Goal: Information Seeking & Learning: Find specific fact

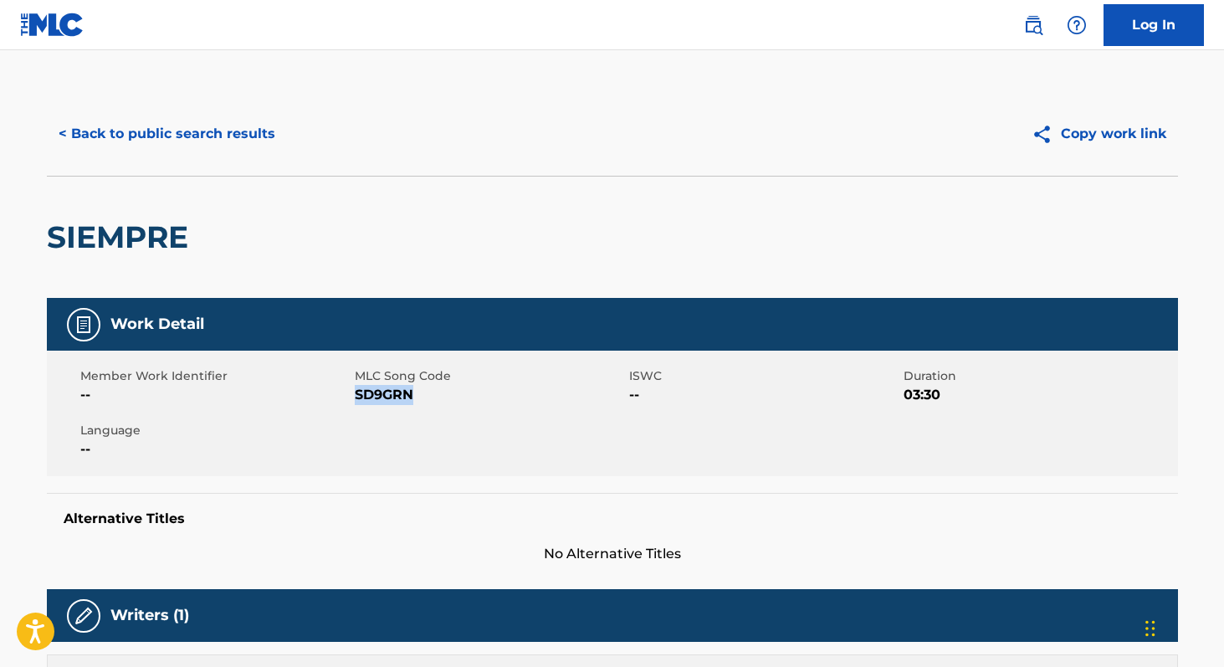
click at [262, 134] on button "< Back to public search results" at bounding box center [167, 134] width 240 height 42
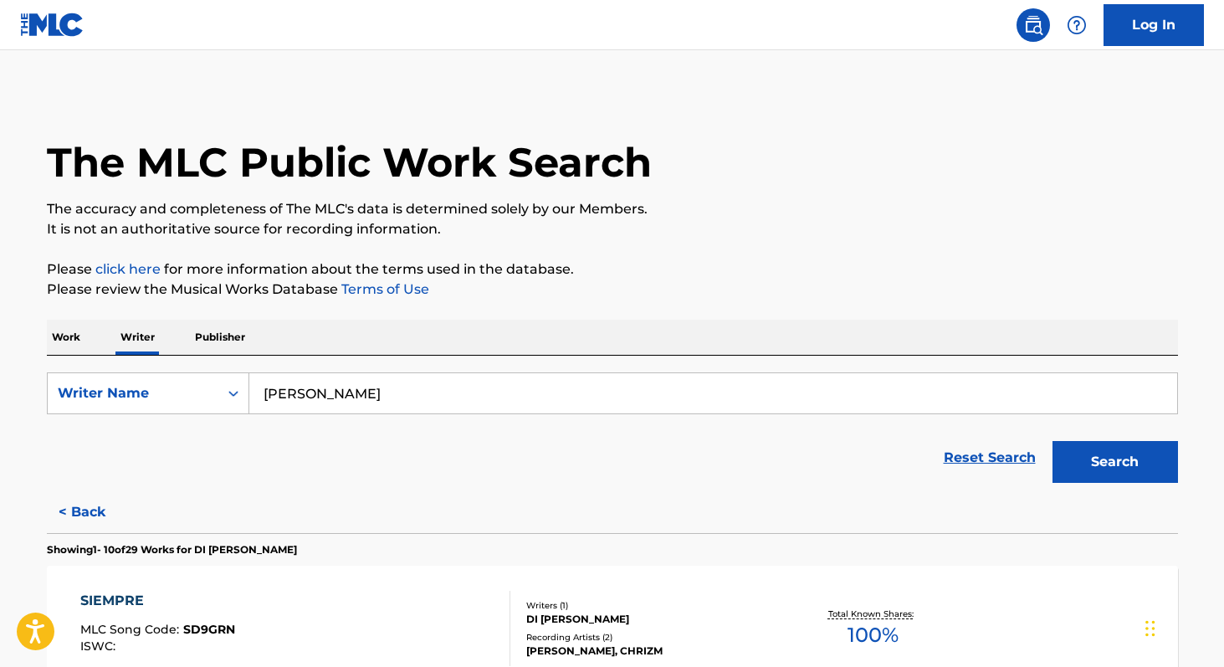
click at [59, 329] on p "Work" at bounding box center [66, 336] width 38 height 35
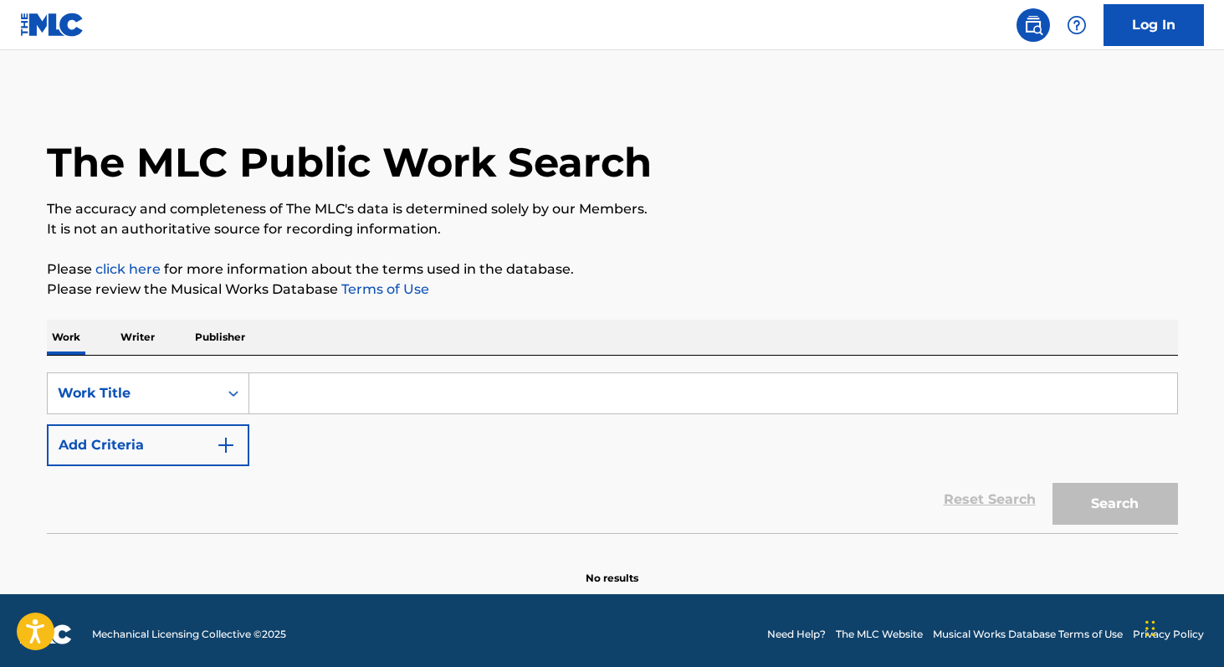
click at [293, 399] on input "Search Form" at bounding box center [712, 393] width 927 height 40
click at [268, 401] on input ",otor" at bounding box center [712, 393] width 927 height 40
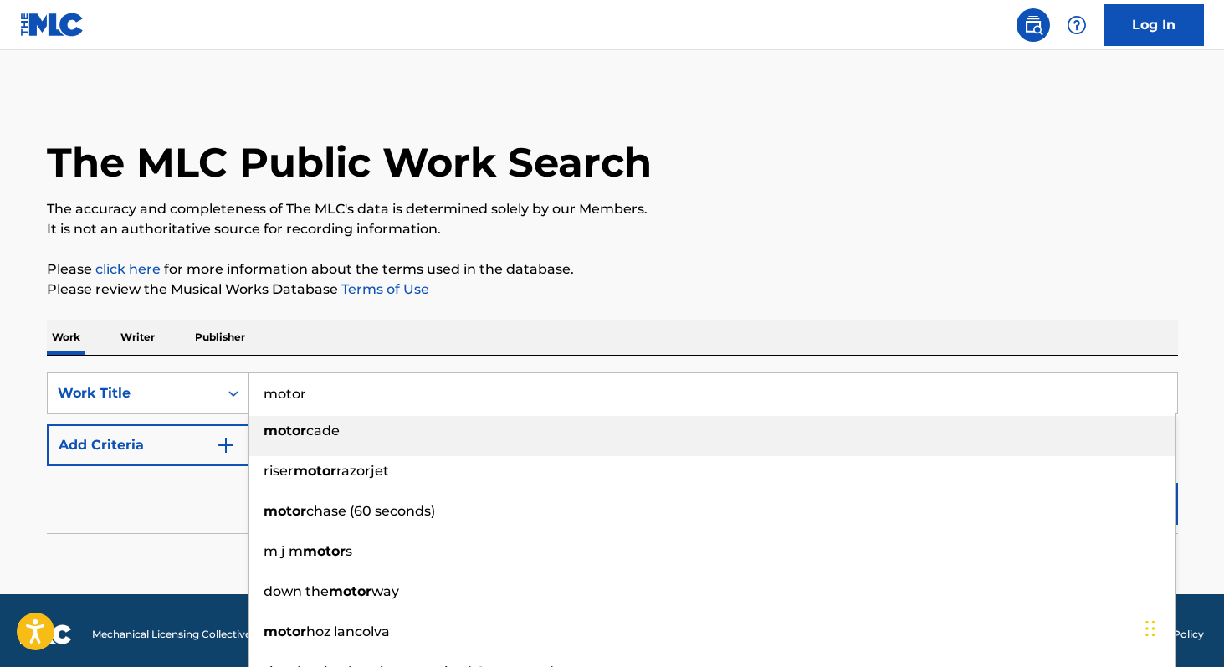
type input "motor"
click at [459, 319] on div "Work Writer Publisher" at bounding box center [612, 336] width 1131 height 35
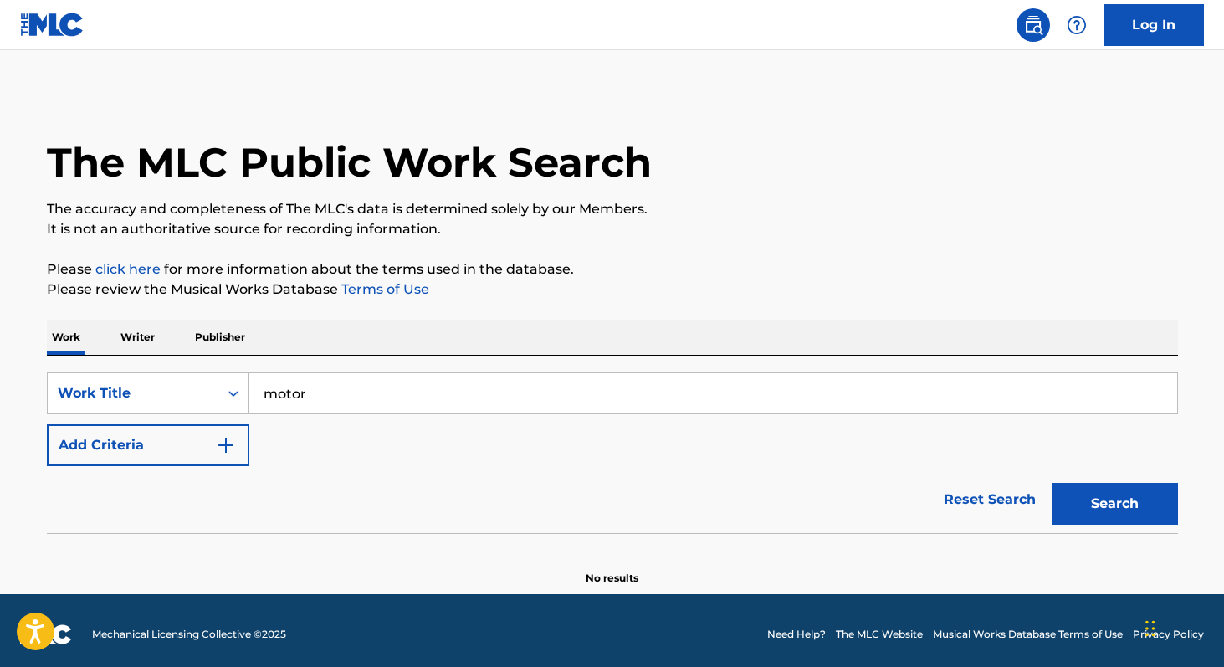
click at [234, 445] on img "Search Form" at bounding box center [226, 445] width 20 height 20
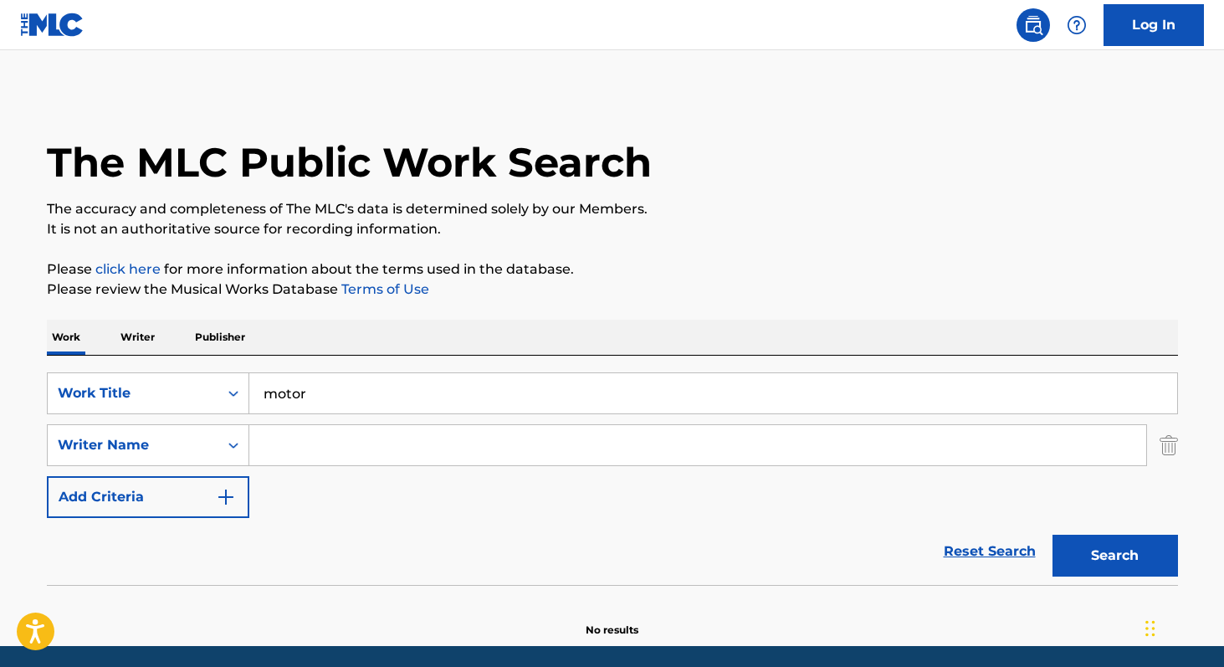
click at [294, 449] on input "Search Form" at bounding box center [697, 445] width 897 height 40
paste input "Poderia verificar também se está tudo certo com o upgrade do meu cartão? Ainda …"
type input "Poderia verificar também se está tudo certo com o upgrade do meu cartão? Ainda …"
type input "teago"
click at [1052, 534] on button "Search" at bounding box center [1114, 555] width 125 height 42
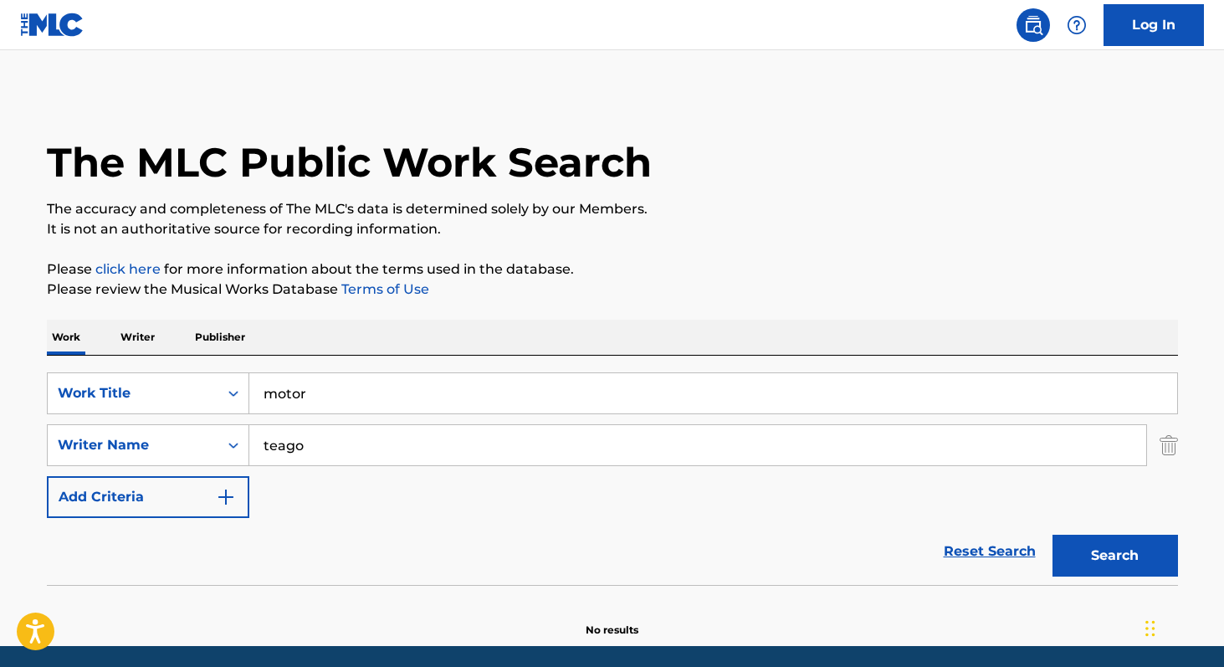
click at [151, 327] on p "Writer" at bounding box center [137, 336] width 44 height 35
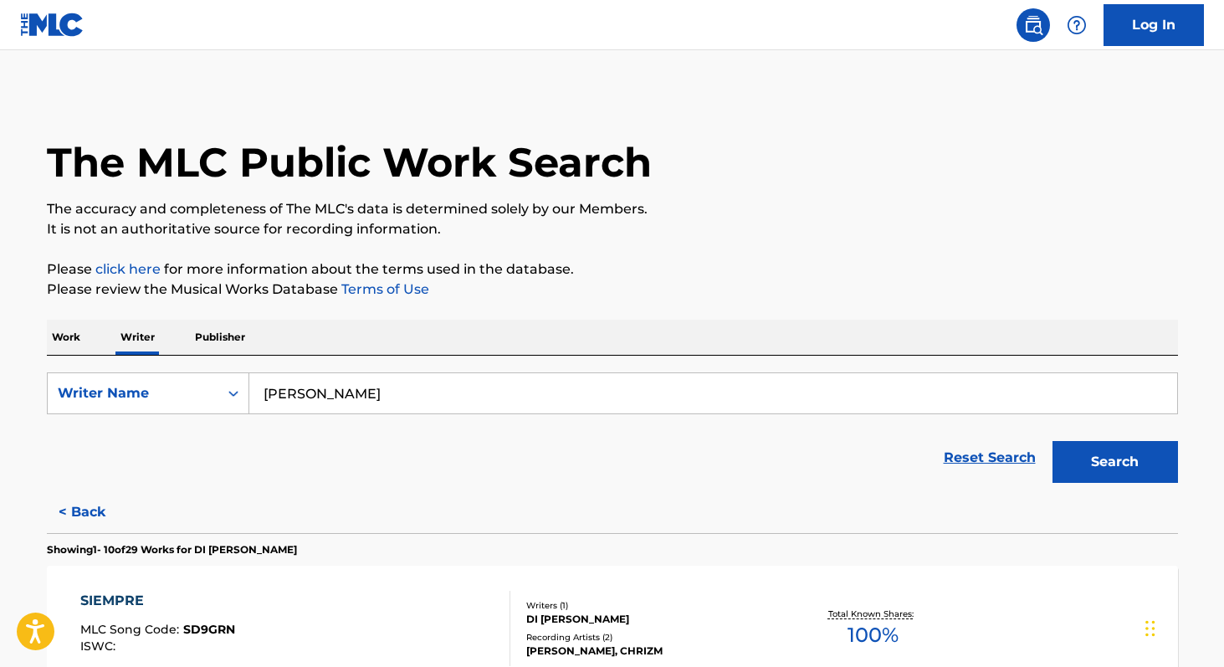
click at [394, 395] on input "[PERSON_NAME]" at bounding box center [712, 393] width 927 height 40
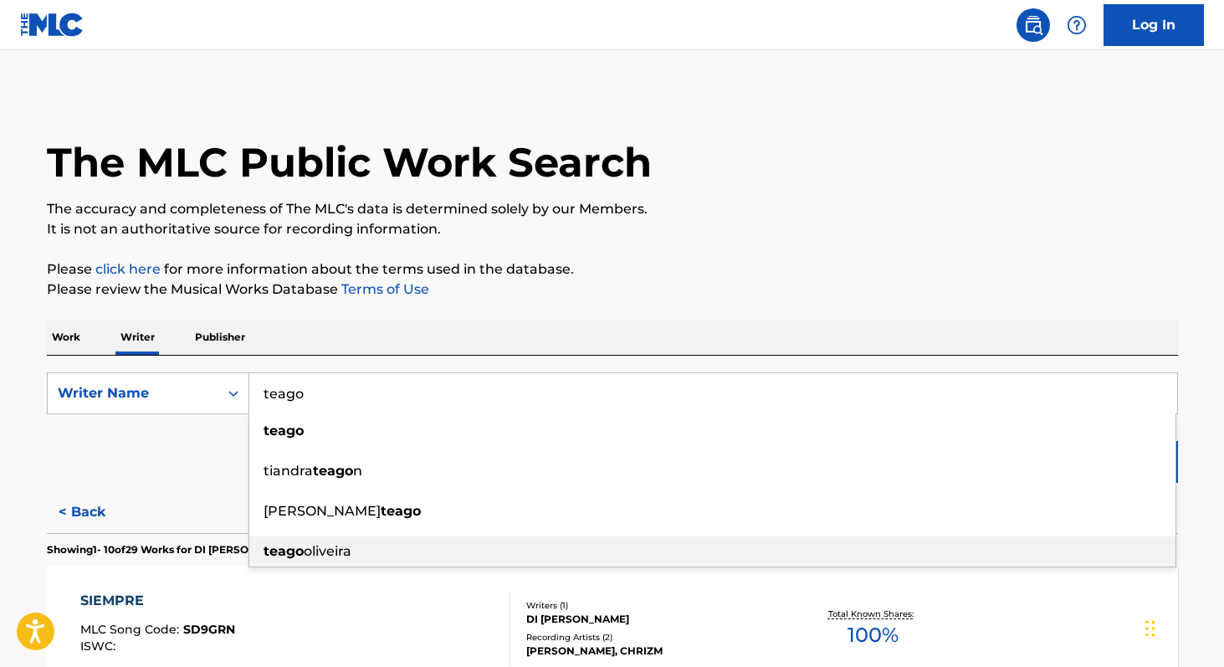
click at [387, 538] on div "[PERSON_NAME]" at bounding box center [712, 551] width 926 height 30
type input "[PERSON_NAME]"
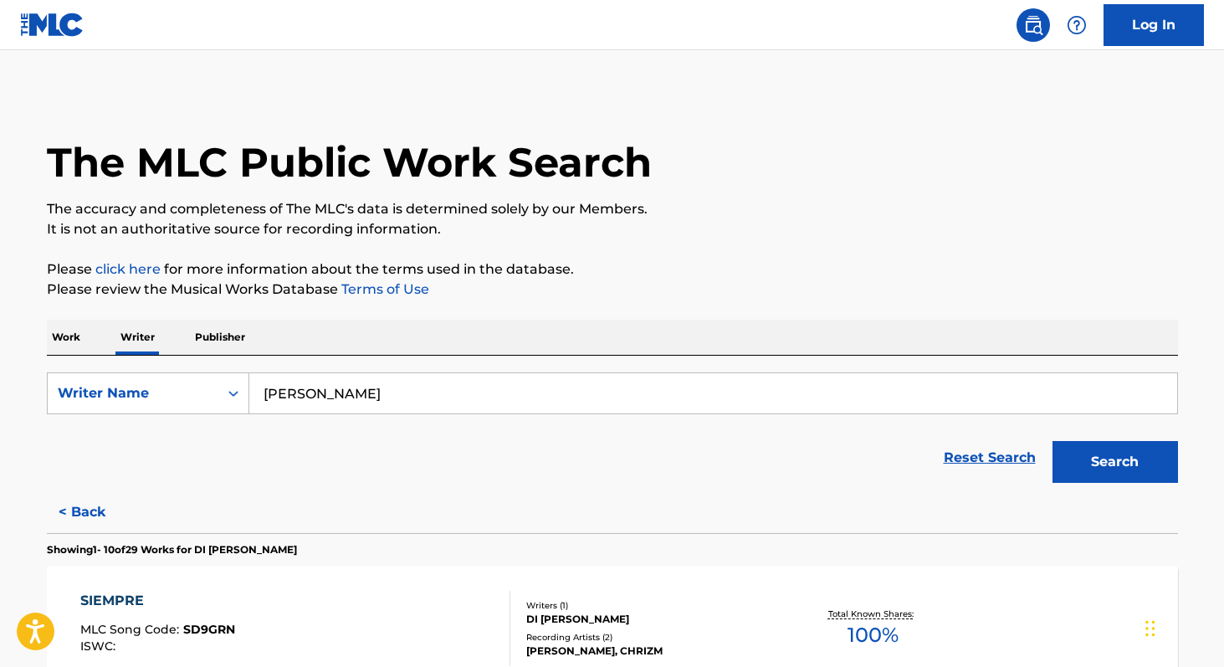
click at [1101, 448] on button "Search" at bounding box center [1114, 462] width 125 height 42
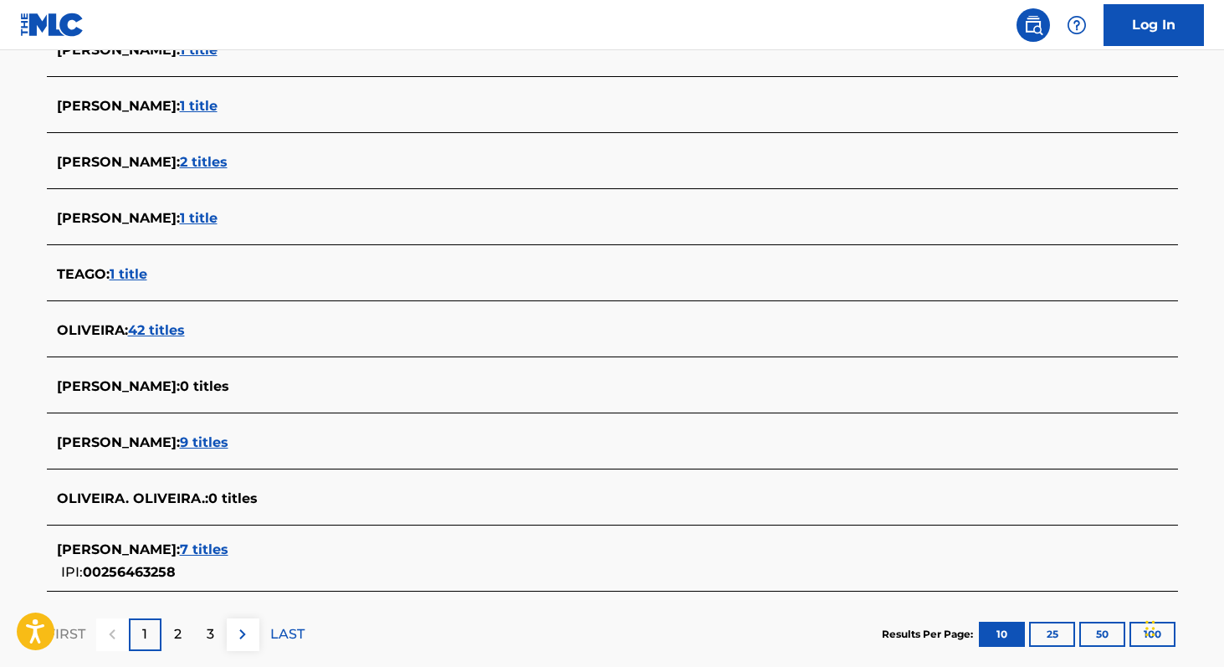
scroll to position [508, 0]
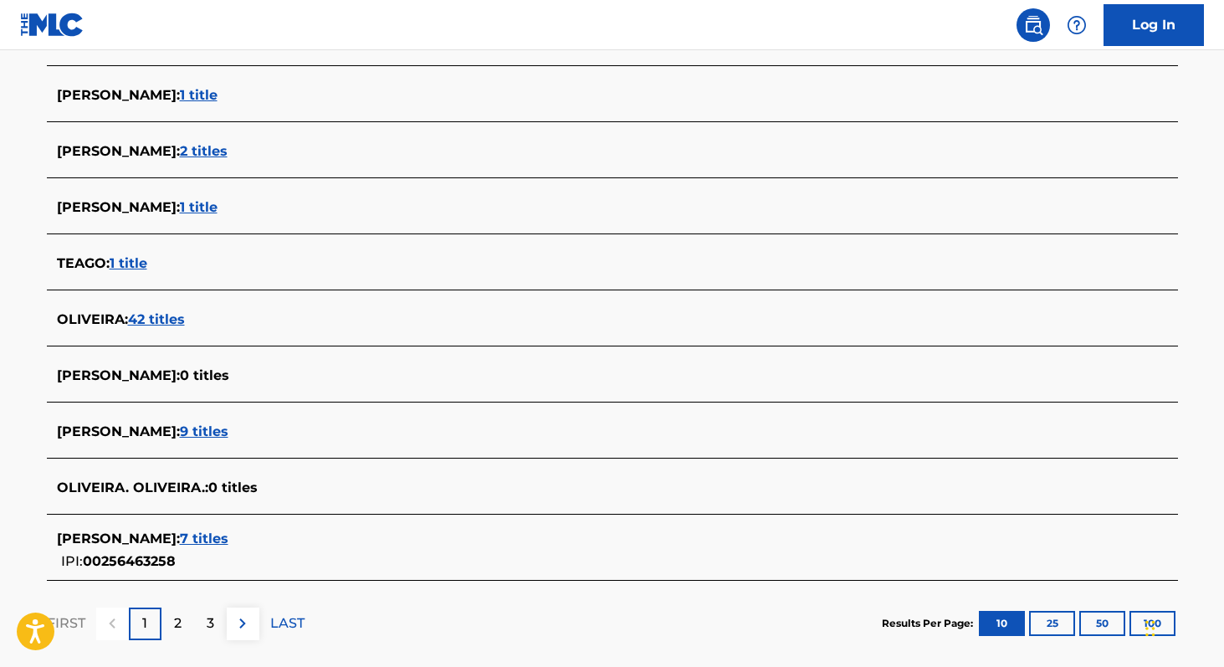
click at [217, 431] on span "9 titles" at bounding box center [204, 431] width 49 height 16
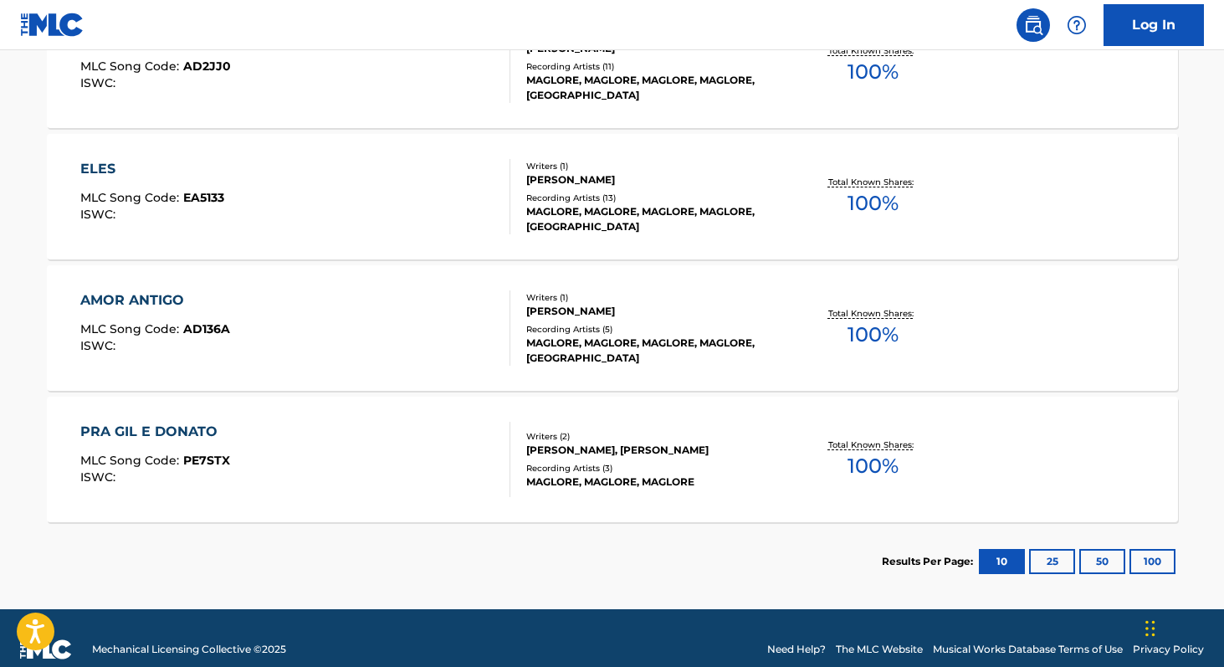
scroll to position [1217, 0]
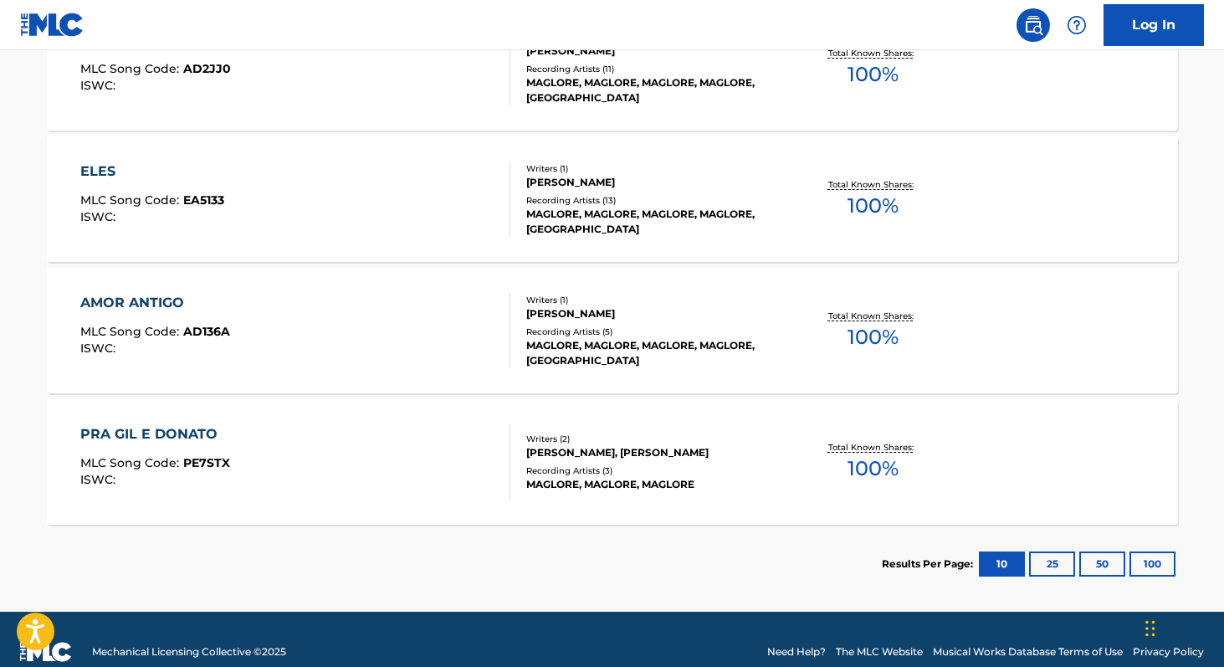
click at [877, 335] on span "100 %" at bounding box center [872, 337] width 51 height 30
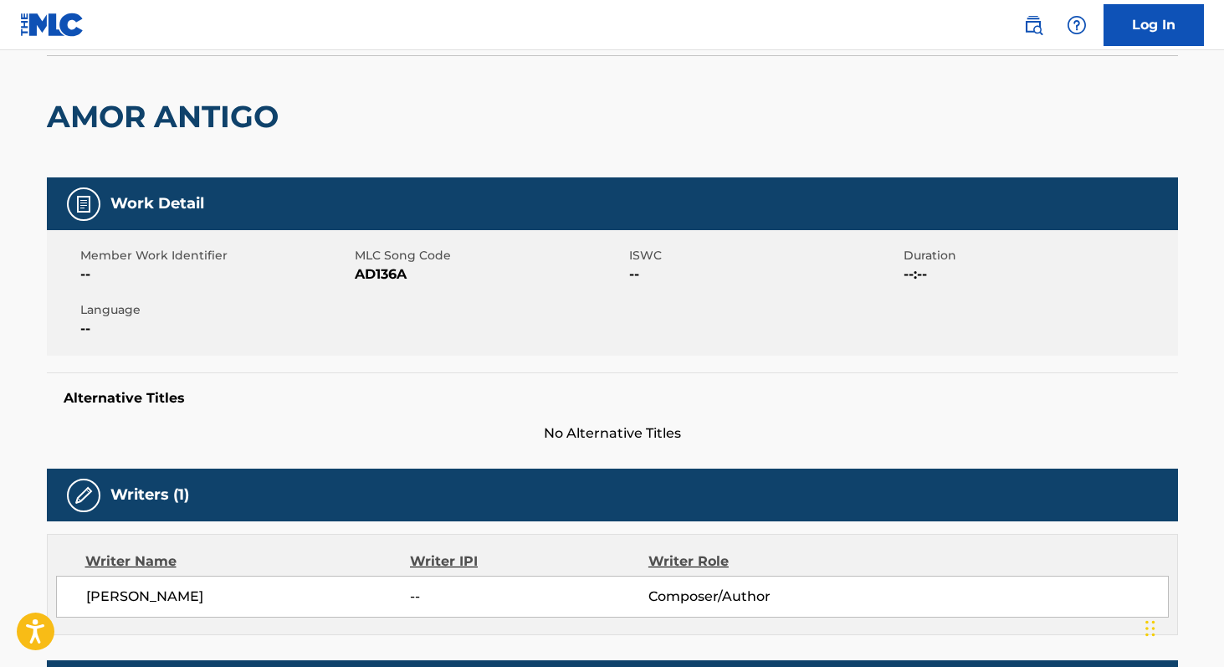
scroll to position [62, 0]
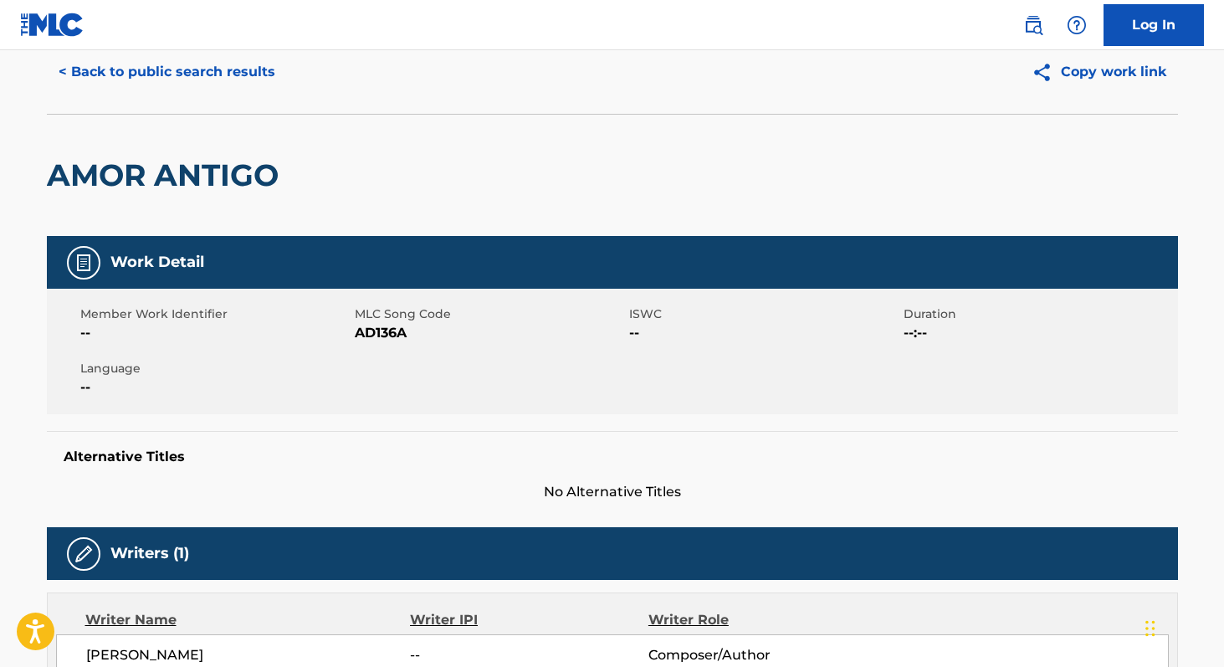
click at [392, 337] on span "AD136A" at bounding box center [490, 333] width 270 height 20
copy span "AD136A"
click at [86, 61] on button "< Back to public search results" at bounding box center [167, 72] width 240 height 42
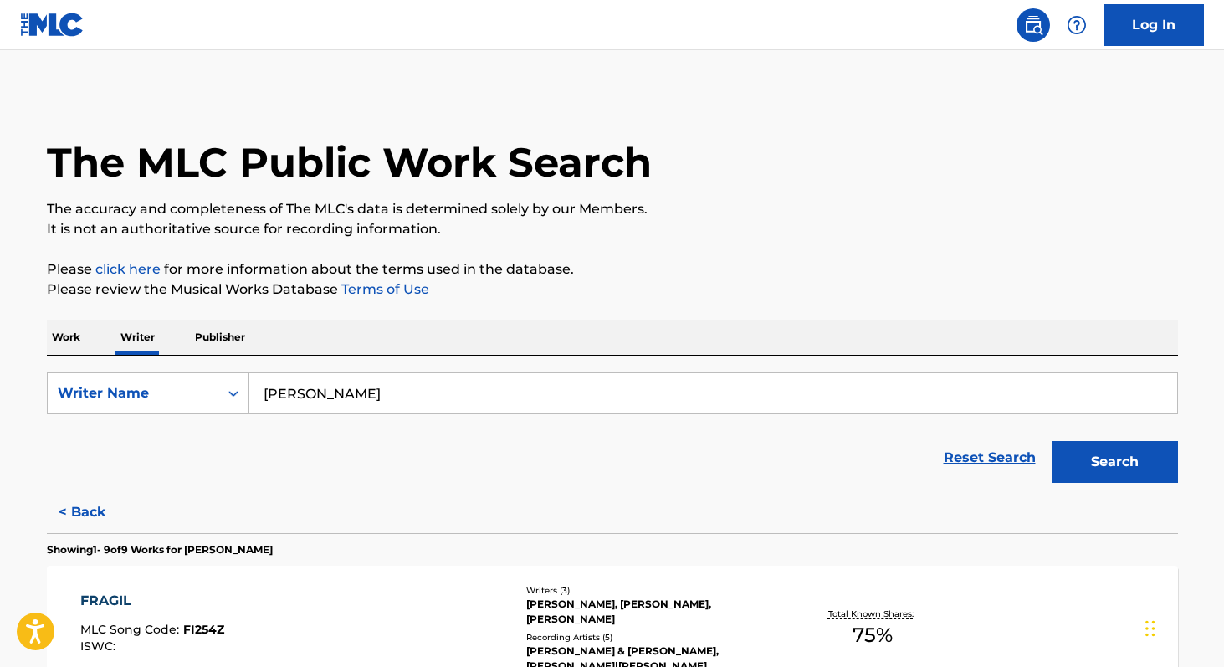
click at [72, 347] on p "Work" at bounding box center [66, 336] width 38 height 35
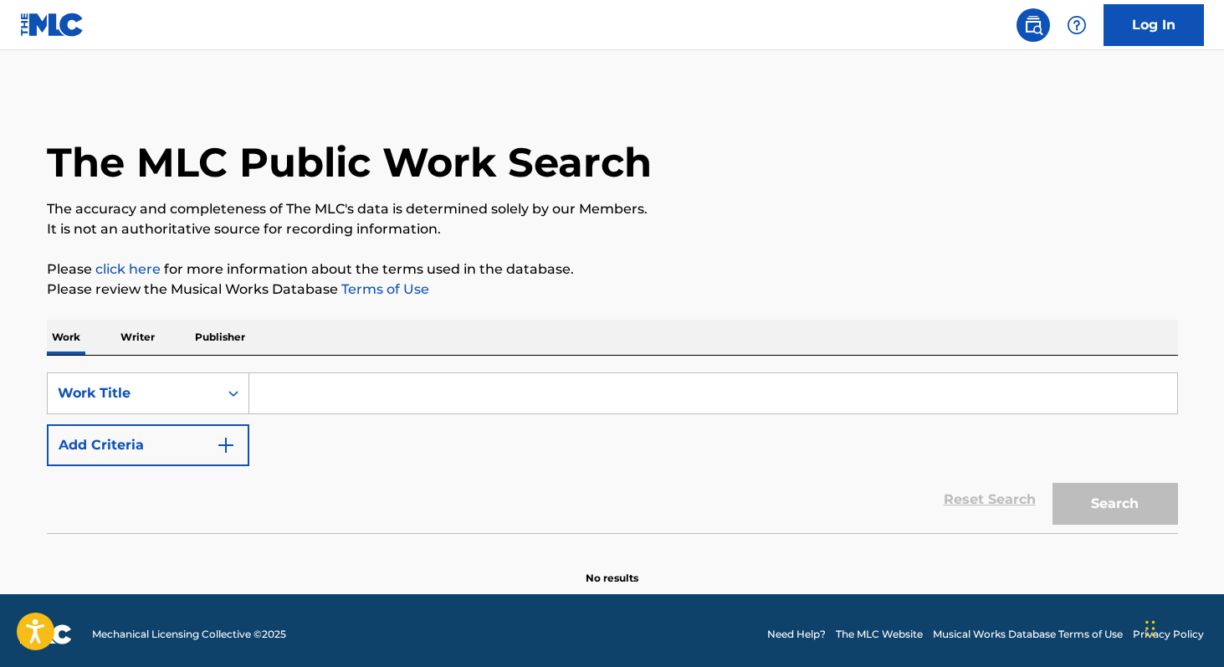
click at [267, 411] on input "Search Form" at bounding box center [712, 393] width 927 height 40
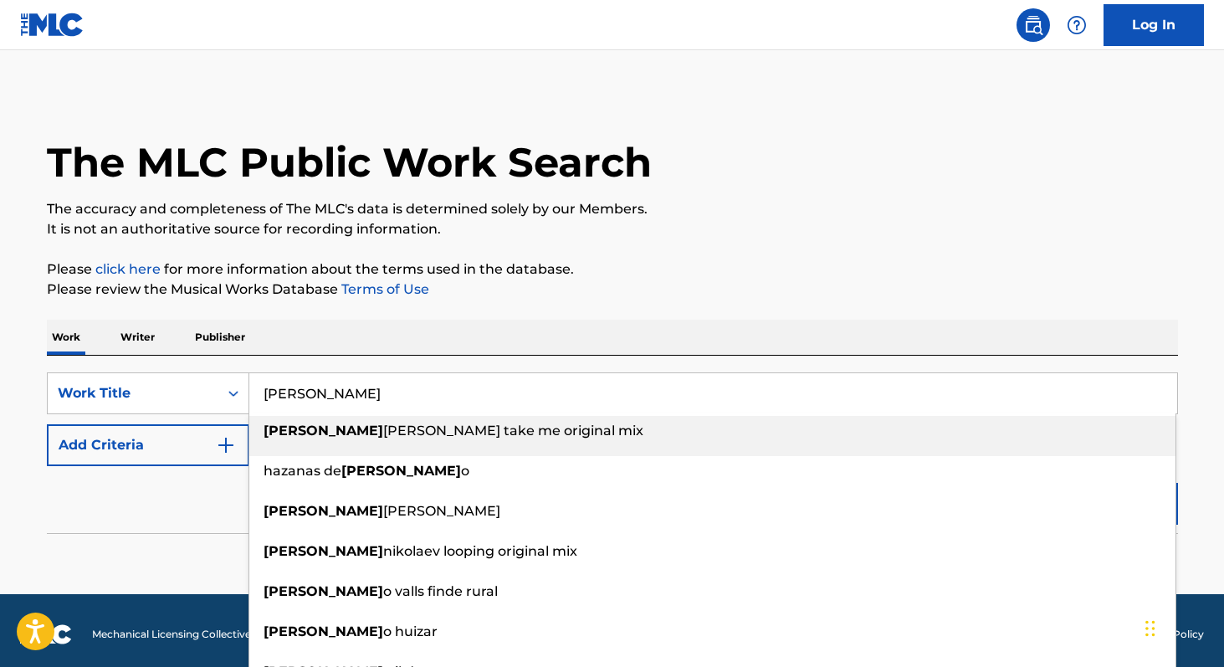
type input "[PERSON_NAME]"
click at [79, 442] on button "Add Criteria" at bounding box center [148, 445] width 202 height 42
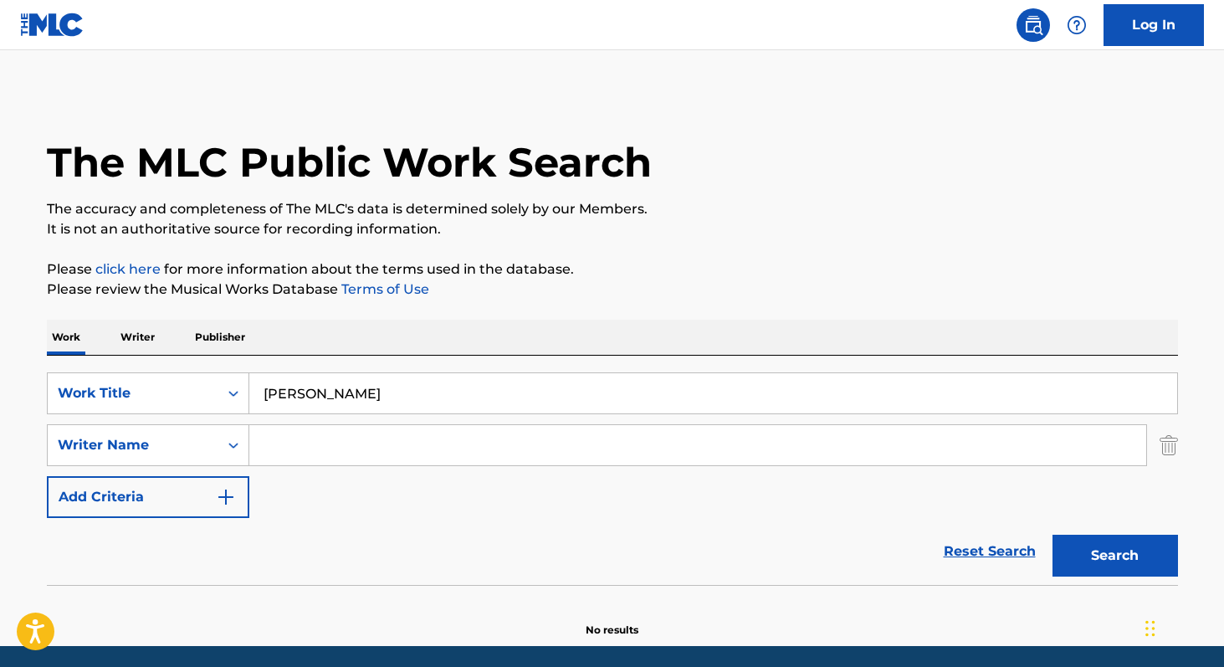
click at [274, 459] on input "Search Form" at bounding box center [697, 445] width 897 height 40
paste input "[PERSON_NAME]"
type input "[PERSON_NAME]"
click at [1052, 534] on button "Search" at bounding box center [1114, 555] width 125 height 42
click at [131, 330] on p "Writer" at bounding box center [137, 336] width 44 height 35
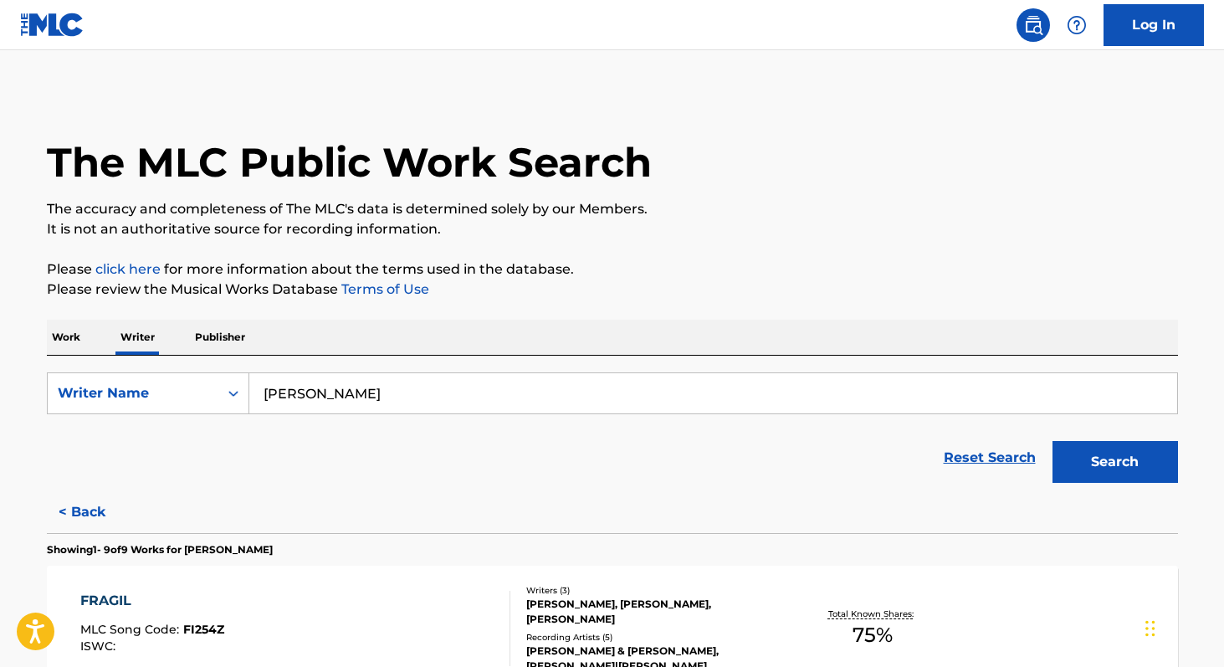
click at [445, 413] on div "[PERSON_NAME]" at bounding box center [713, 393] width 928 height 42
click at [431, 401] on input "[PERSON_NAME]" at bounding box center [712, 393] width 927 height 40
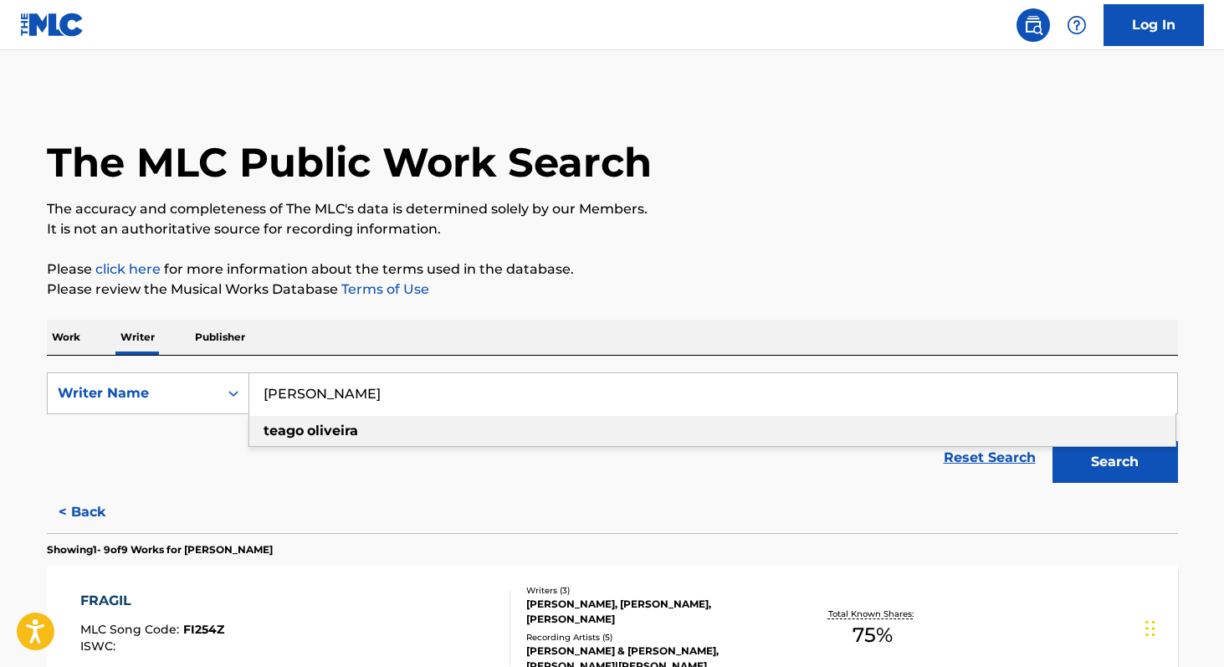
paste input "[PERSON_NAME]"
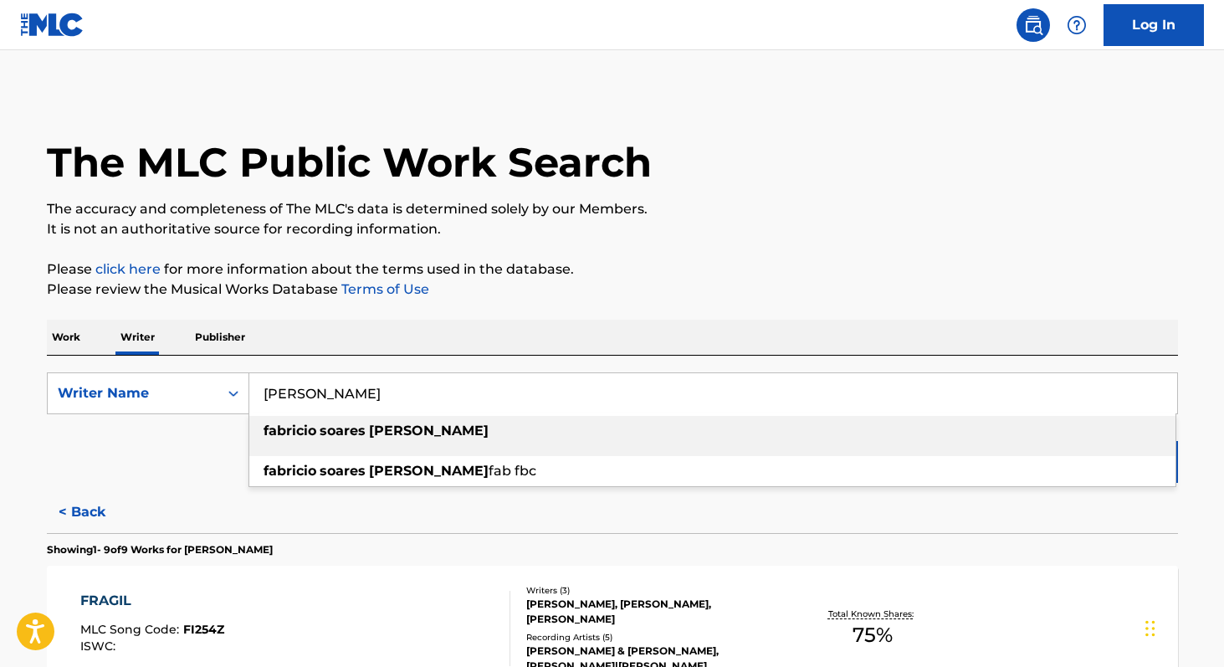
click at [406, 433] on strong "[PERSON_NAME]" at bounding box center [429, 430] width 120 height 16
type input "[PERSON_NAME]"
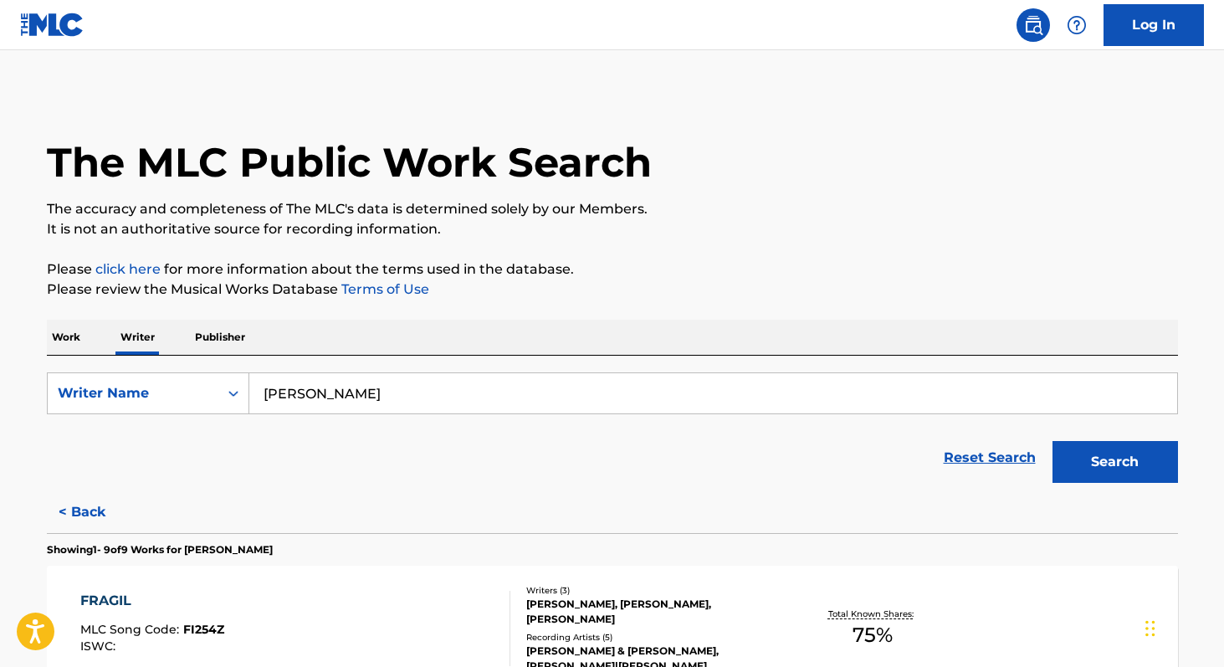
click at [1144, 478] on button "Search" at bounding box center [1114, 462] width 125 height 42
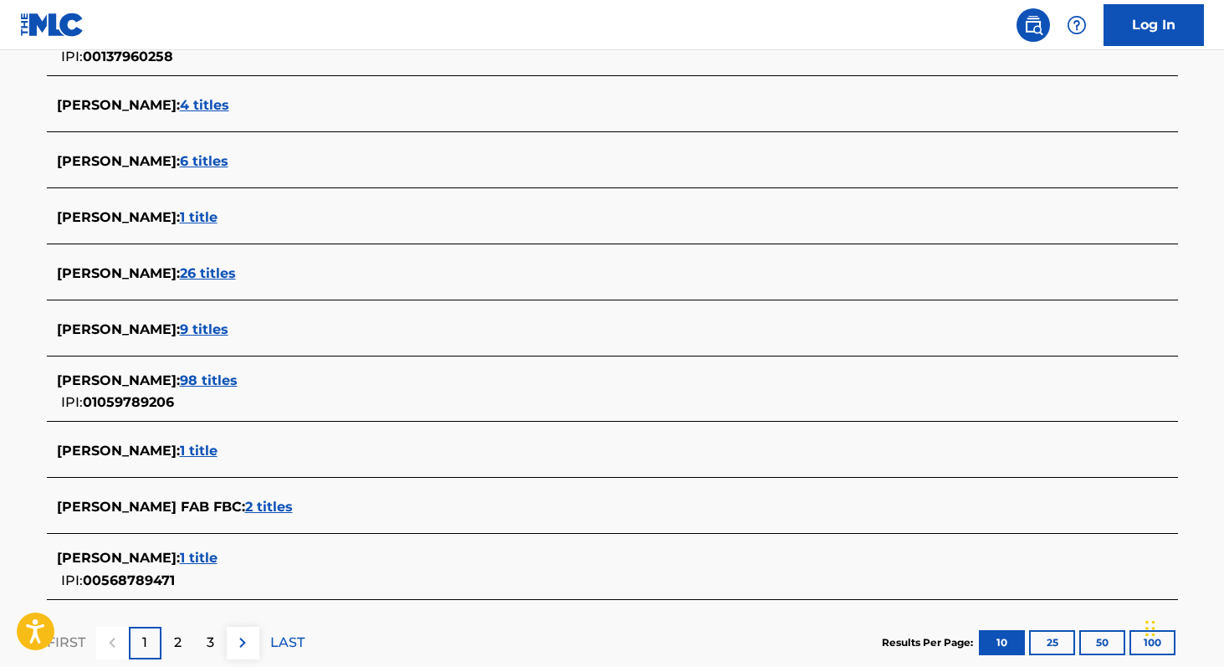
scroll to position [514, 0]
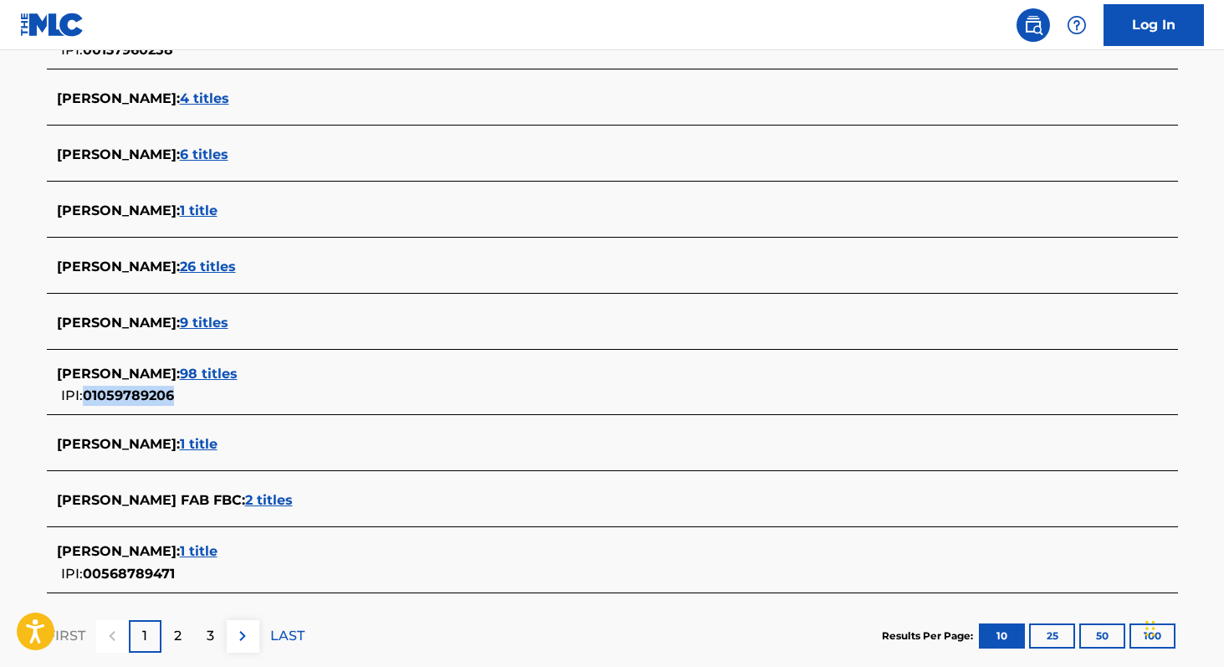
copy span "01059789206"
click at [238, 372] on span "98 titles" at bounding box center [209, 373] width 58 height 16
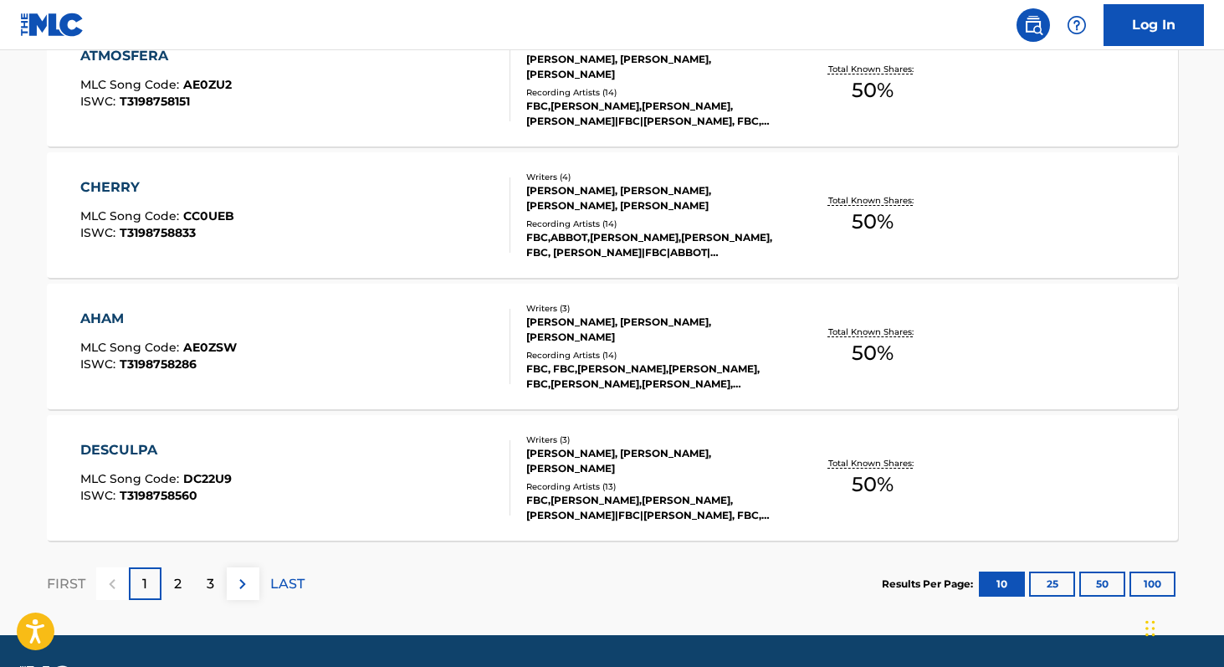
scroll to position [1331, 0]
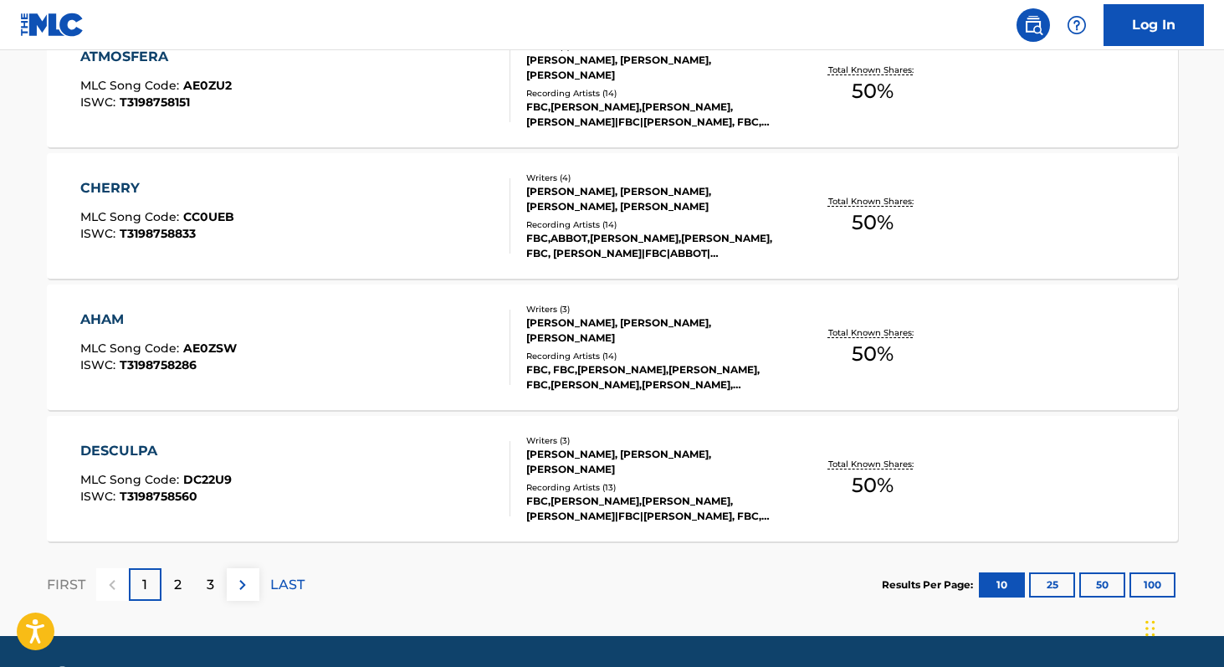
click at [1143, 583] on button "100" at bounding box center [1152, 584] width 46 height 25
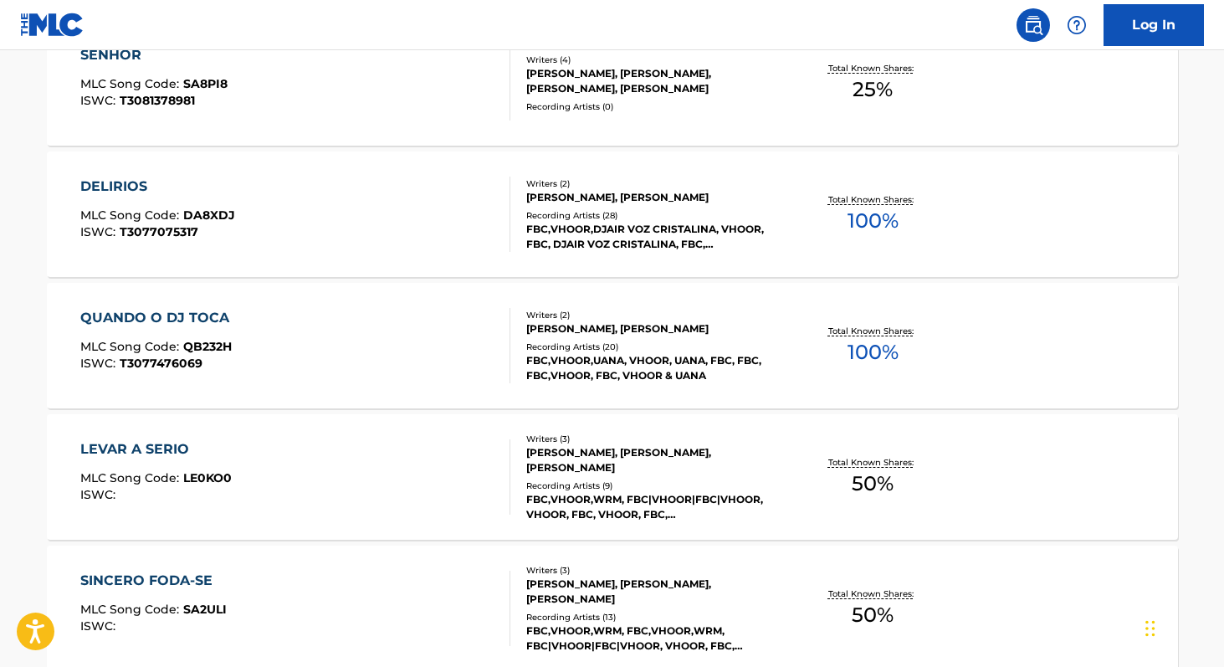
scroll to position [9871, 0]
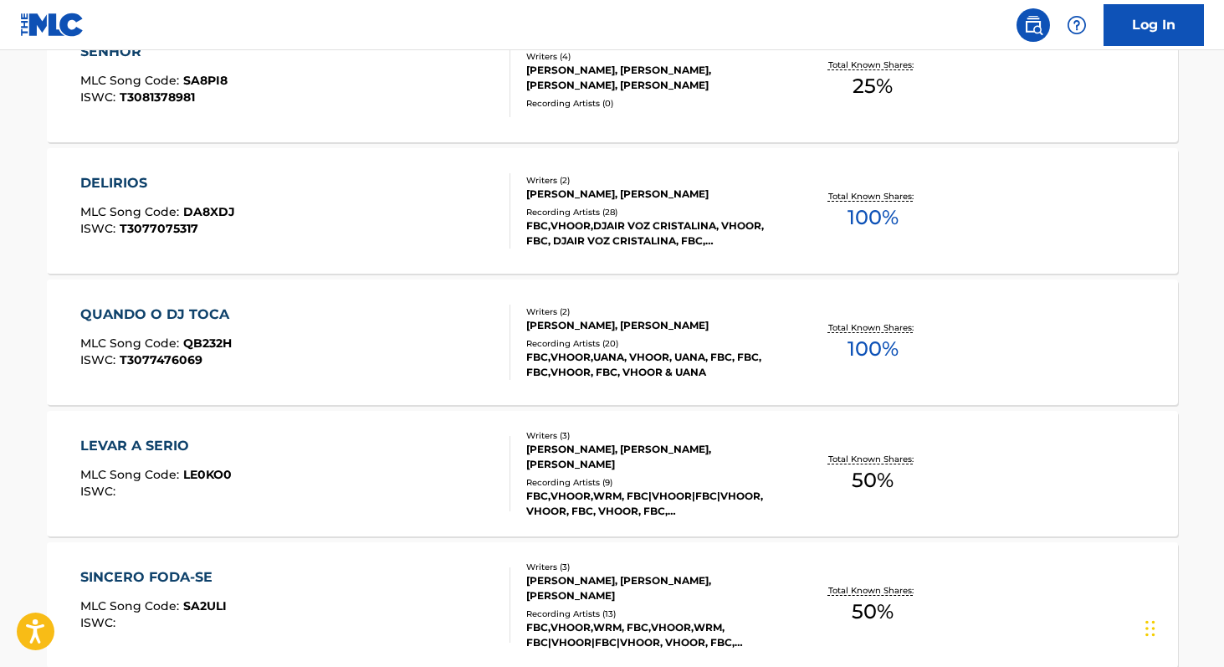
click at [886, 253] on div "DELIRIOS MLC Song Code : DA8XDJ ISWC : T3077075317 Writers ( 2 ) [PERSON_NAME],…" at bounding box center [612, 210] width 1131 height 125
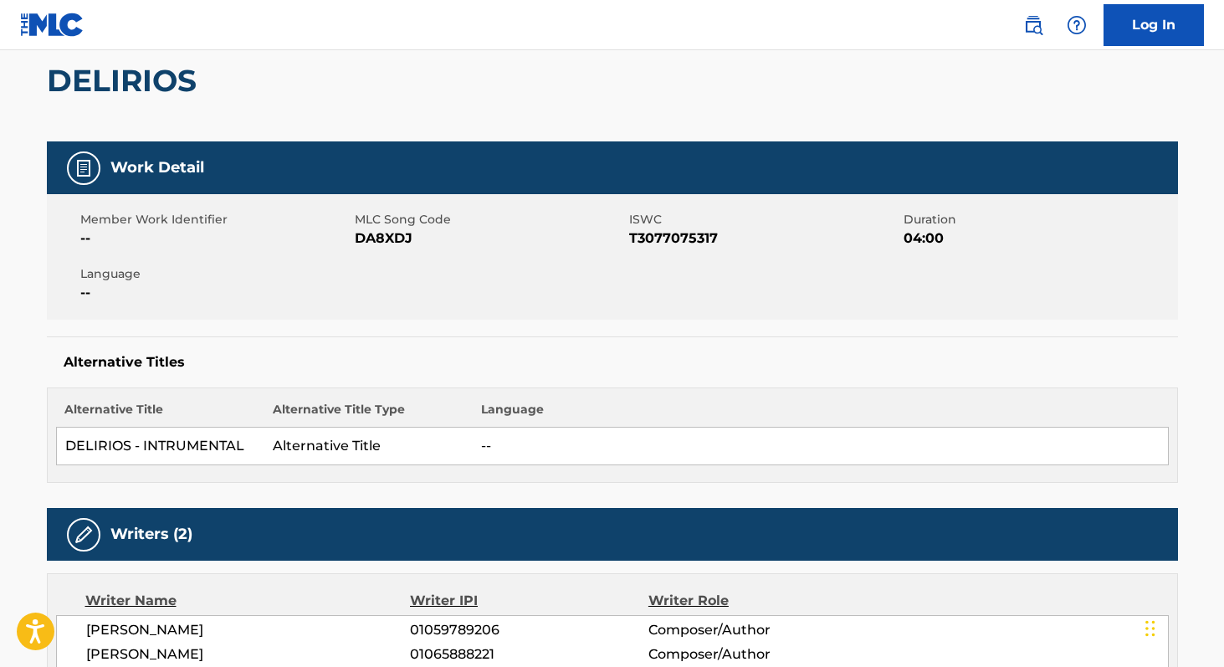
scroll to position [155, 0]
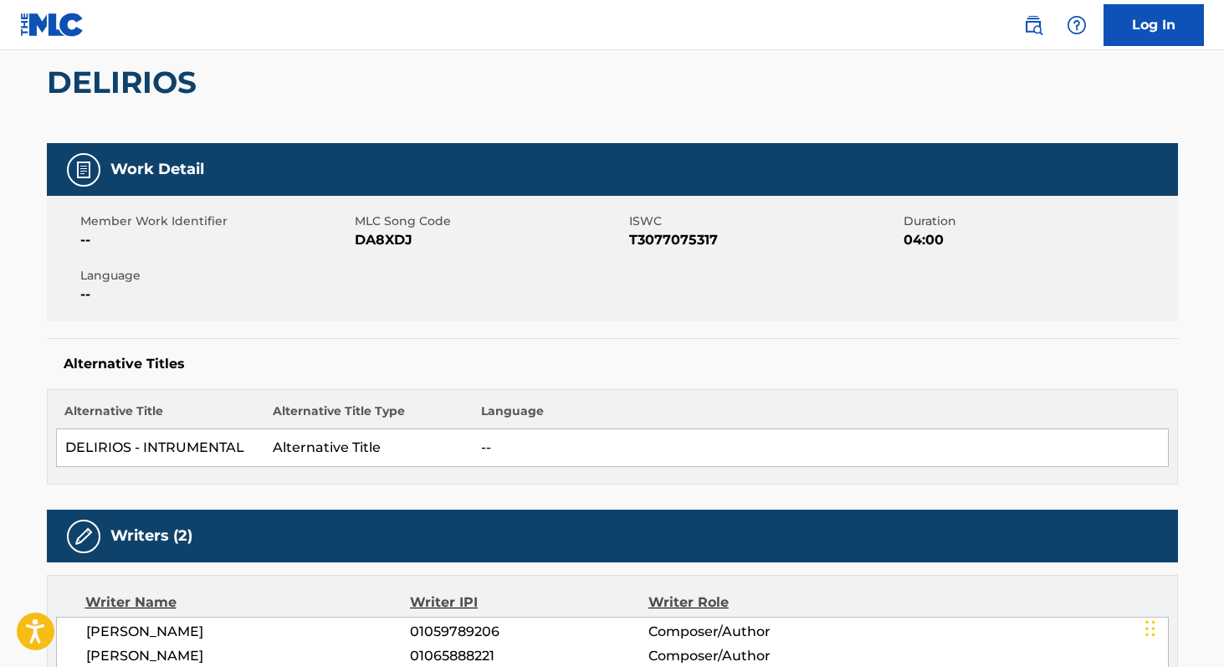
click at [400, 236] on span "DA8XDJ" at bounding box center [490, 240] width 270 height 20
copy span "DA8XDJ"
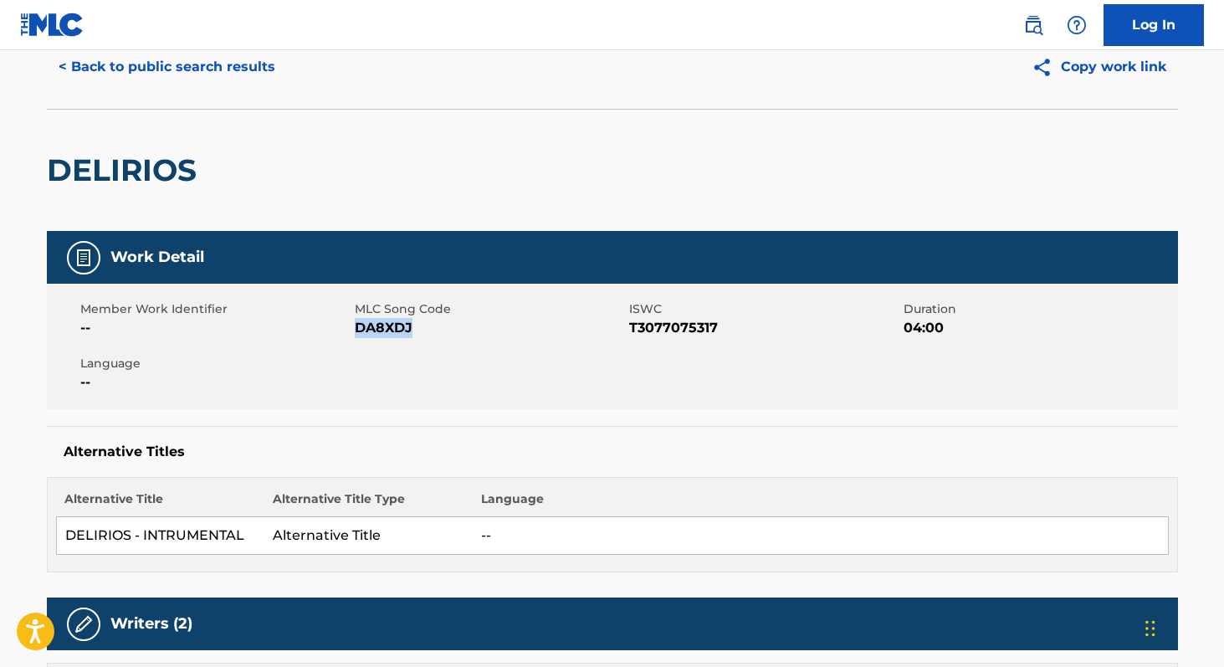
scroll to position [0, 0]
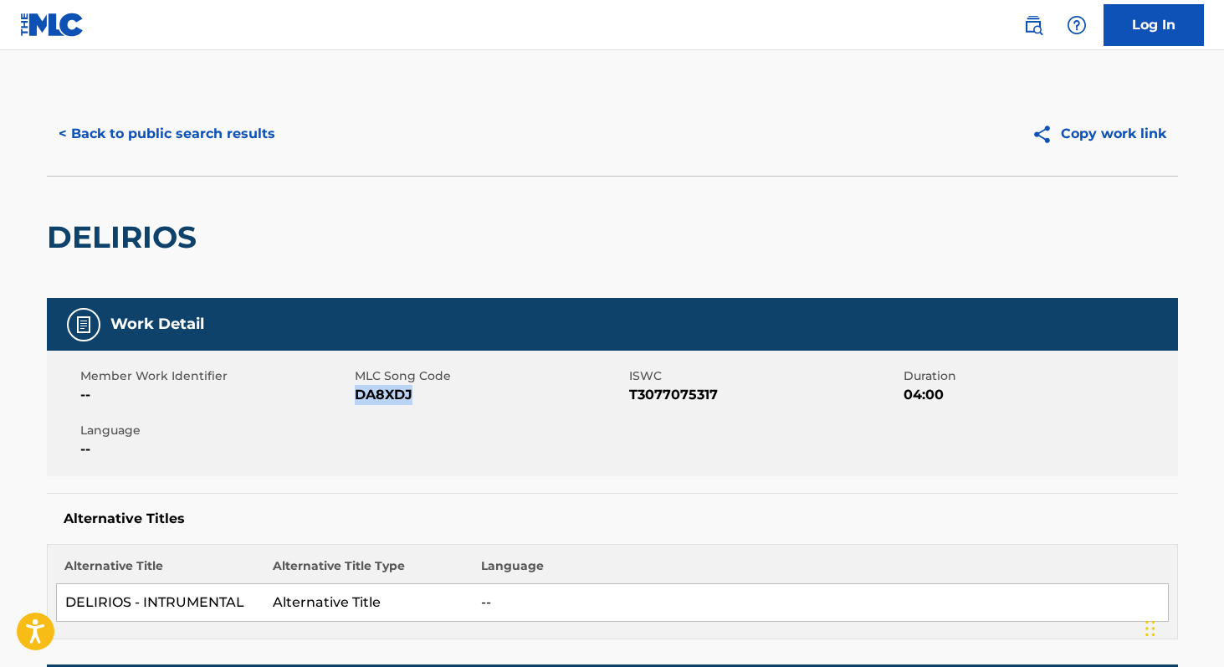
click at [239, 143] on button "< Back to public search results" at bounding box center [167, 134] width 240 height 42
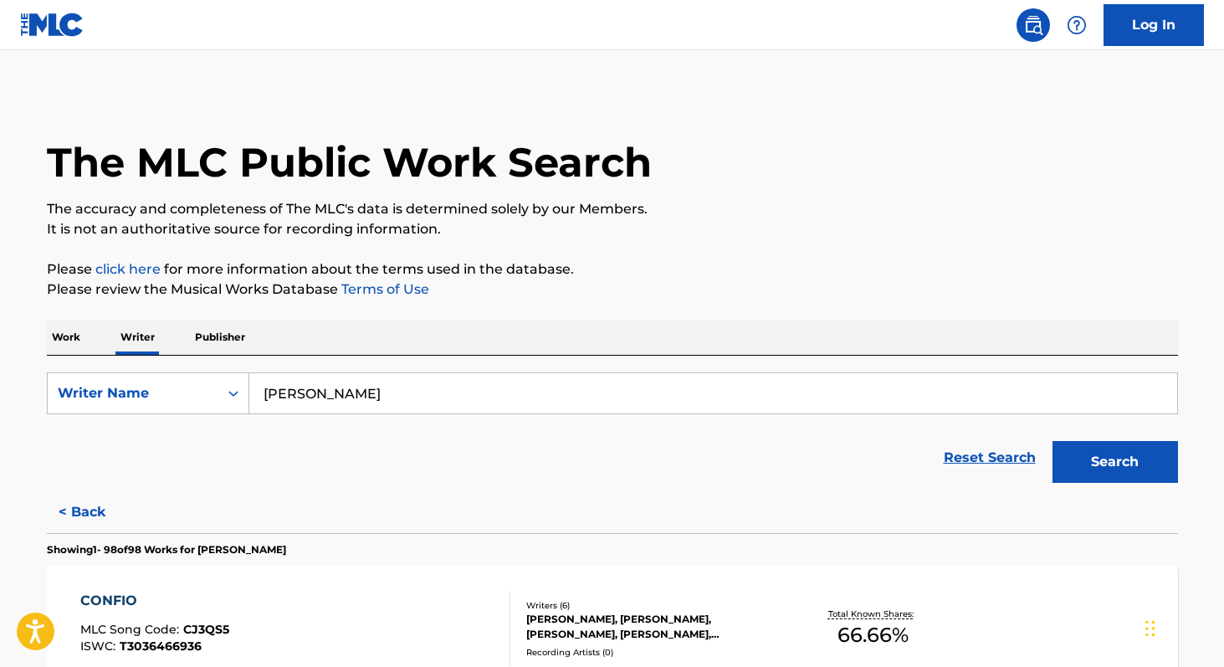
click at [57, 331] on p "Work" at bounding box center [66, 336] width 38 height 35
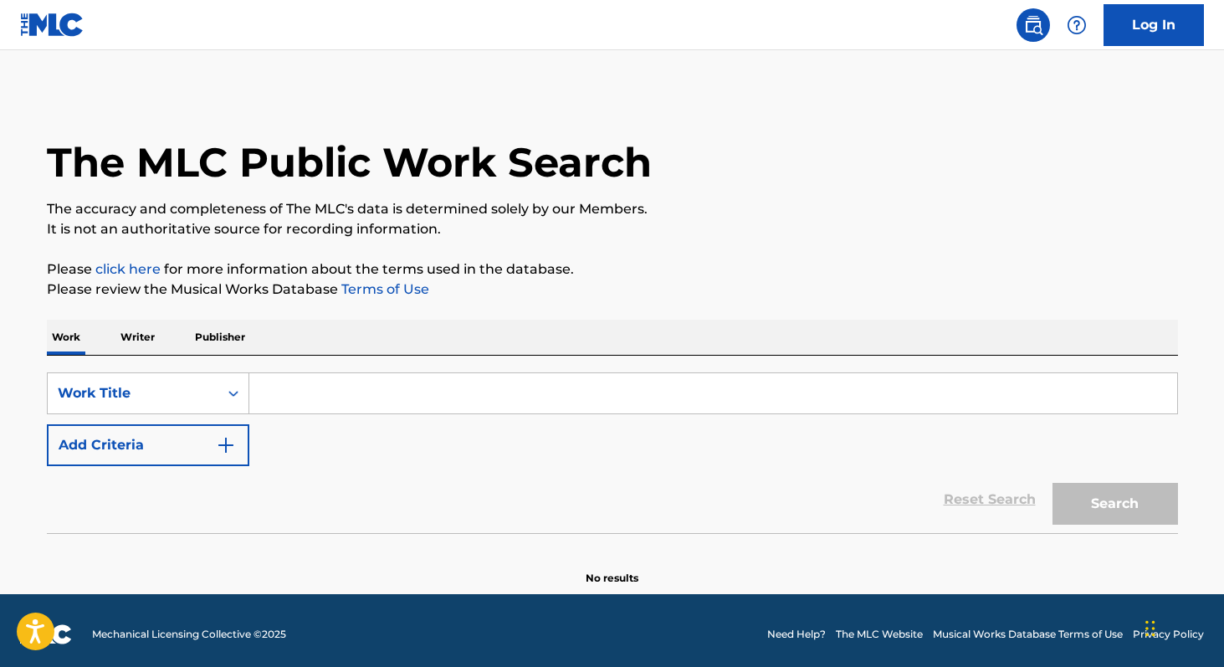
click at [275, 396] on input "Search Form" at bounding box center [712, 393] width 927 height 40
paste input "Tambor de Guerra"
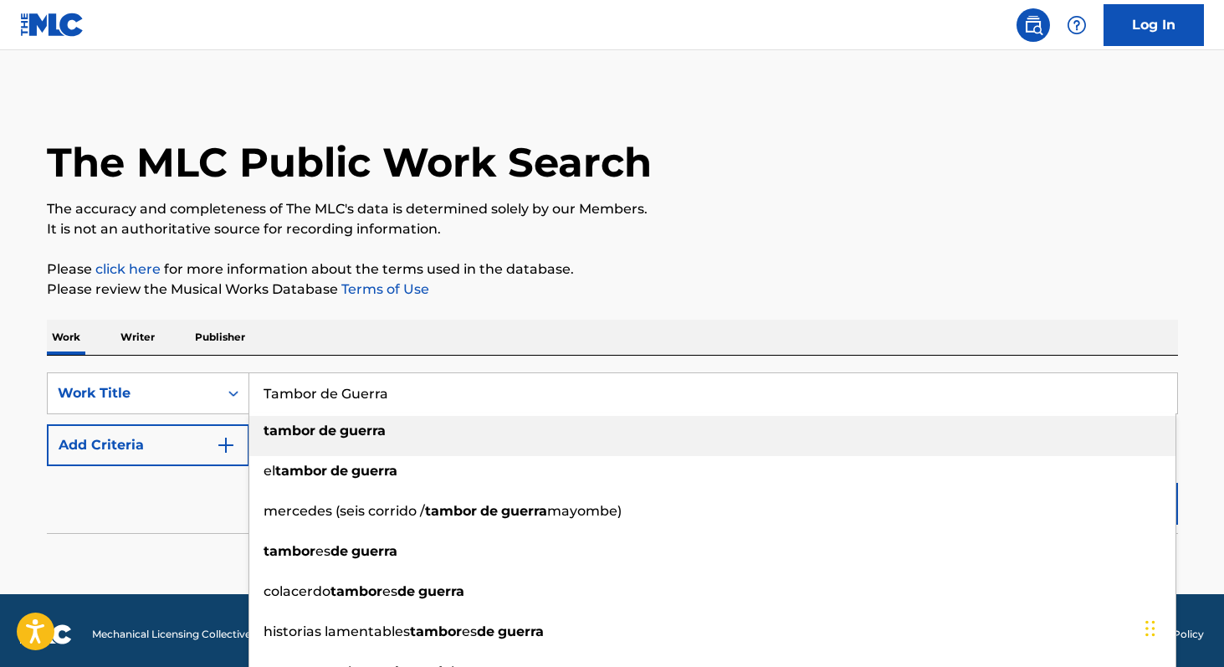
click at [284, 426] on strong "tambor" at bounding box center [289, 430] width 52 height 16
type input "tambor de guerra"
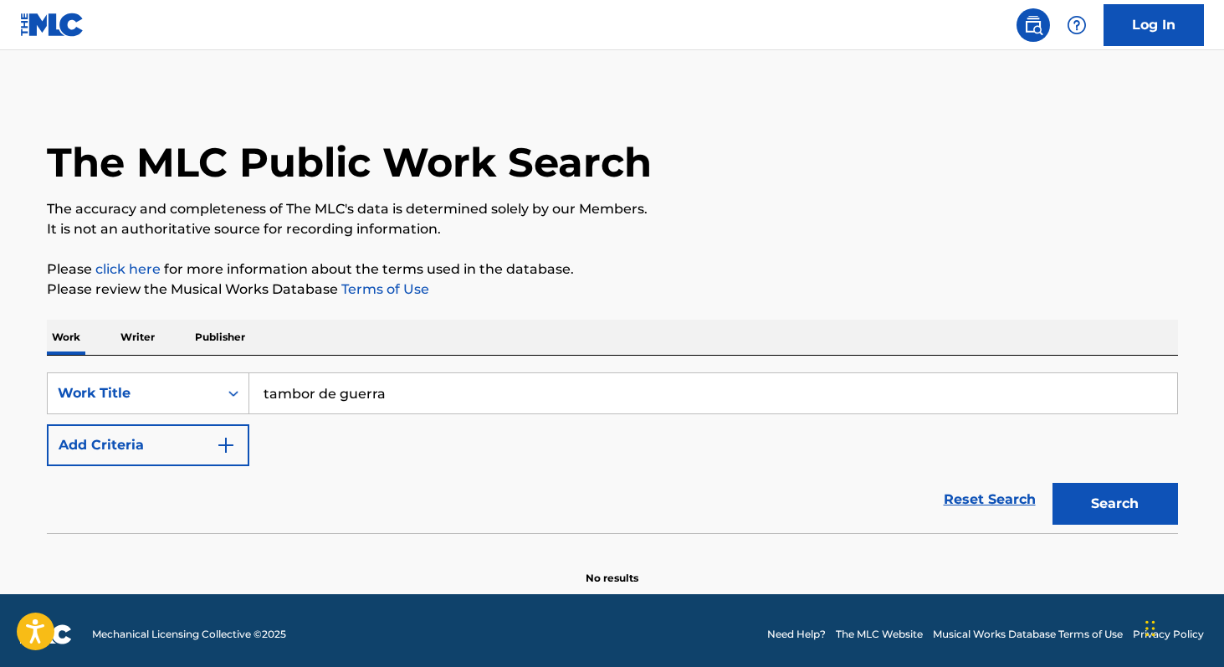
click at [1110, 511] on button "Search" at bounding box center [1114, 504] width 125 height 42
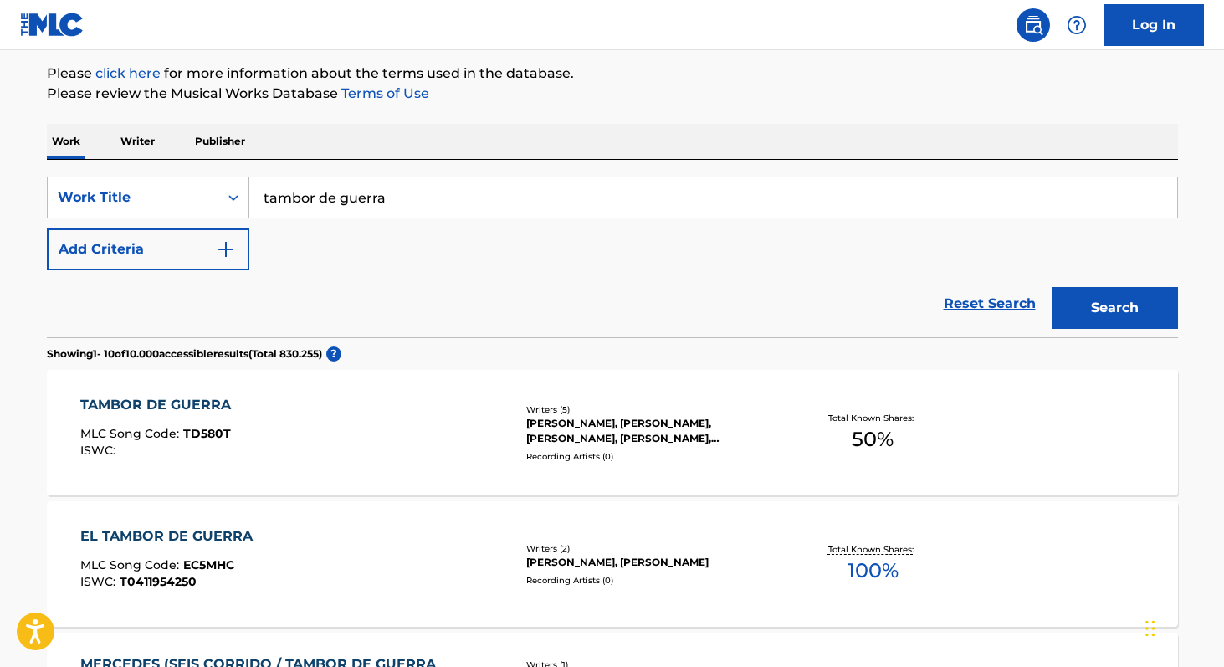
scroll to position [200, 0]
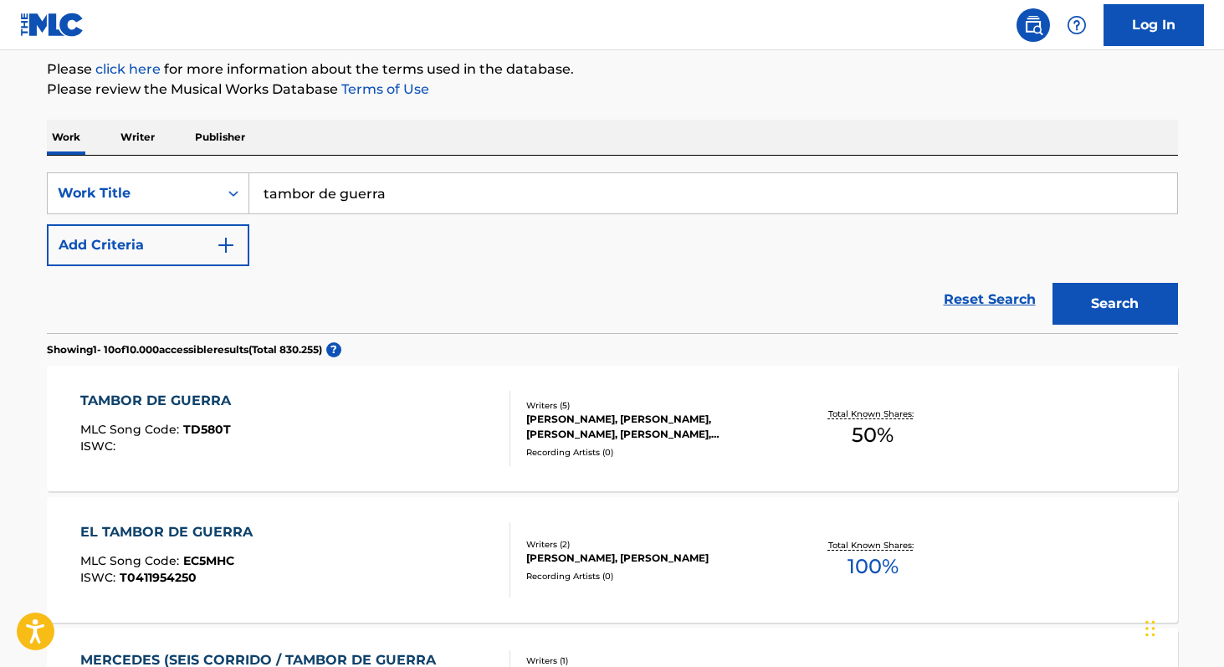
click at [857, 435] on span "50 %" at bounding box center [872, 435] width 42 height 30
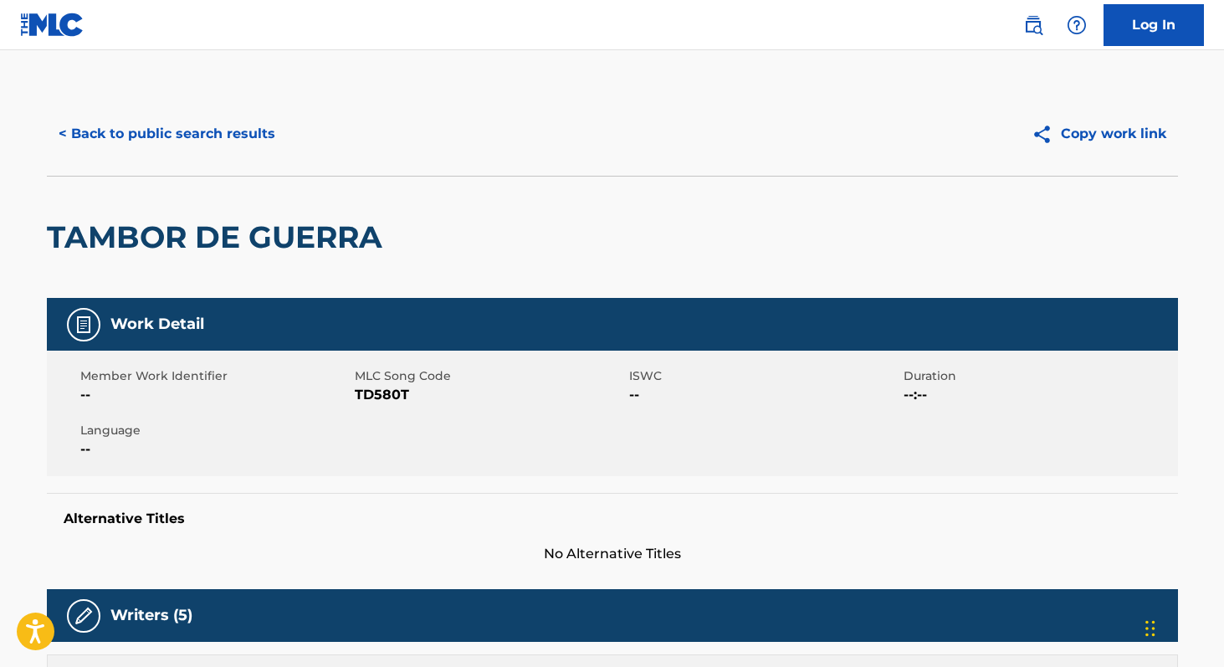
click at [228, 130] on button "< Back to public search results" at bounding box center [167, 134] width 240 height 42
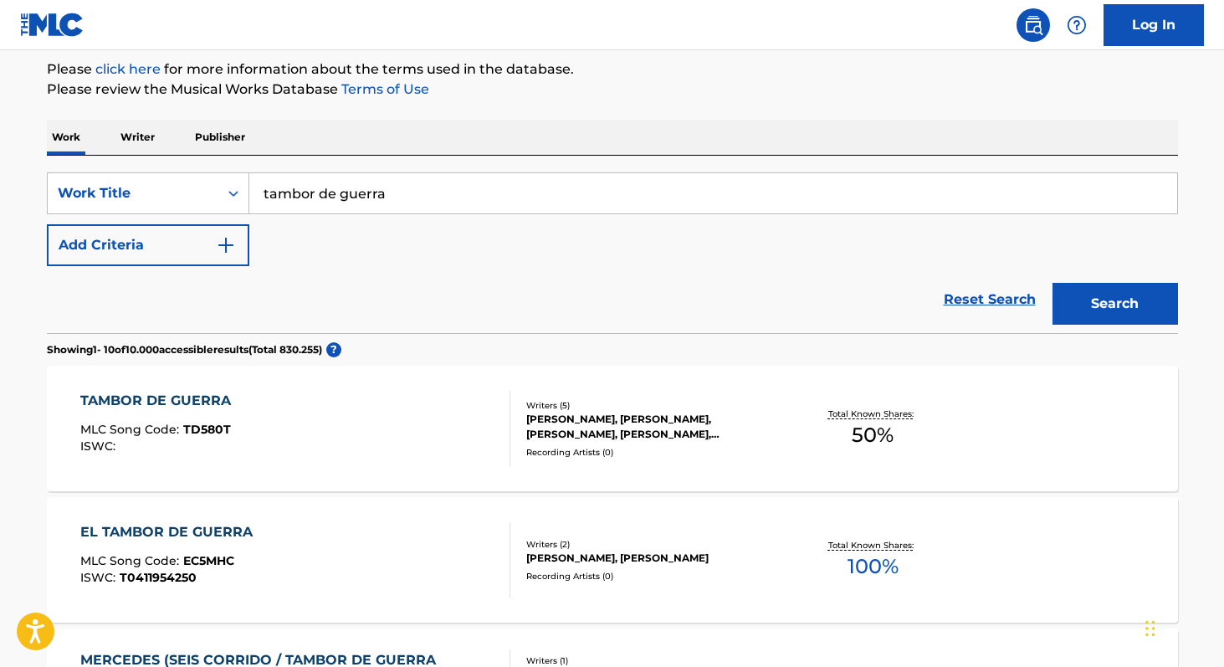
click at [131, 139] on p "Writer" at bounding box center [137, 137] width 44 height 35
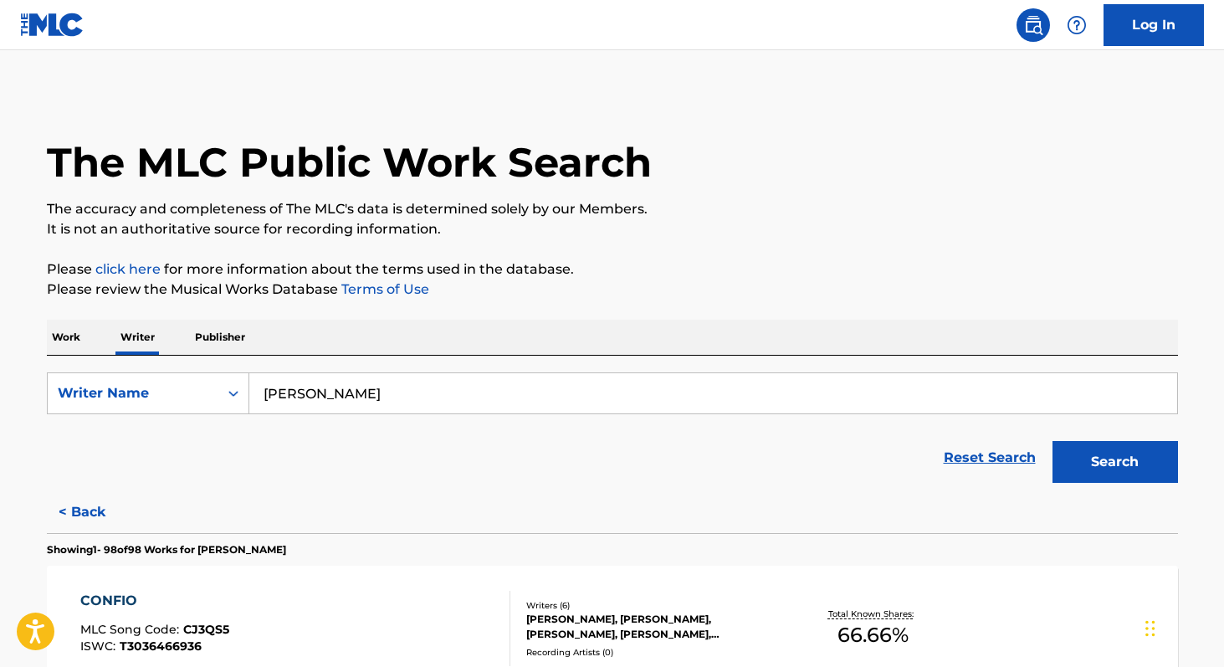
click at [436, 406] on input "[PERSON_NAME]" at bounding box center [712, 393] width 927 height 40
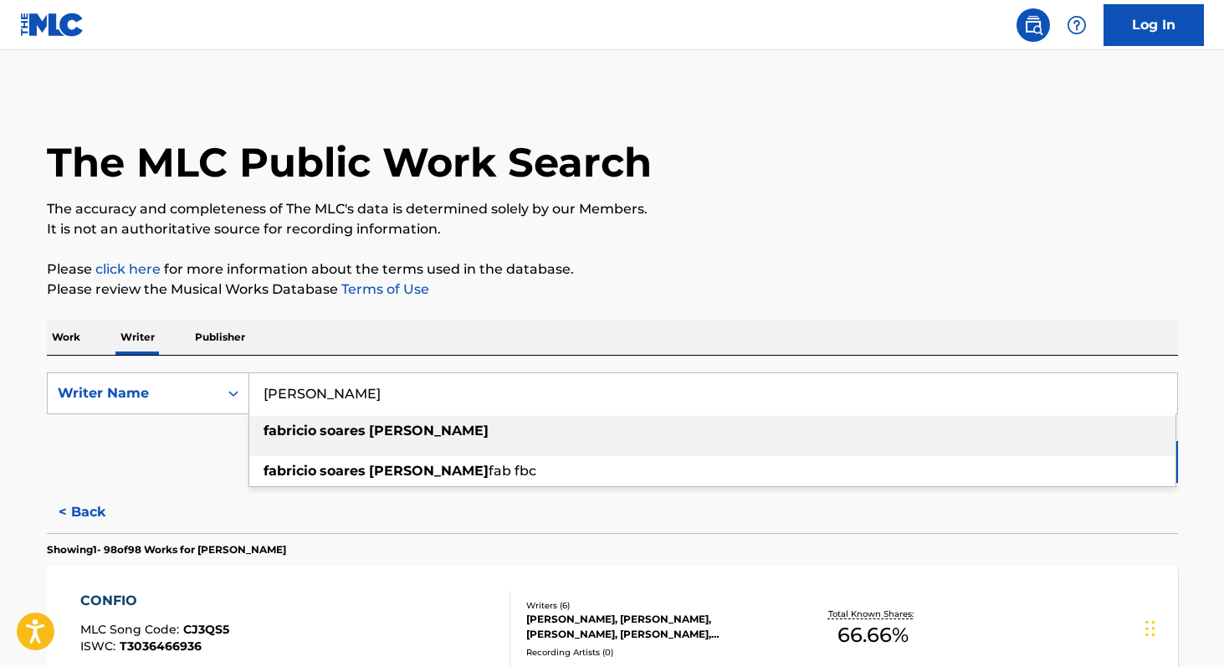
paste input "[PERSON_NAME]"
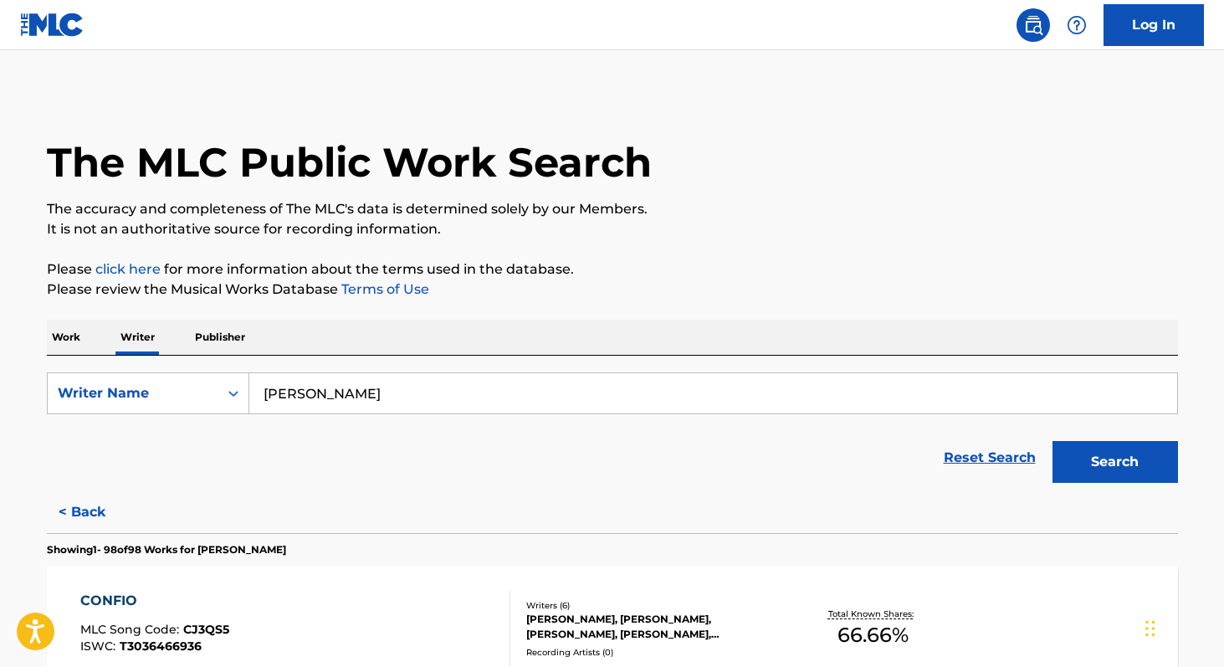
type input "[PERSON_NAME]"
click at [1052, 441] on button "Search" at bounding box center [1114, 462] width 125 height 42
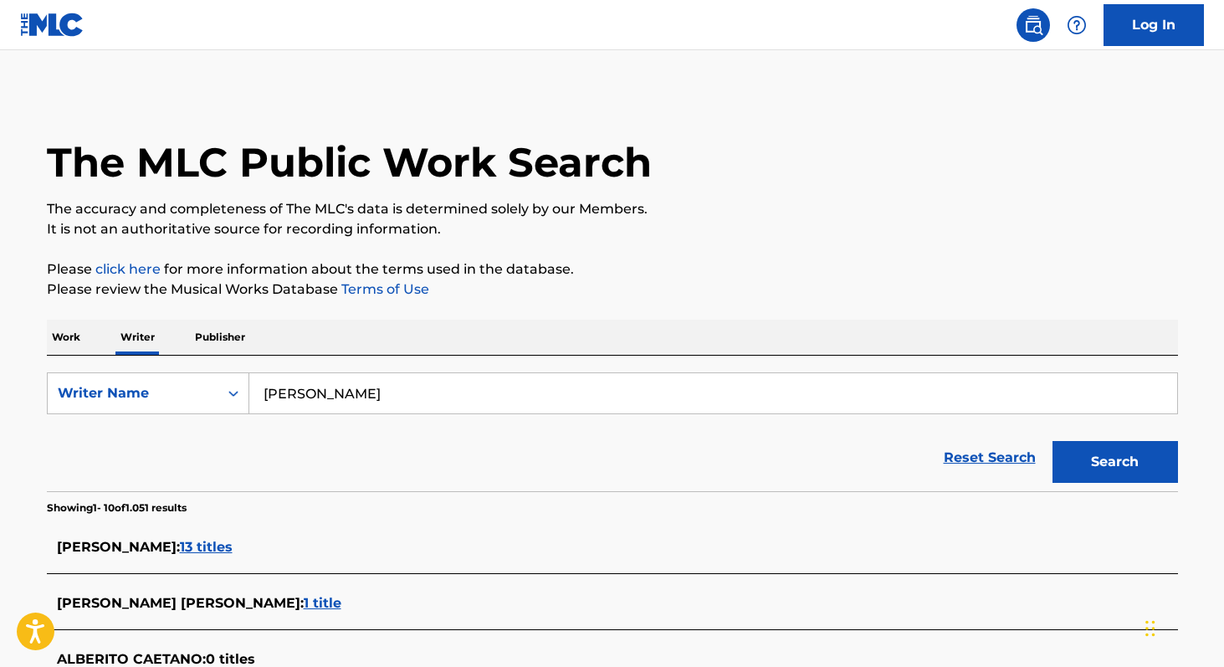
click at [57, 330] on p "Work" at bounding box center [66, 336] width 38 height 35
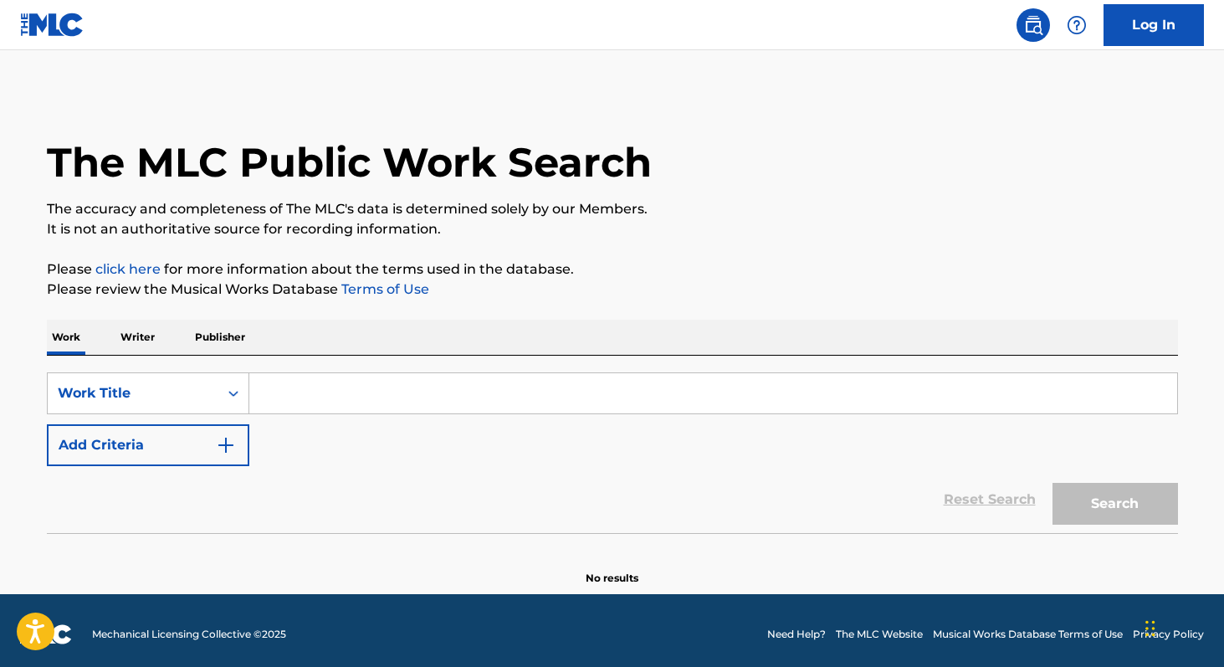
click at [284, 401] on input "Search Form" at bounding box center [712, 393] width 927 height 40
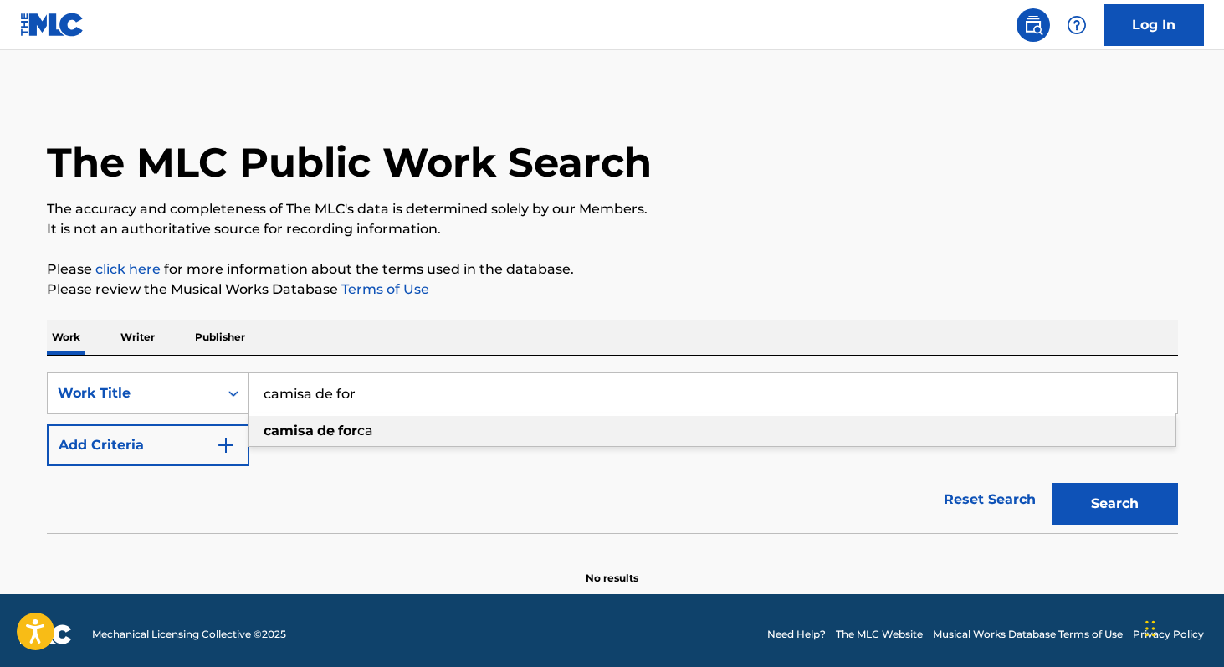
click at [298, 442] on div "camisa de for ca" at bounding box center [712, 431] width 926 height 30
type input "camisa de forca"
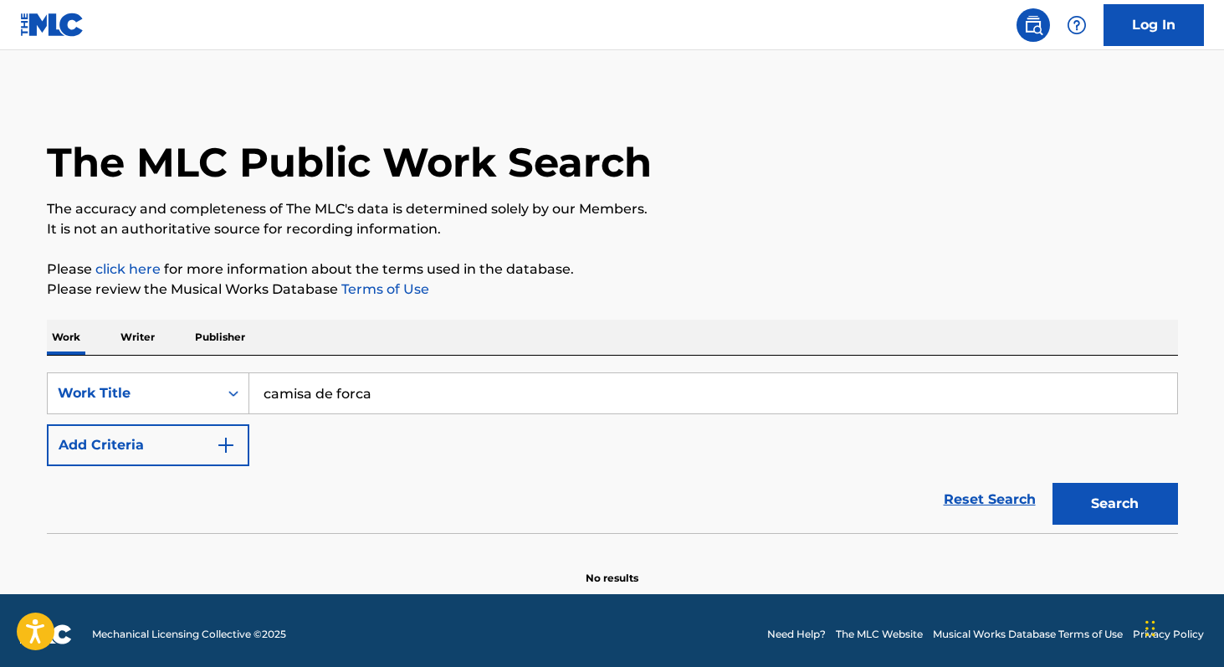
click at [167, 450] on button "Add Criteria" at bounding box center [148, 445] width 202 height 42
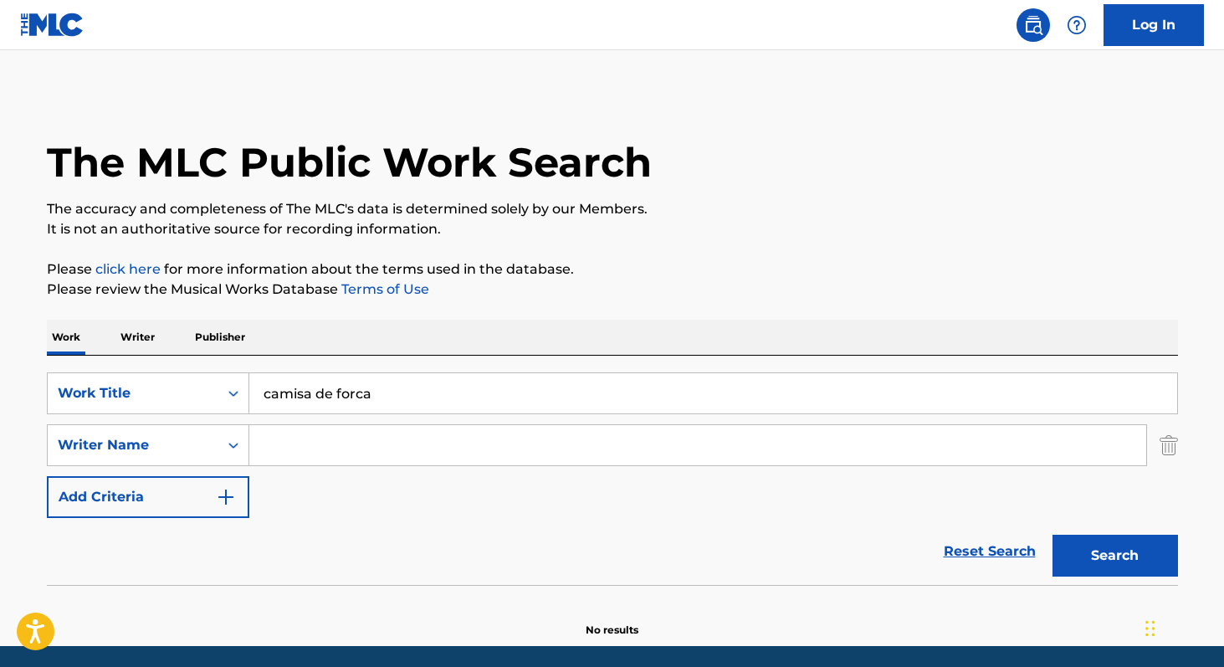
click at [282, 445] on input "Search Form" at bounding box center [697, 445] width 897 height 40
paste input "[PERSON_NAME]"
type input "[PERSON_NAME]"
click at [1052, 534] on button "Search" at bounding box center [1114, 555] width 125 height 42
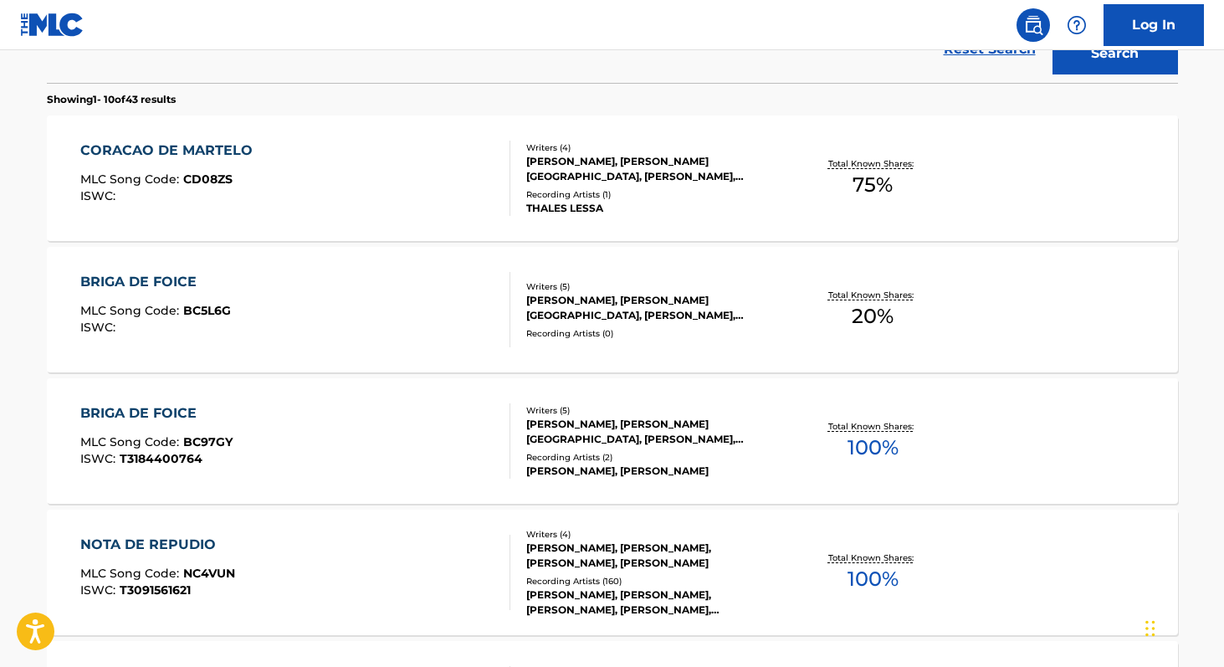
scroll to position [536, 0]
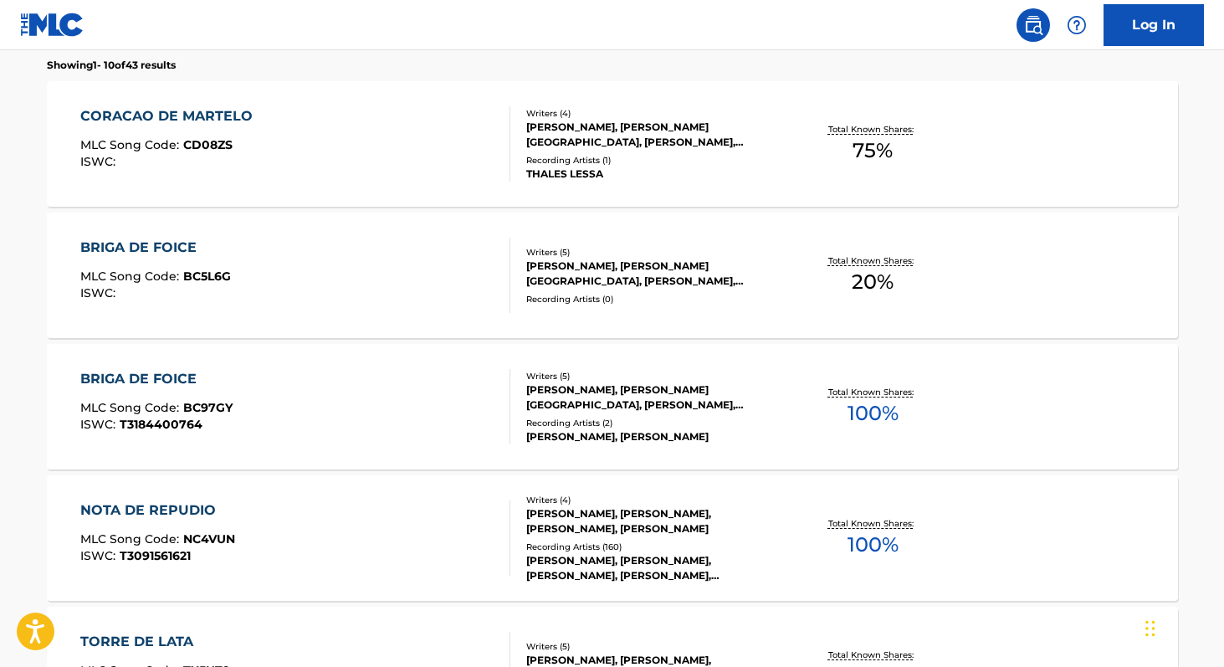
click at [867, 416] on span "100 %" at bounding box center [872, 413] width 51 height 30
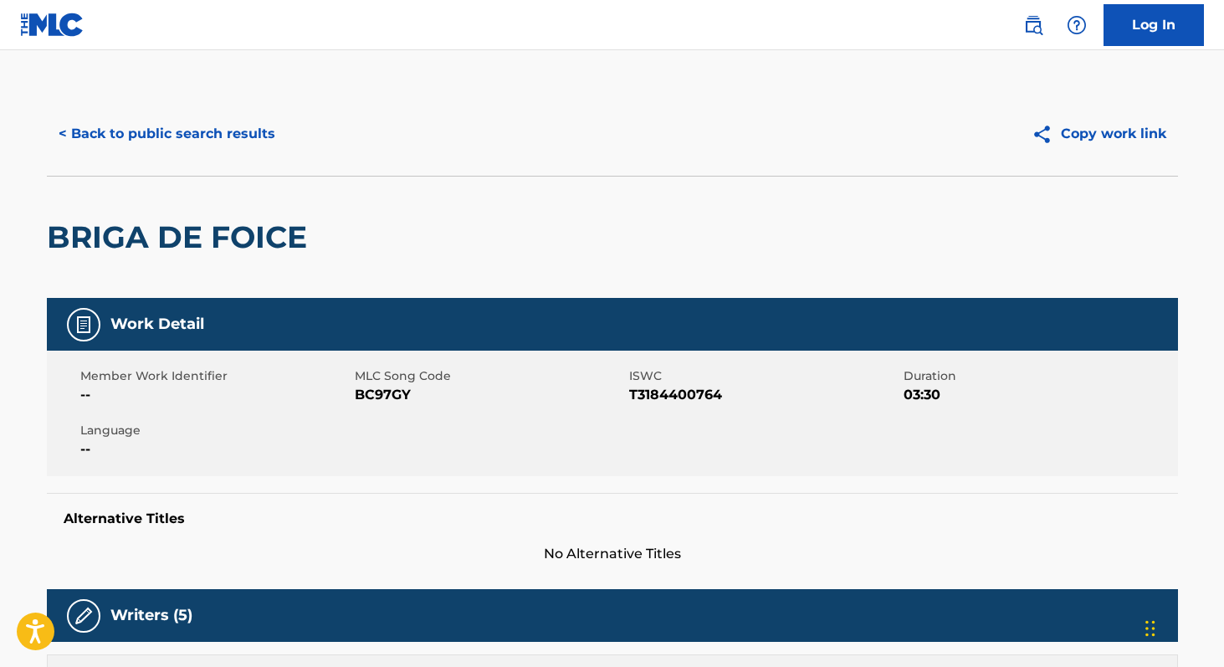
click at [143, 133] on button "< Back to public search results" at bounding box center [167, 134] width 240 height 42
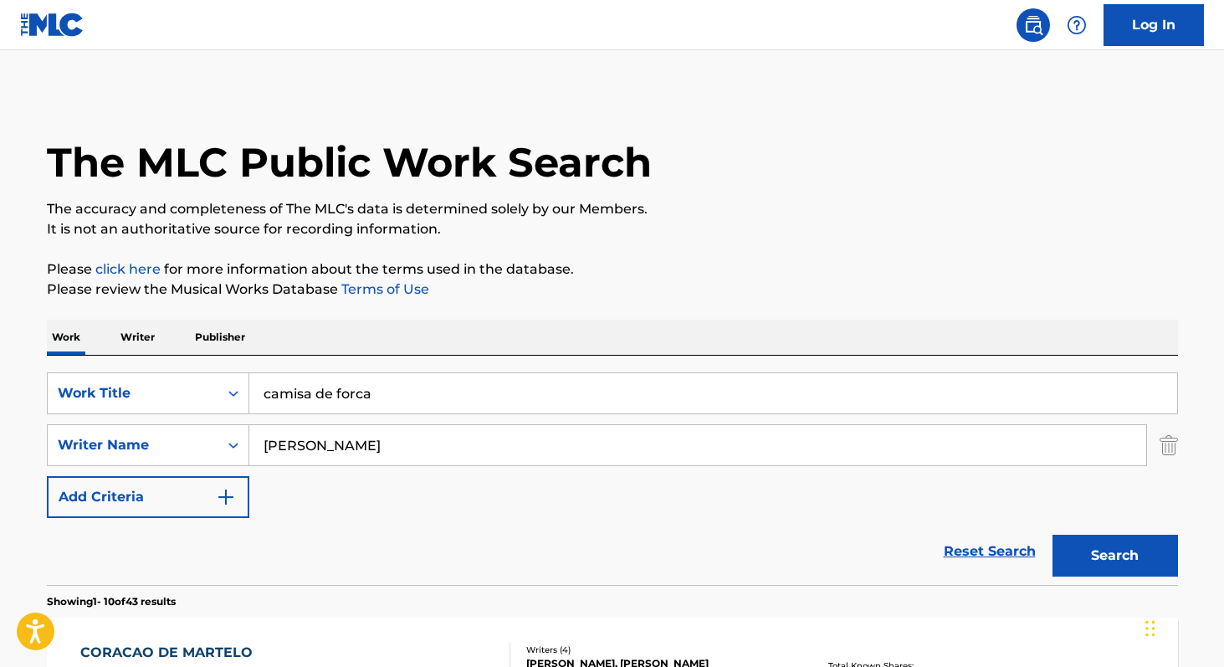
click at [1168, 454] on img "Search Form" at bounding box center [1168, 445] width 18 height 42
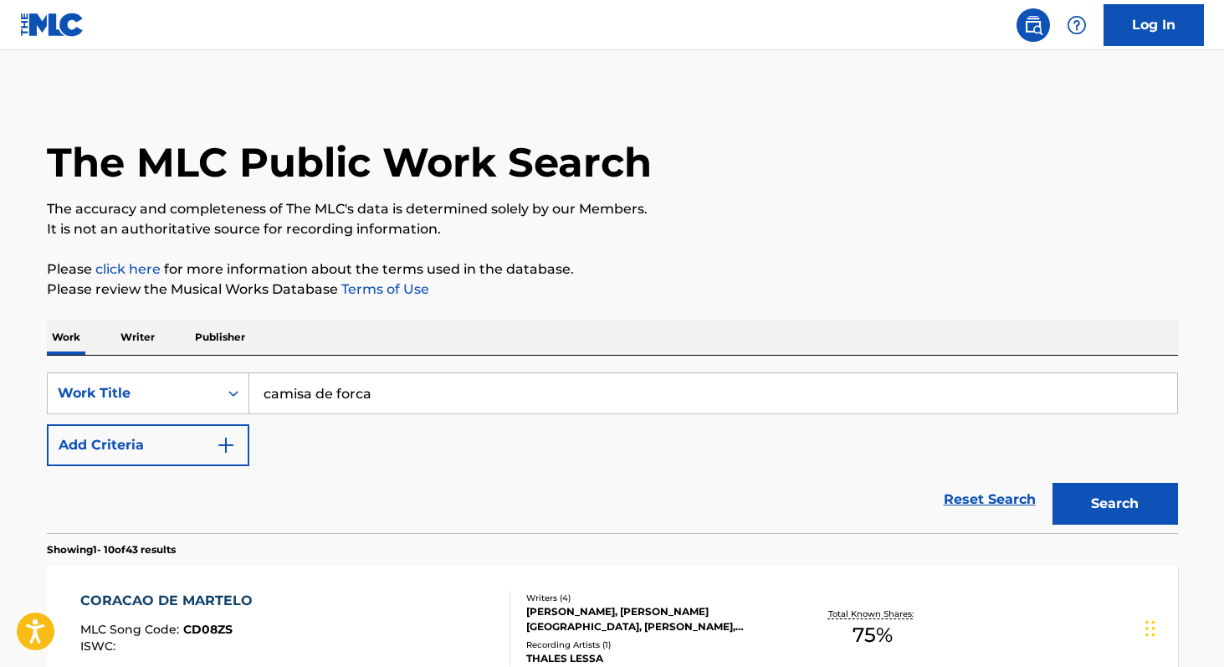
click at [536, 398] on input "camisa de forca" at bounding box center [712, 393] width 927 height 40
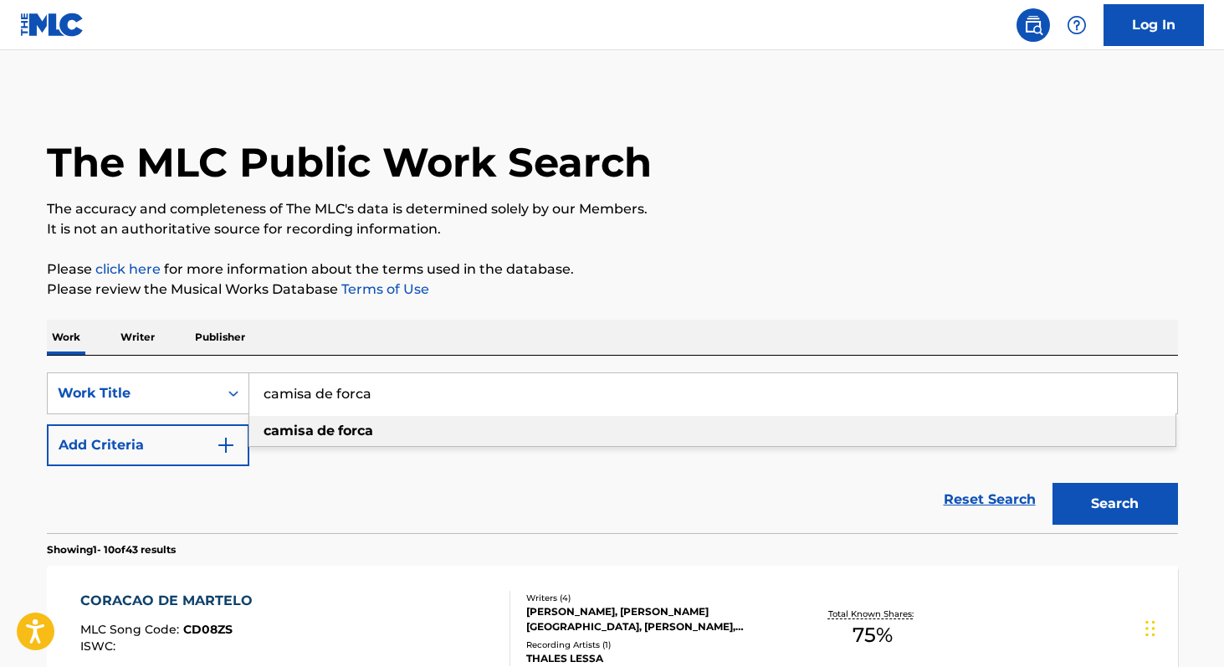
paste input "MTG COLO DE MENINA"
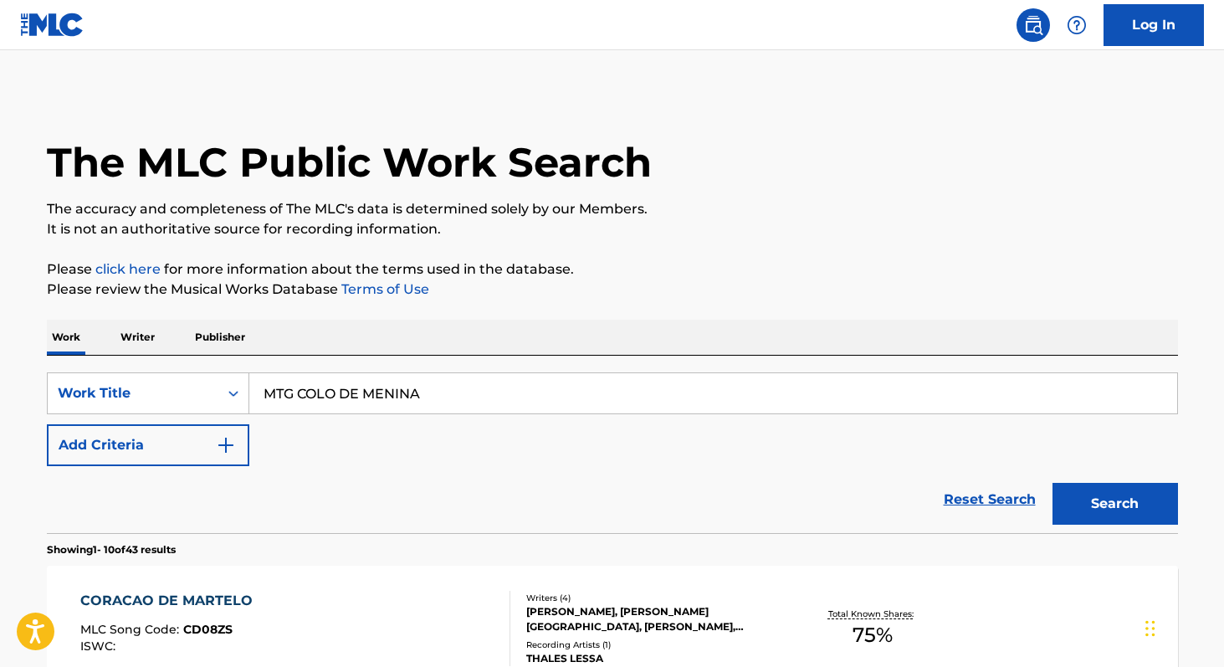
type input "MTG COLO DE MENINA"
click at [1052, 483] on button "Search" at bounding box center [1114, 504] width 125 height 42
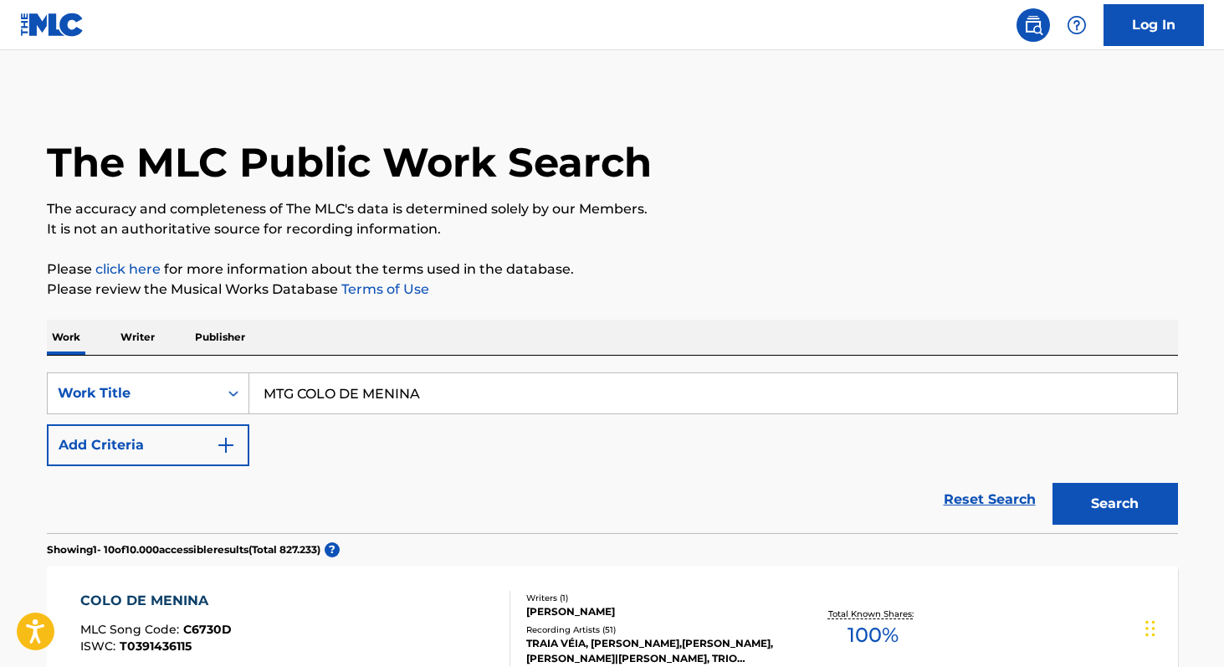
click at [155, 339] on p "Writer" at bounding box center [137, 336] width 44 height 35
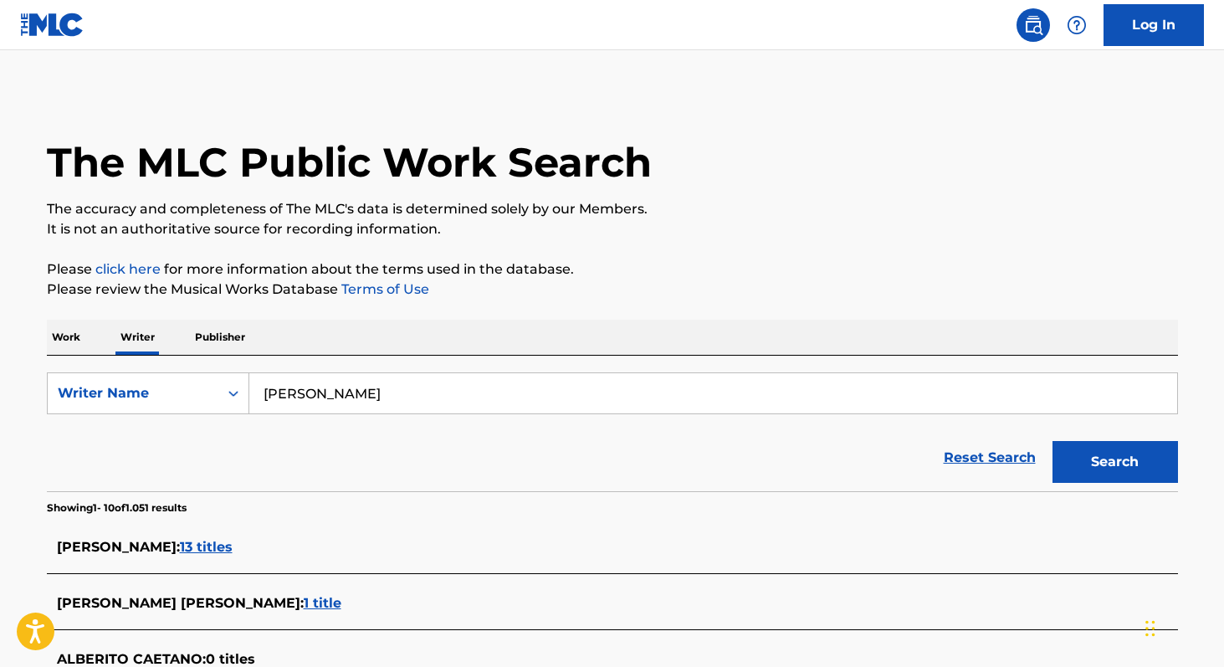
click at [401, 386] on input "[PERSON_NAME]" at bounding box center [712, 393] width 927 height 40
paste input "[PERSON_NAME]"
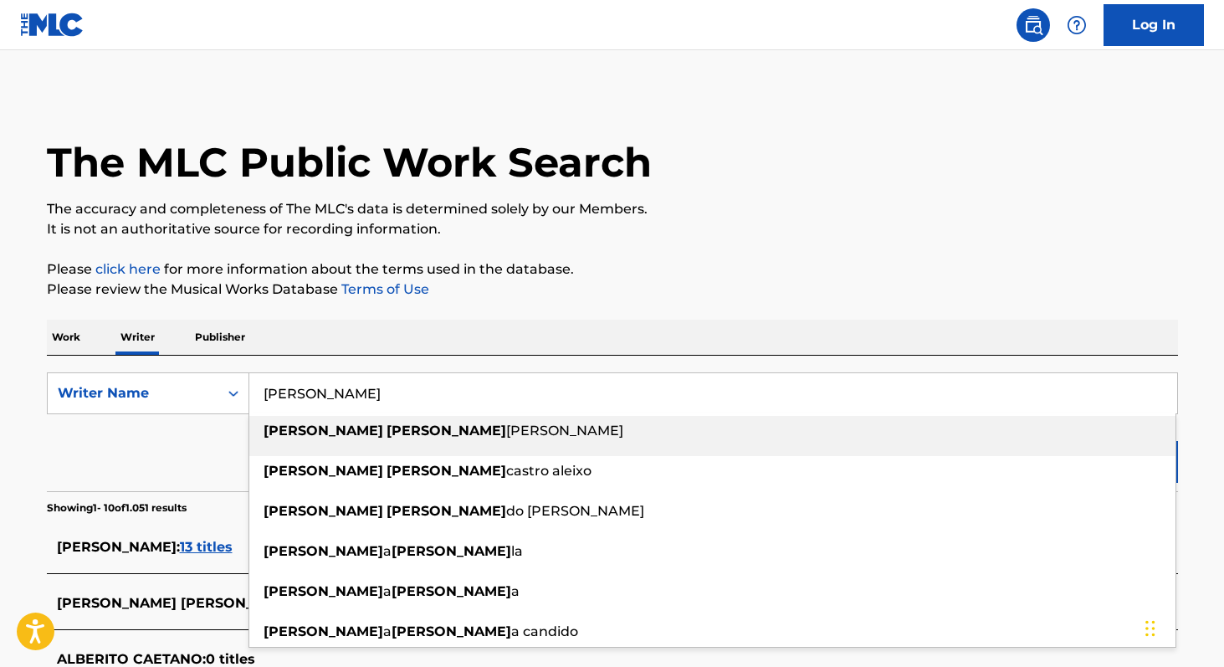
click at [506, 433] on span "[PERSON_NAME]" at bounding box center [564, 430] width 117 height 16
type input "[PERSON_NAME]"
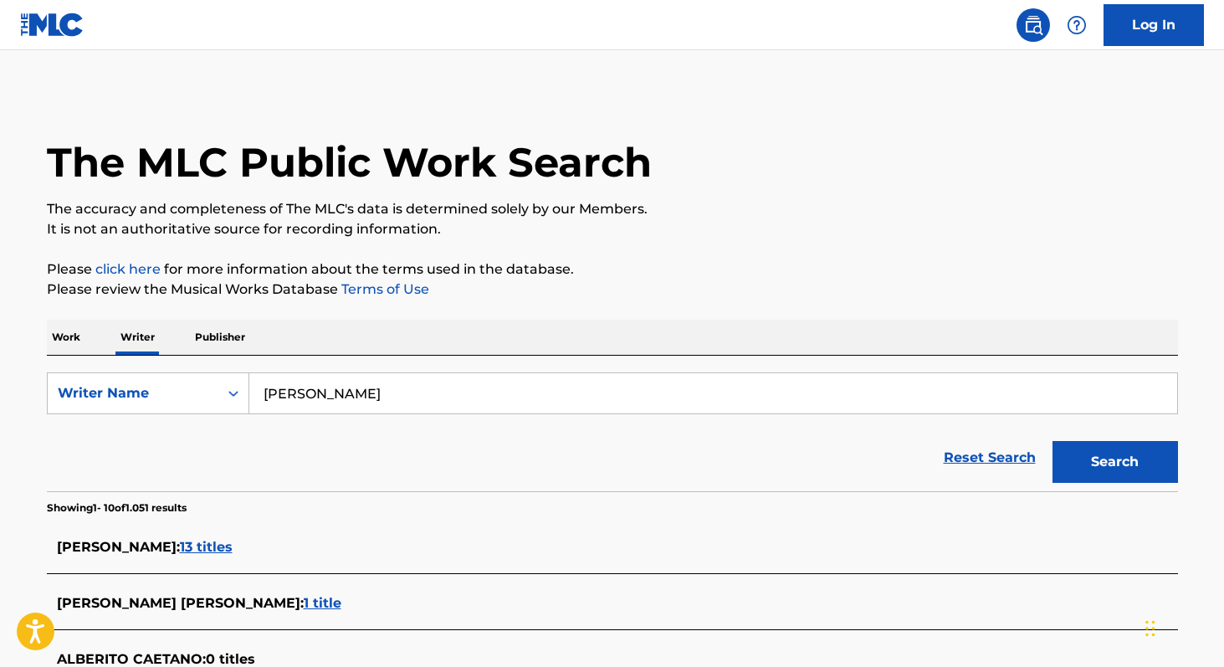
click at [1094, 477] on button "Search" at bounding box center [1114, 462] width 125 height 42
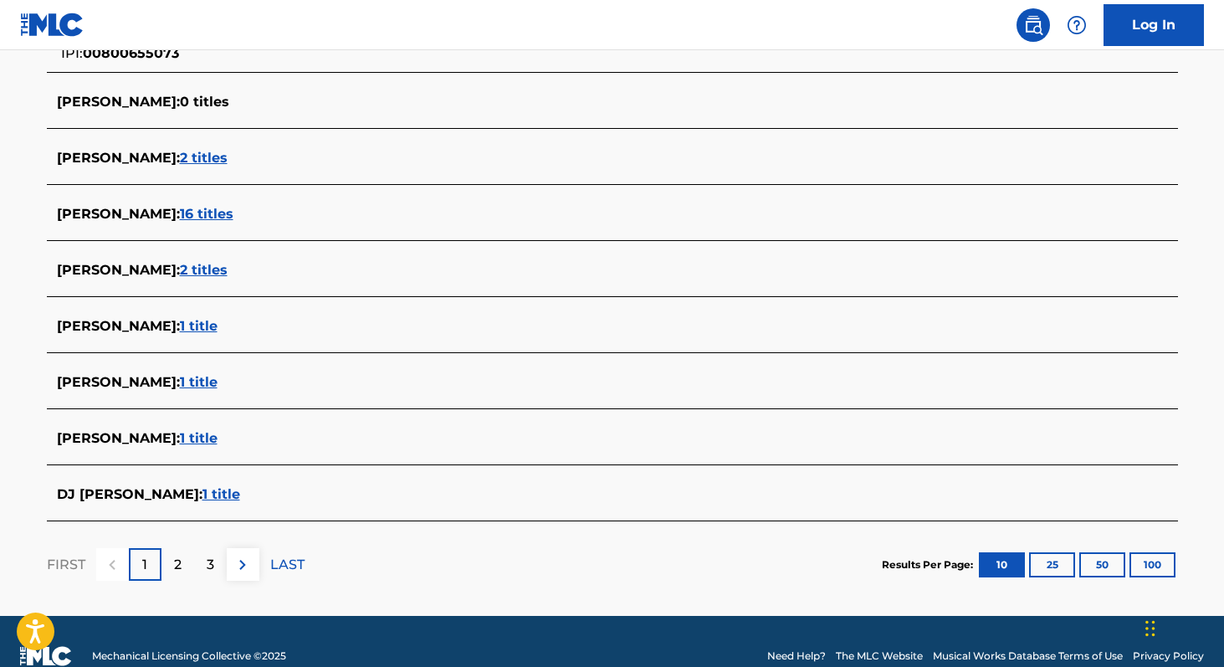
scroll to position [577, 0]
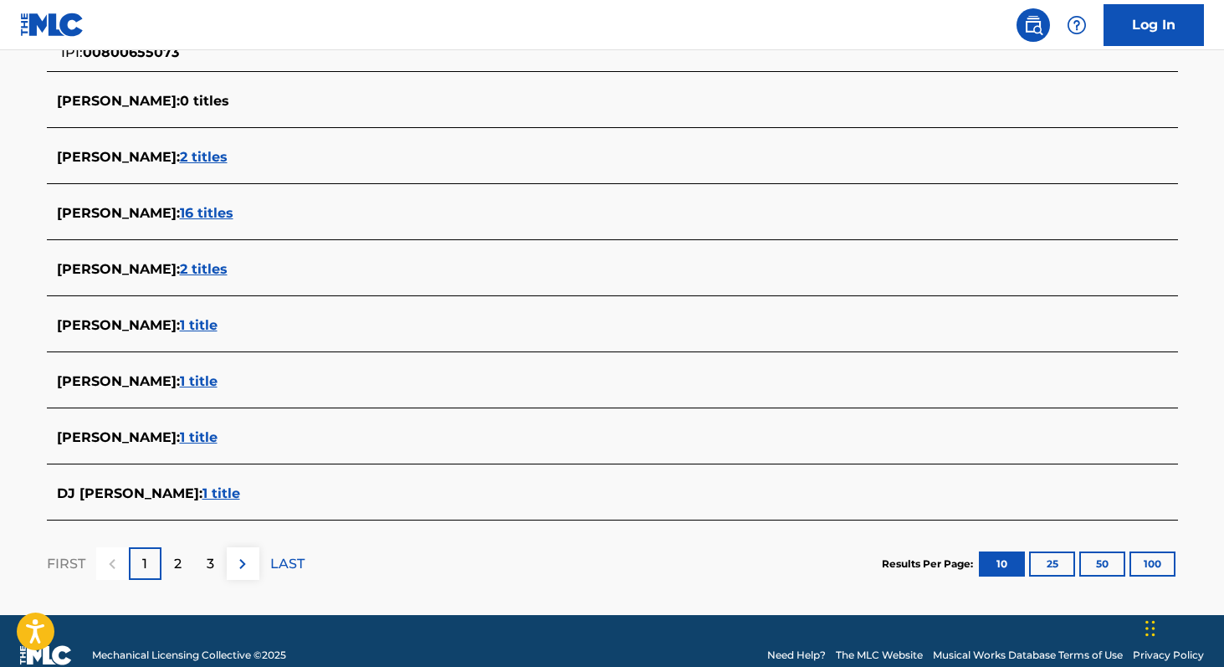
click at [217, 437] on span "1 title" at bounding box center [199, 437] width 38 height 16
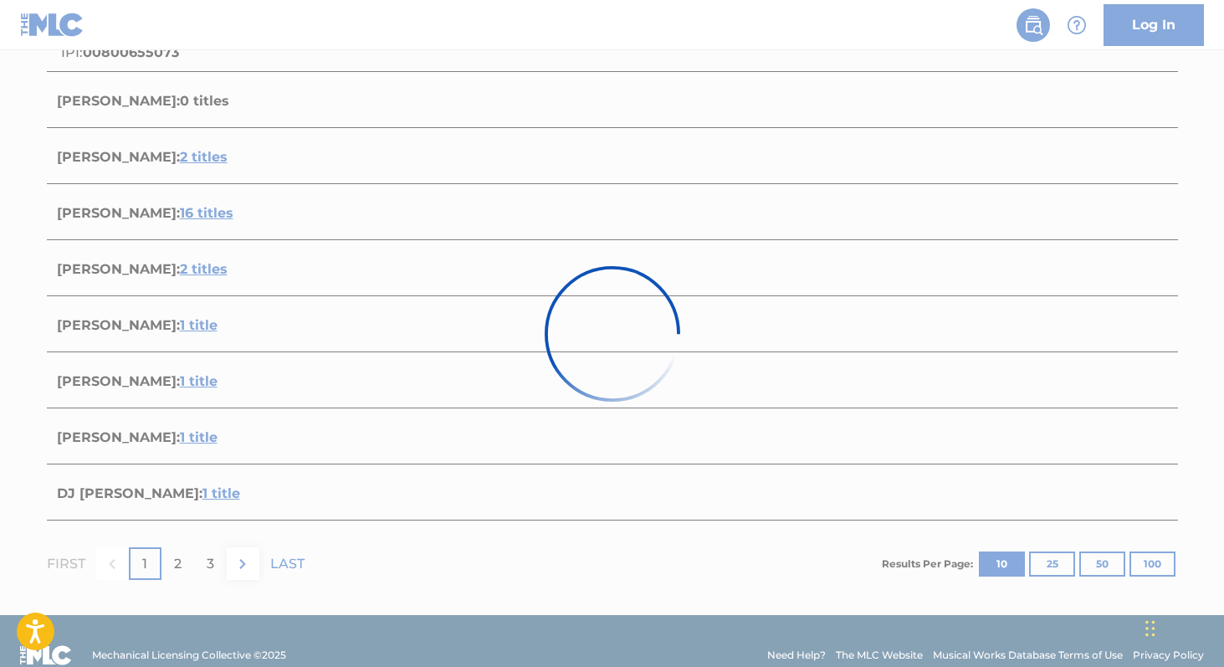
scroll to position [192, 0]
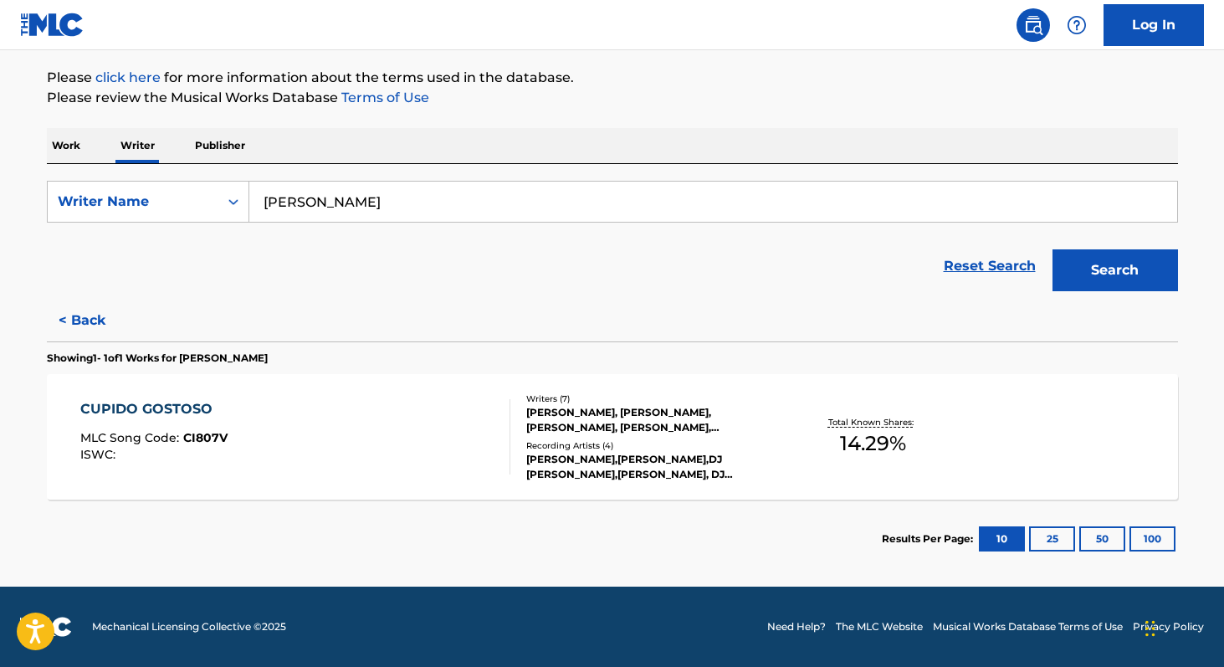
click at [849, 447] on span "14.29 %" at bounding box center [873, 443] width 66 height 30
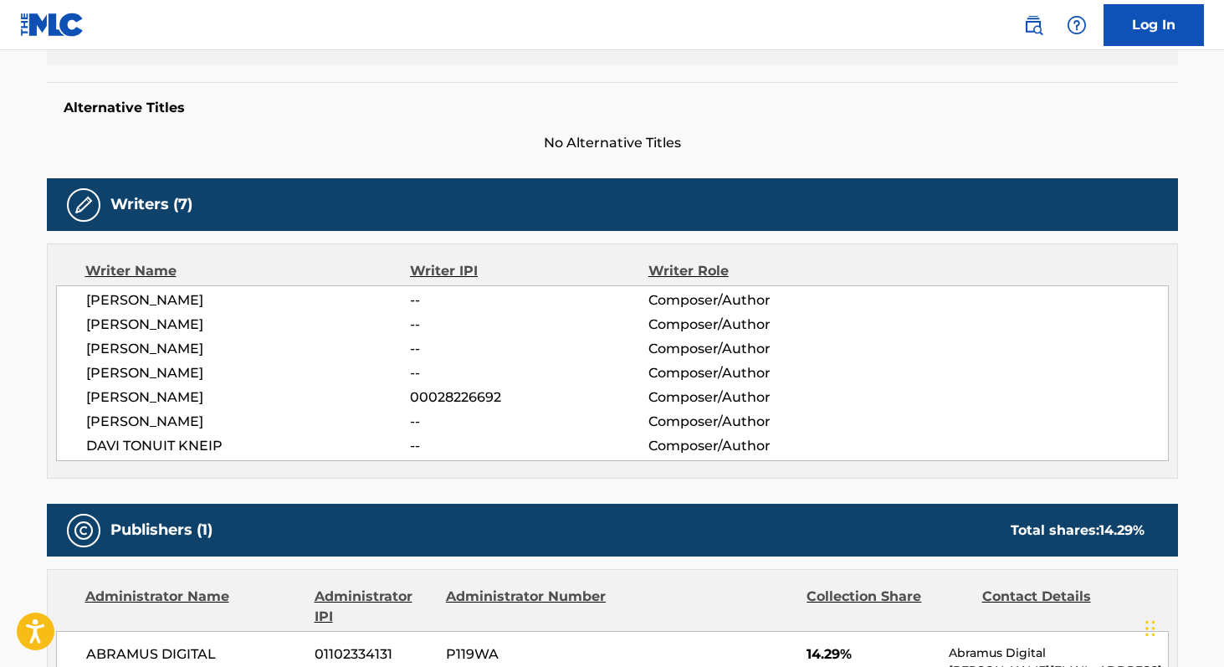
scroll to position [433, 0]
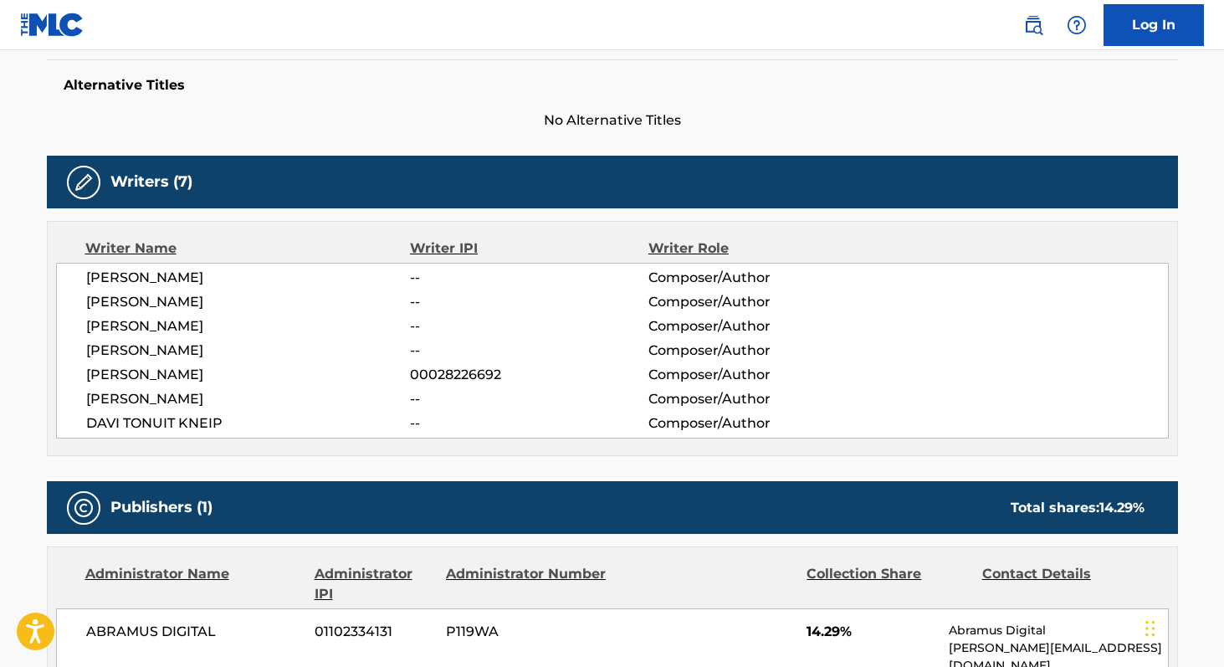
click at [90, 345] on span "[PERSON_NAME]" at bounding box center [248, 350] width 324 height 20
copy div "[PERSON_NAME]"
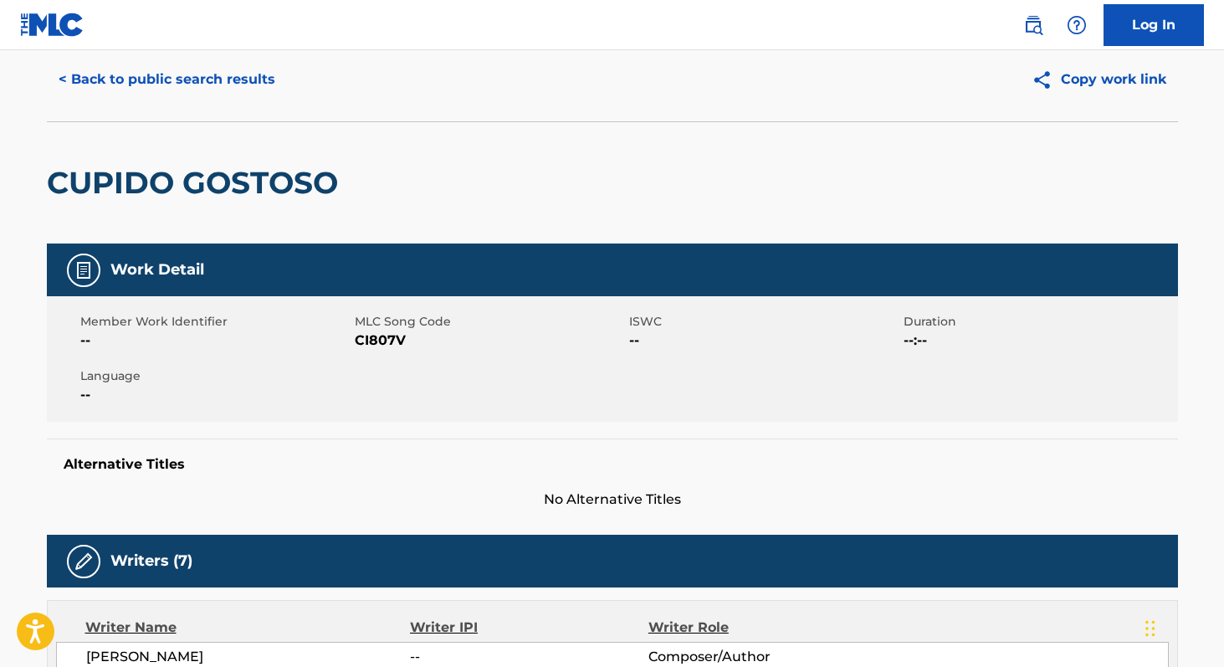
scroll to position [24, 0]
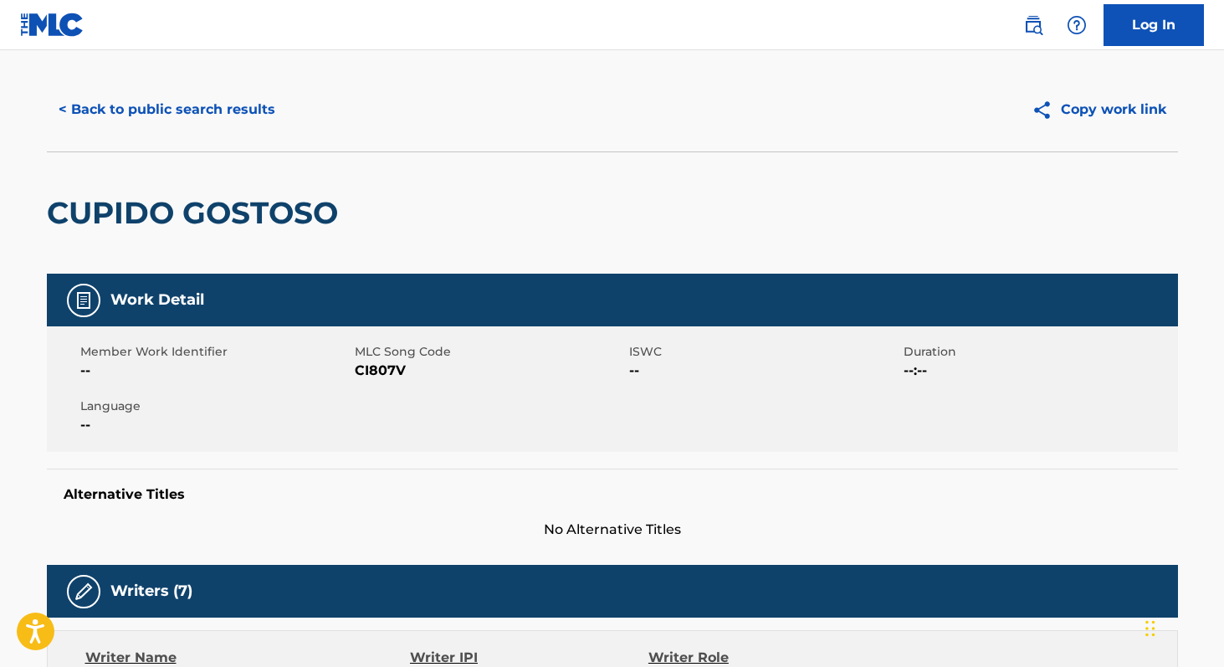
click at [364, 364] on span "CI807V" at bounding box center [490, 370] width 270 height 20
copy span "CI807V"
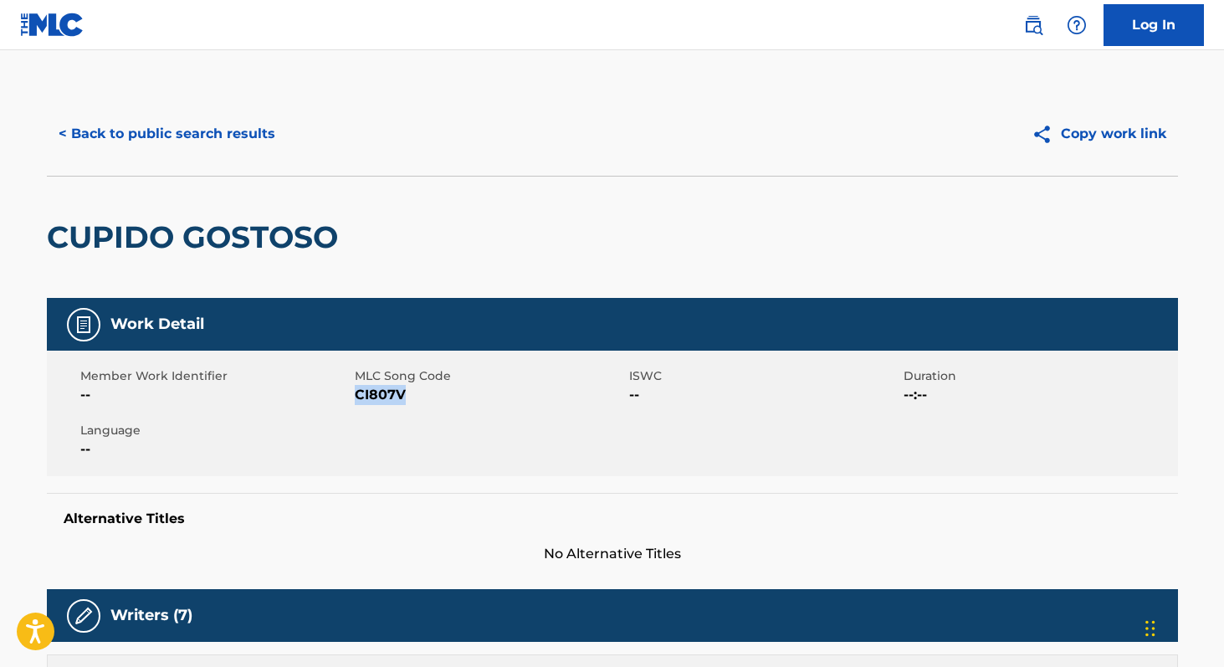
click at [181, 126] on button "< Back to public search results" at bounding box center [167, 134] width 240 height 42
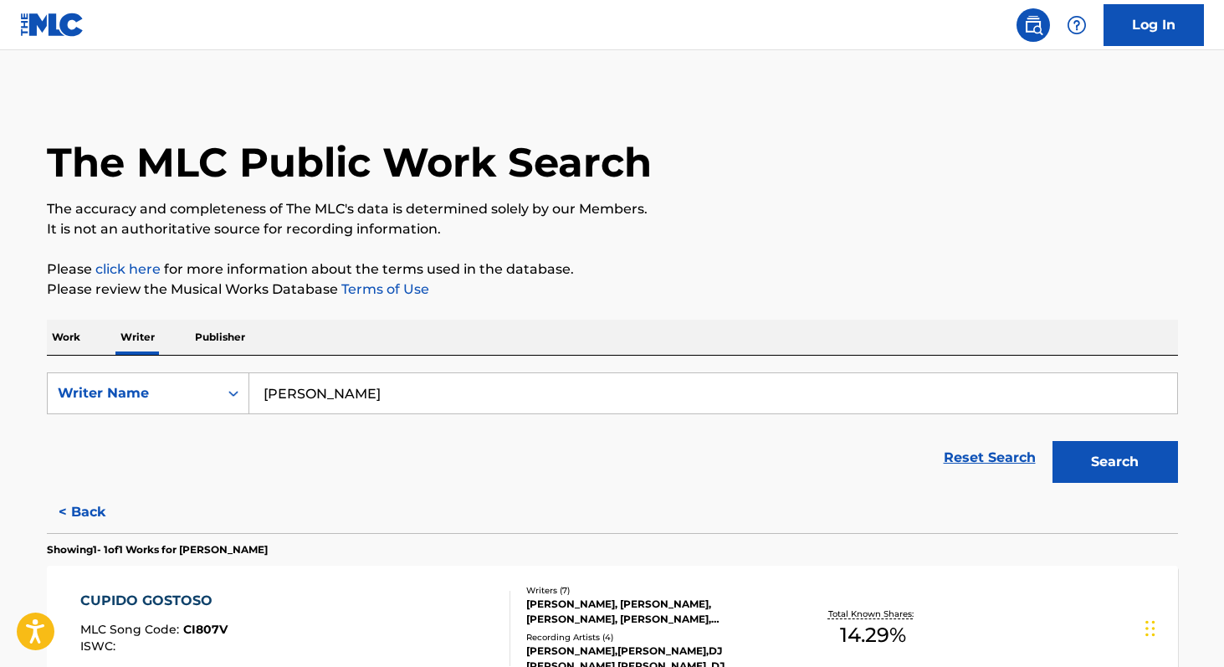
click at [56, 333] on p "Work" at bounding box center [66, 336] width 38 height 35
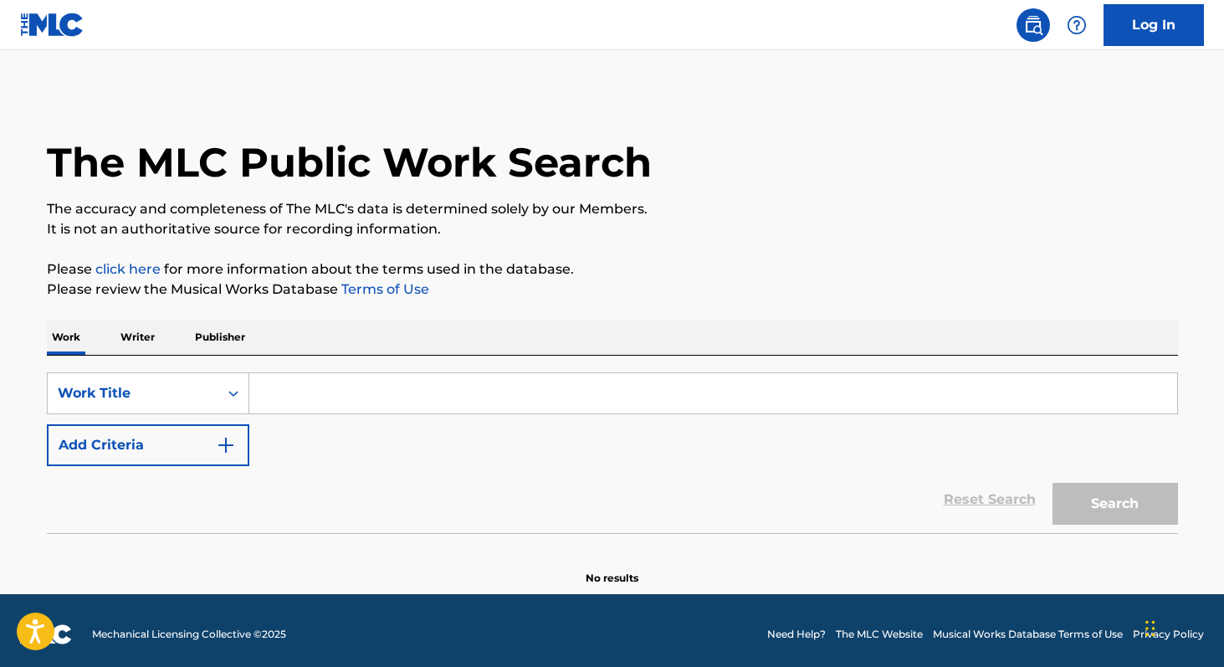
click at [317, 402] on input "Search Form" at bounding box center [712, 393] width 927 height 40
paste input "Além do Rio Azul"
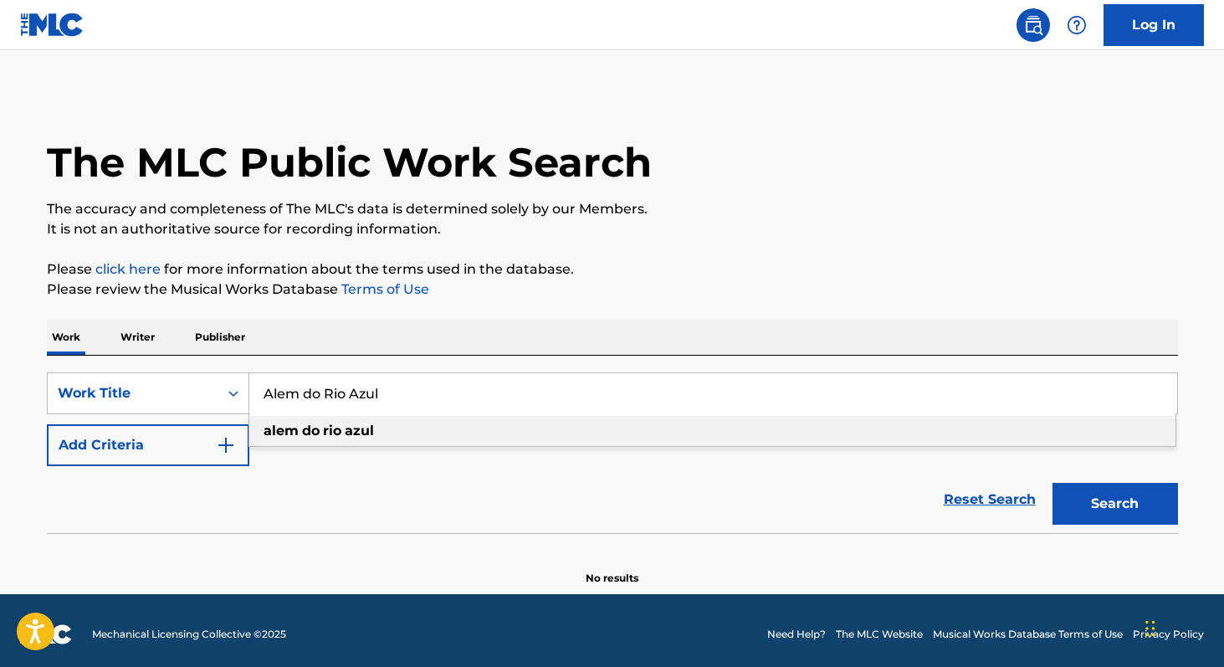
click at [413, 439] on div "alem do rio azul" at bounding box center [712, 431] width 926 height 30
type input "alem do rio azul"
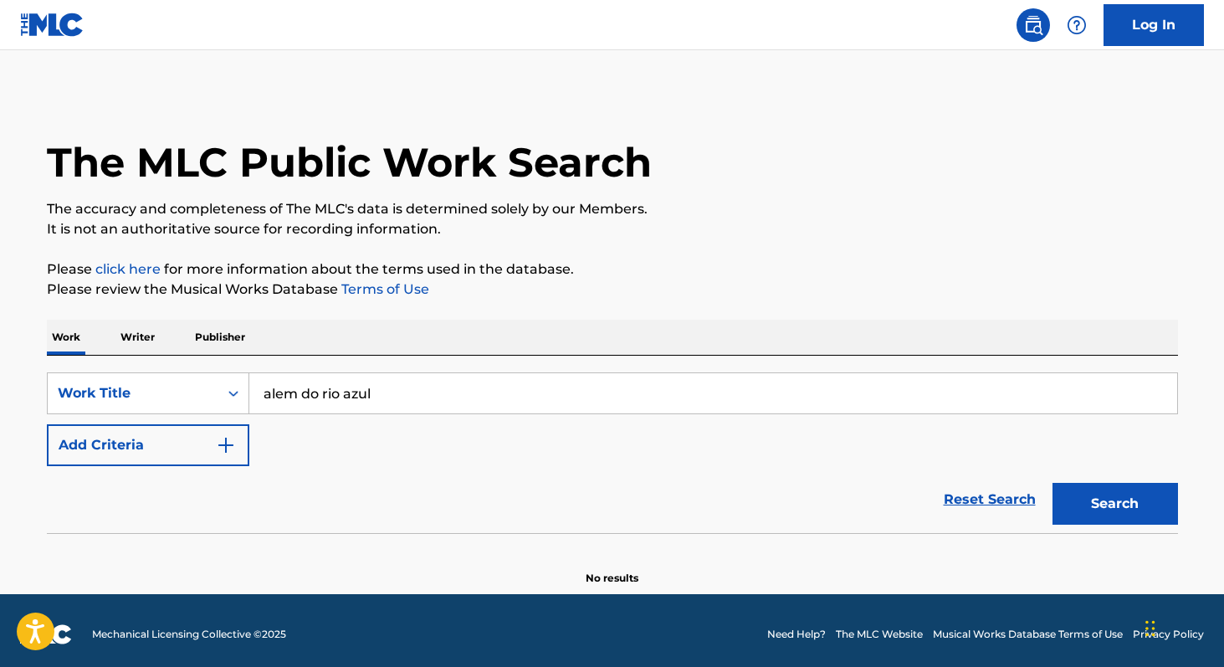
click at [1122, 507] on button "Search" at bounding box center [1114, 504] width 125 height 42
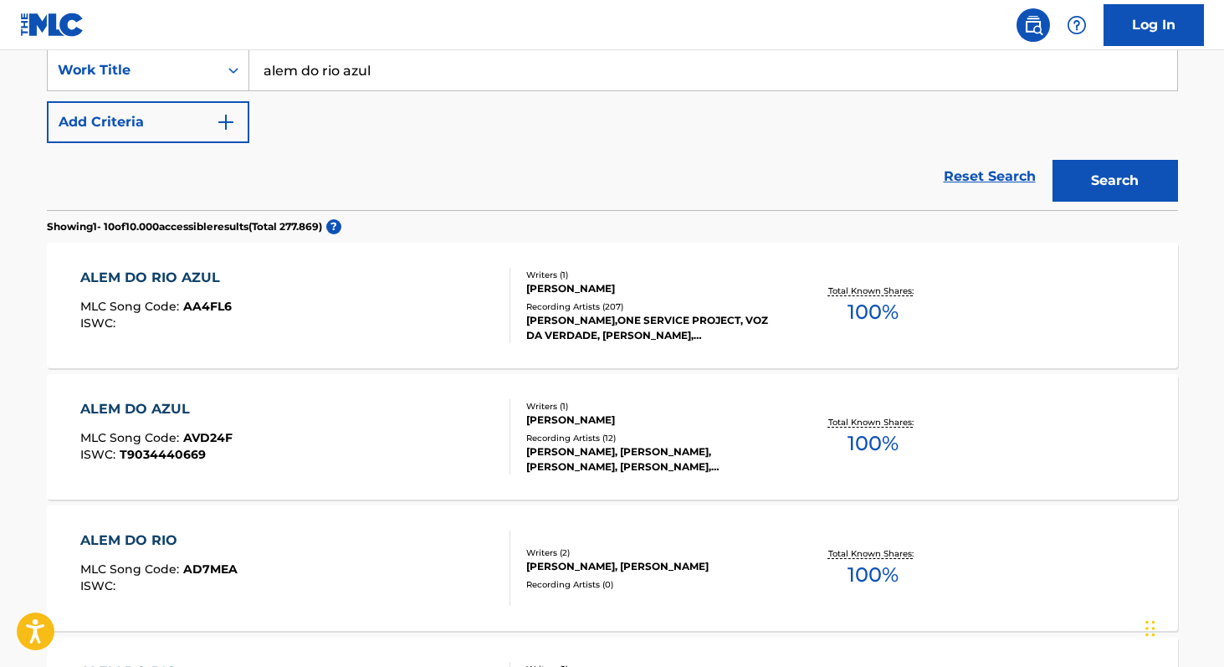
scroll to position [325, 0]
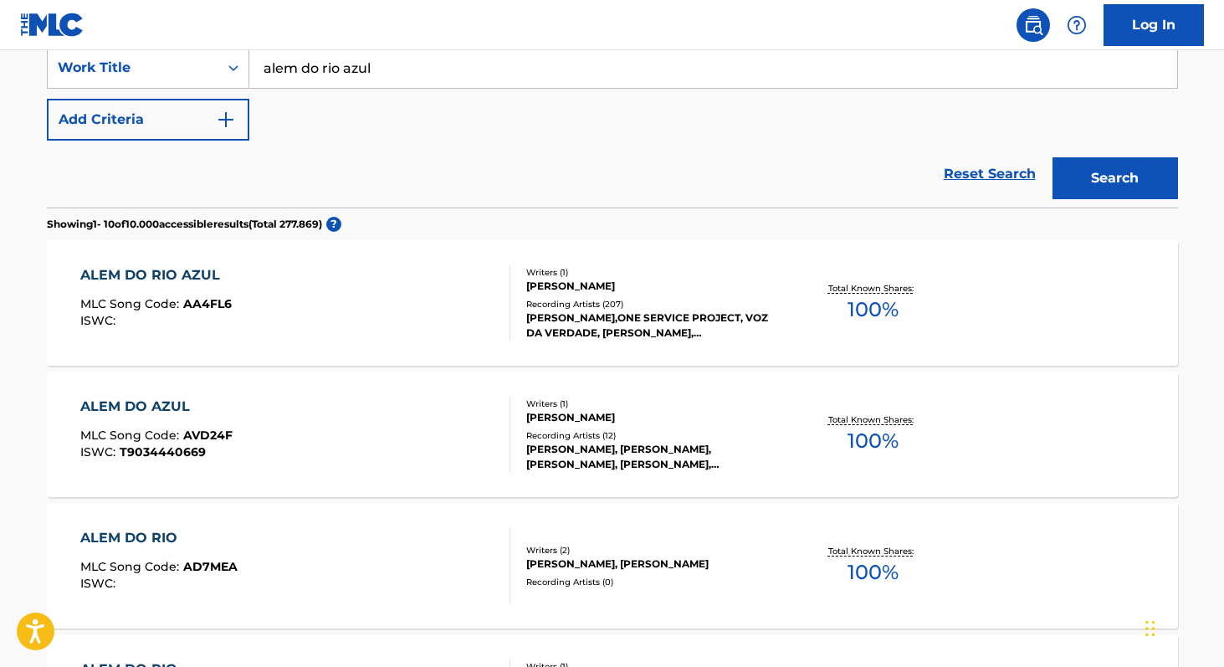
click at [863, 309] on span "100 %" at bounding box center [872, 309] width 51 height 30
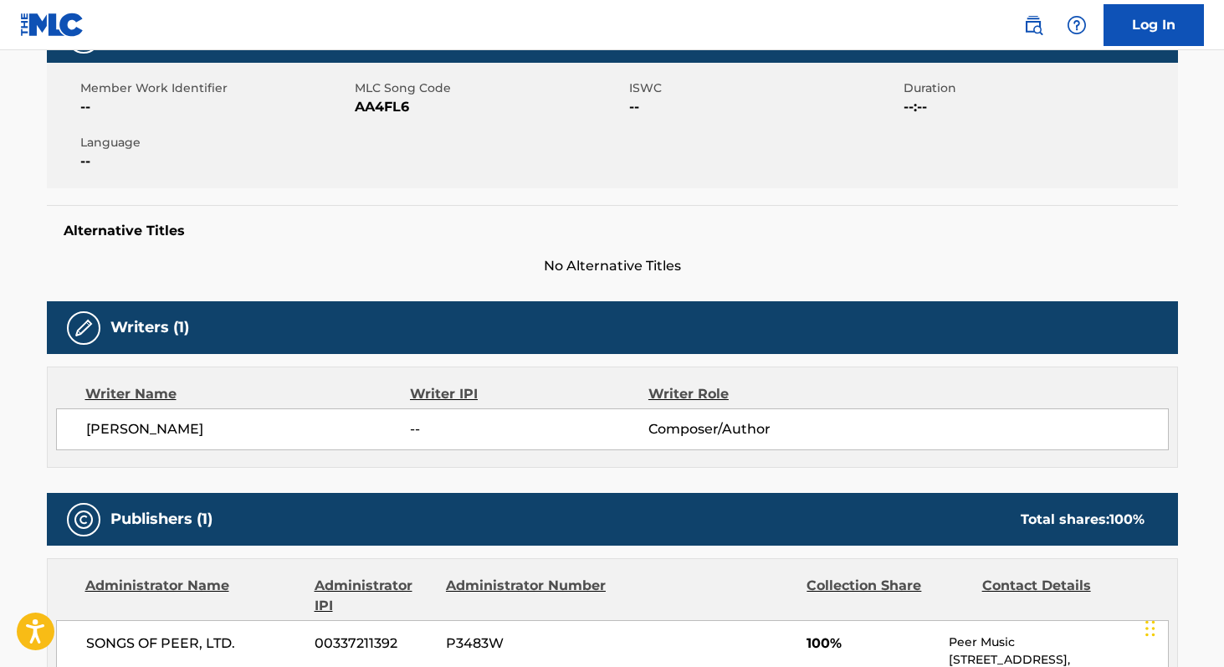
scroll to position [287, 0]
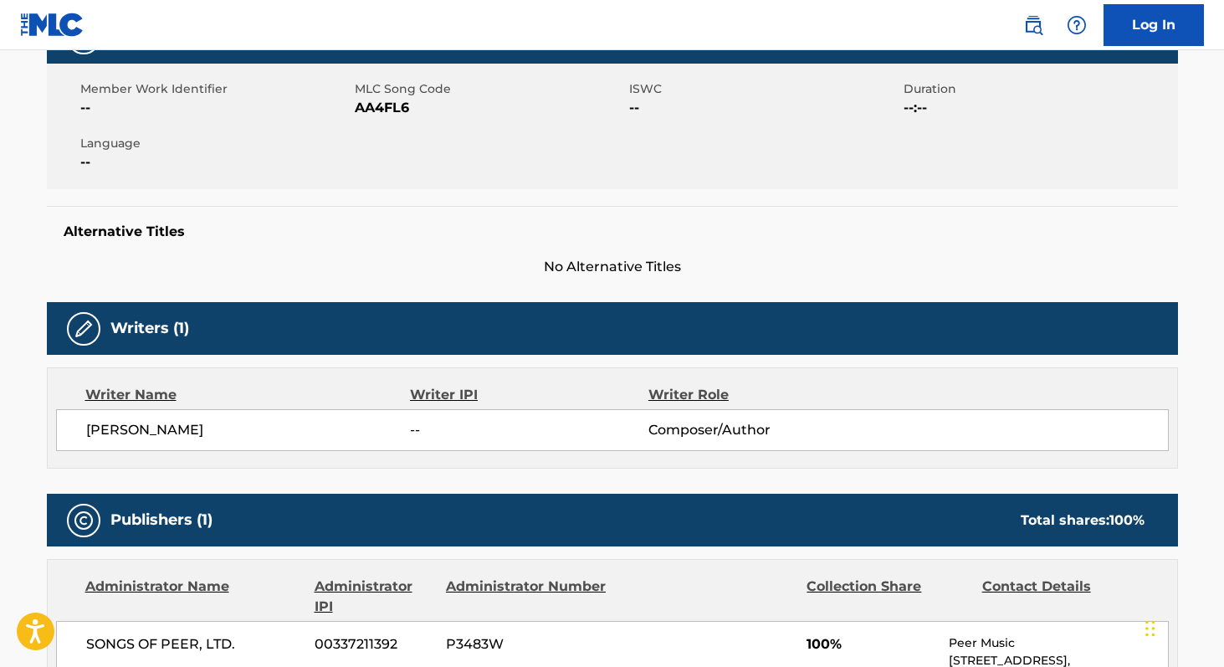
click at [378, 117] on span "AA4FL6" at bounding box center [490, 108] width 270 height 20
click at [376, 112] on span "AA4FL6" at bounding box center [490, 108] width 270 height 20
copy span "AA4FL6"
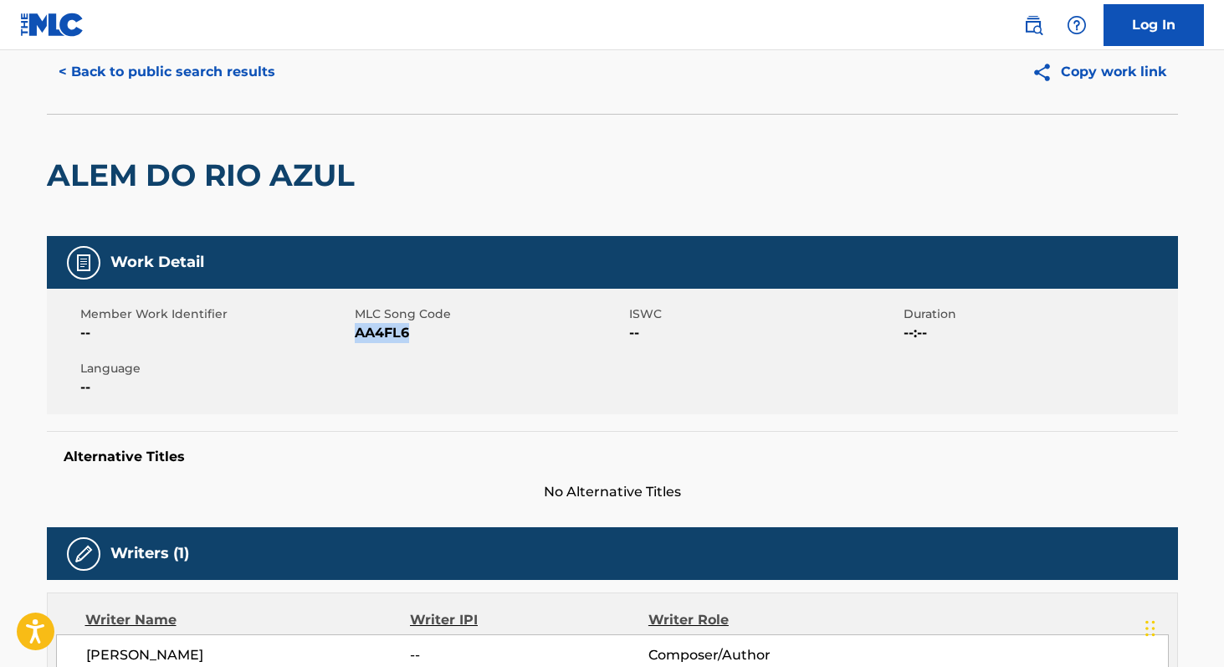
scroll to position [0, 0]
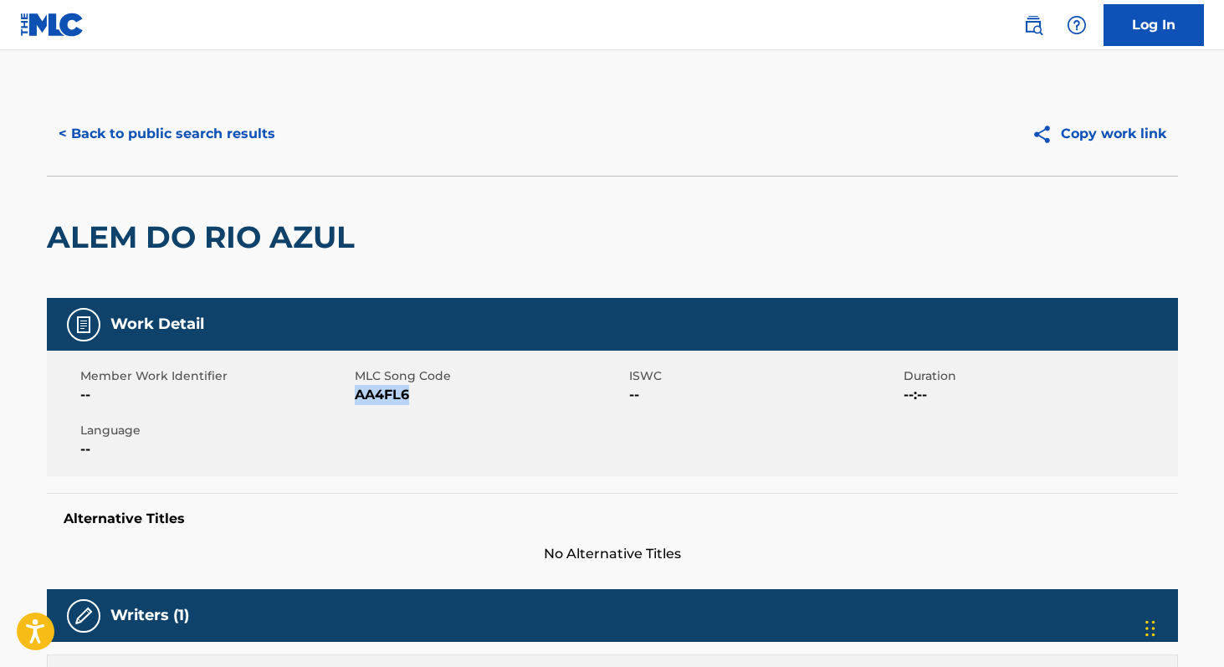
click at [237, 140] on button "< Back to public search results" at bounding box center [167, 134] width 240 height 42
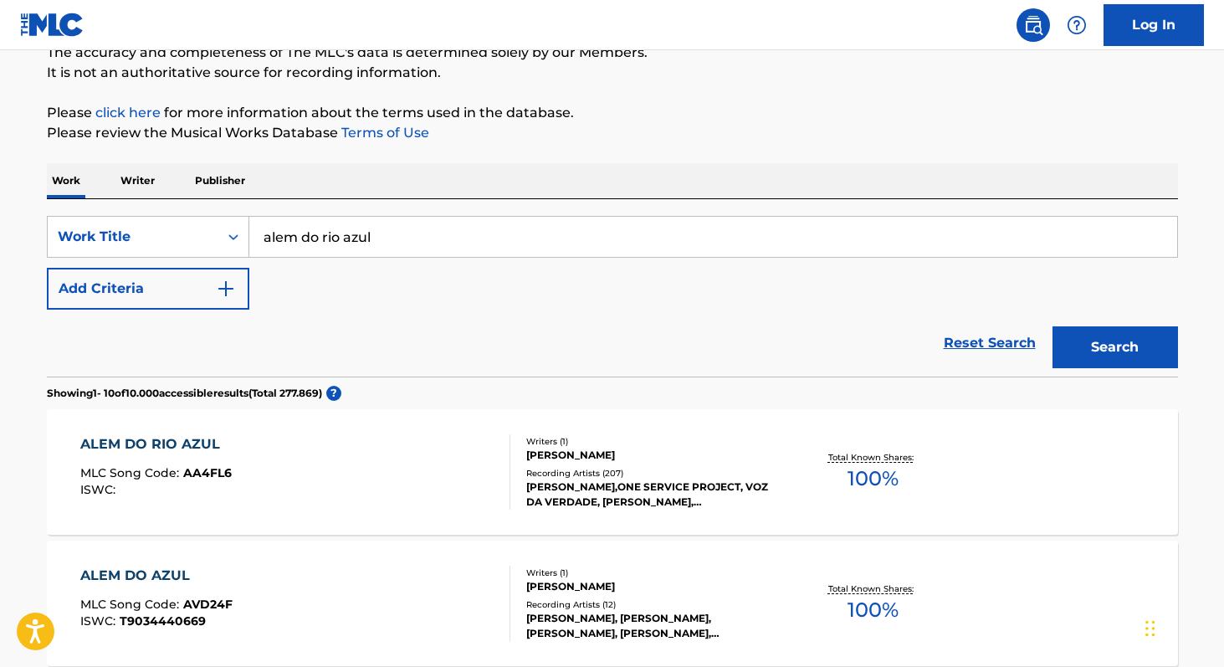
scroll to position [121, 0]
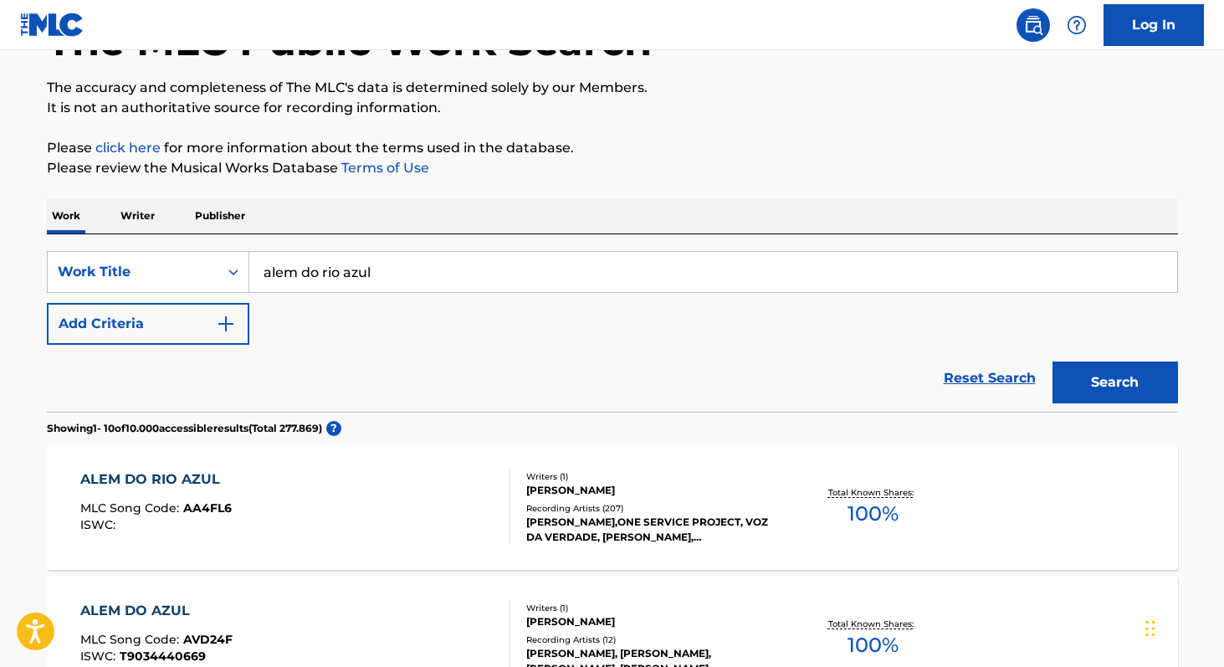
click at [411, 263] on input "alem do rio azul" at bounding box center [712, 272] width 927 height 40
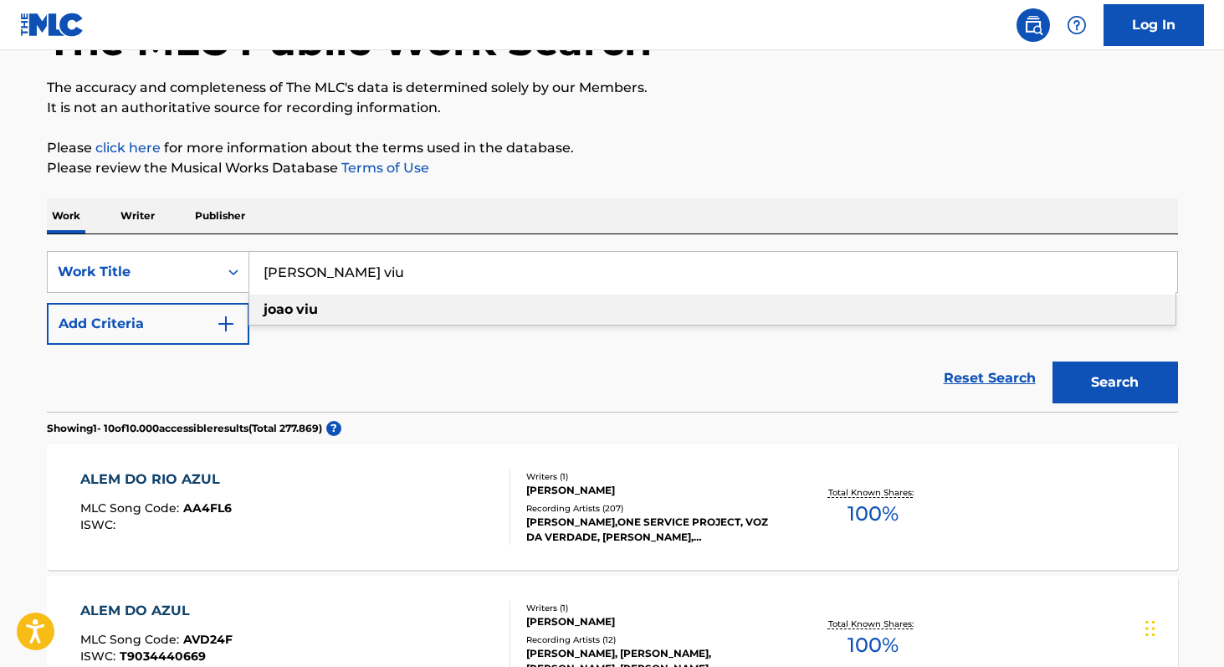
type input "[PERSON_NAME] viu"
click at [356, 309] on div "[PERSON_NAME] viu" at bounding box center [712, 309] width 926 height 30
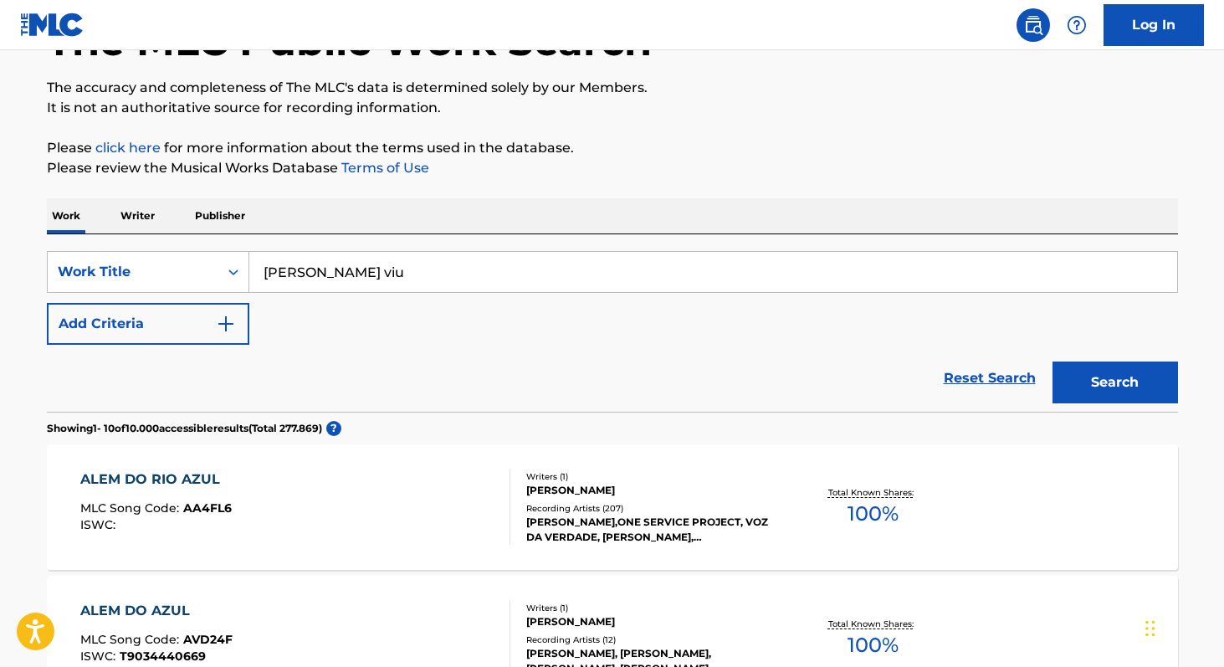
click at [1126, 388] on button "Search" at bounding box center [1114, 382] width 125 height 42
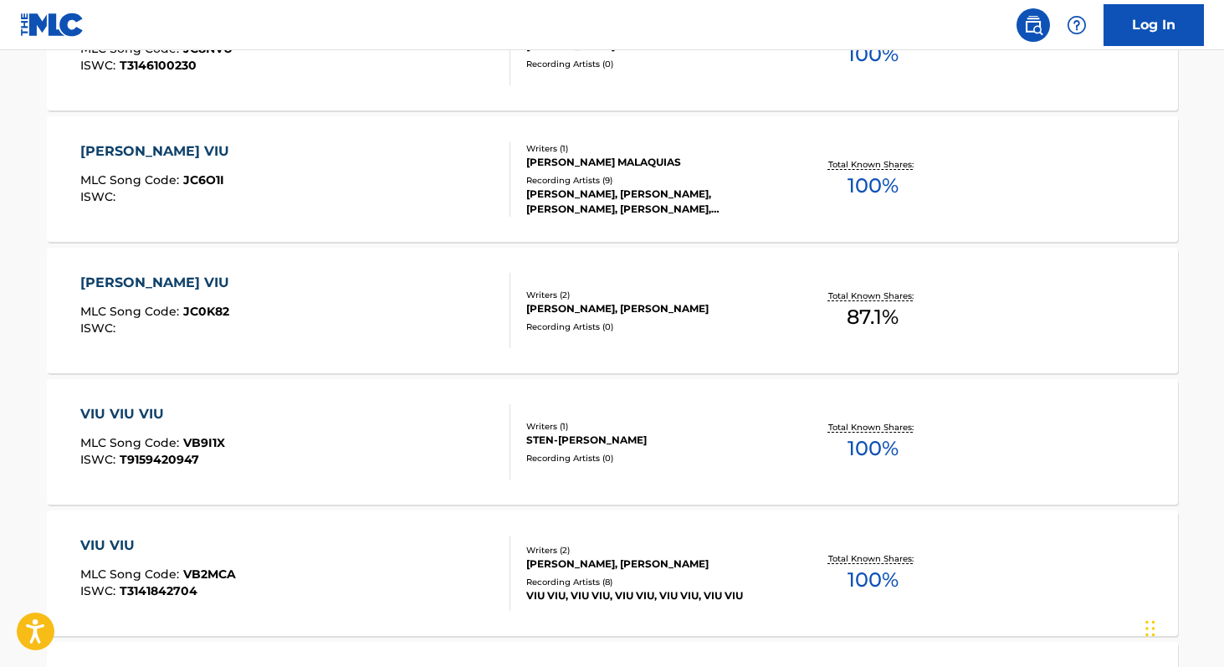
scroll to position [582, 0]
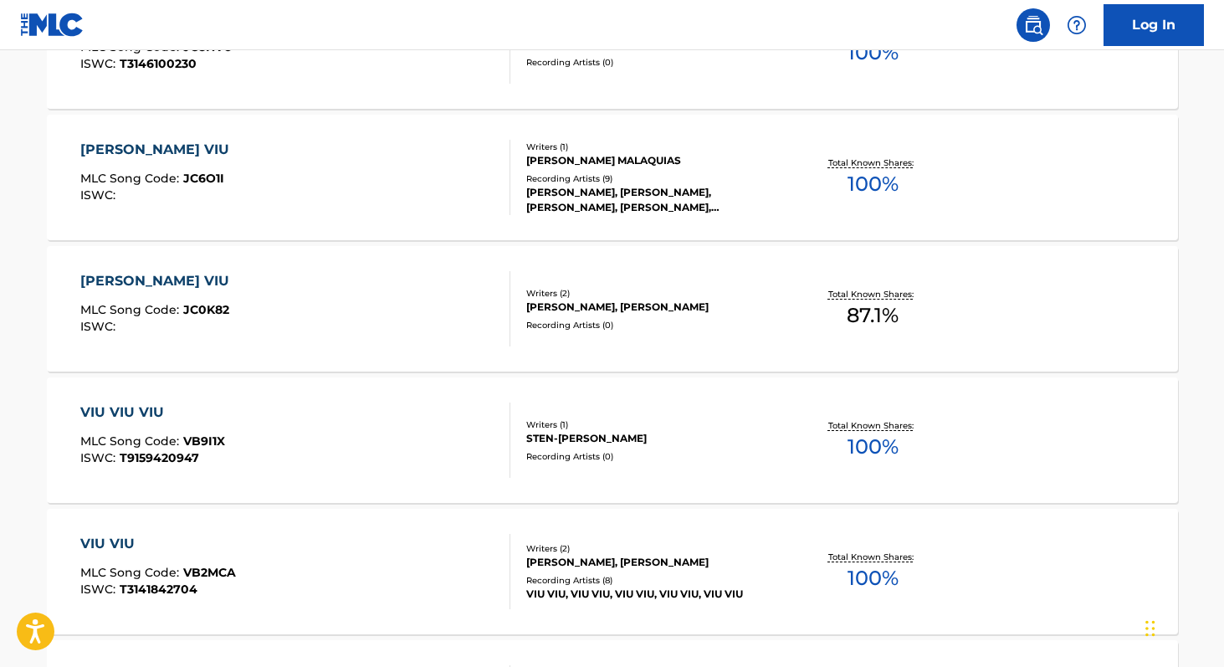
click at [871, 321] on span "87.1 %" at bounding box center [872, 315] width 52 height 30
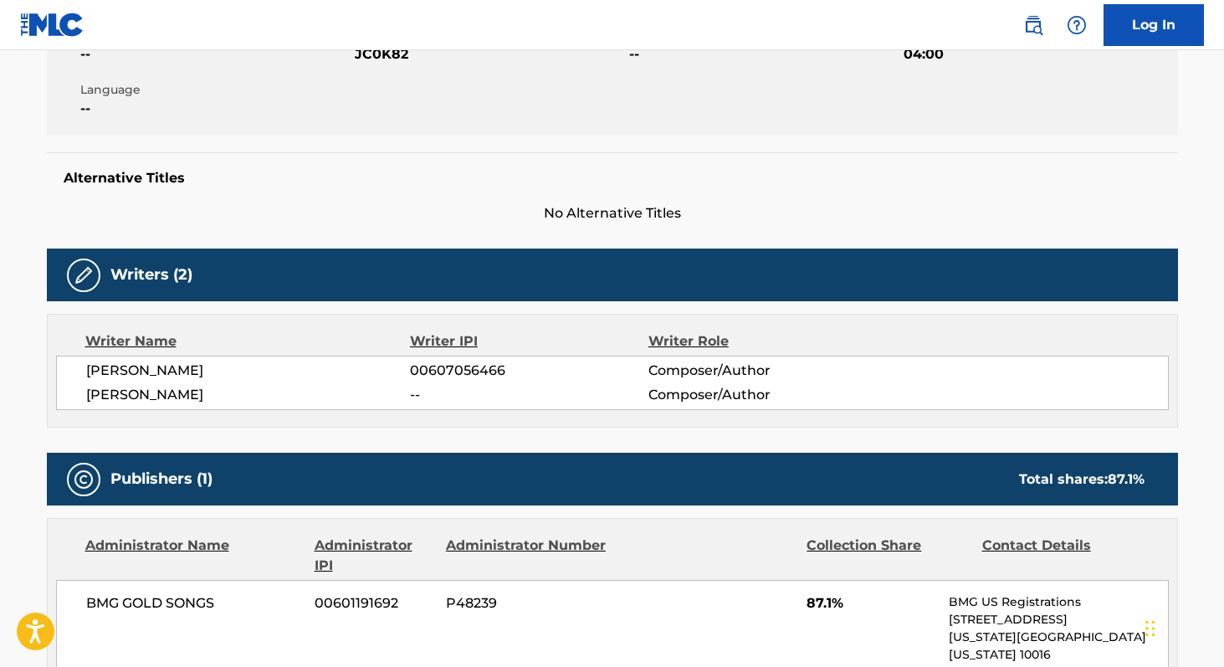
scroll to position [355, 0]
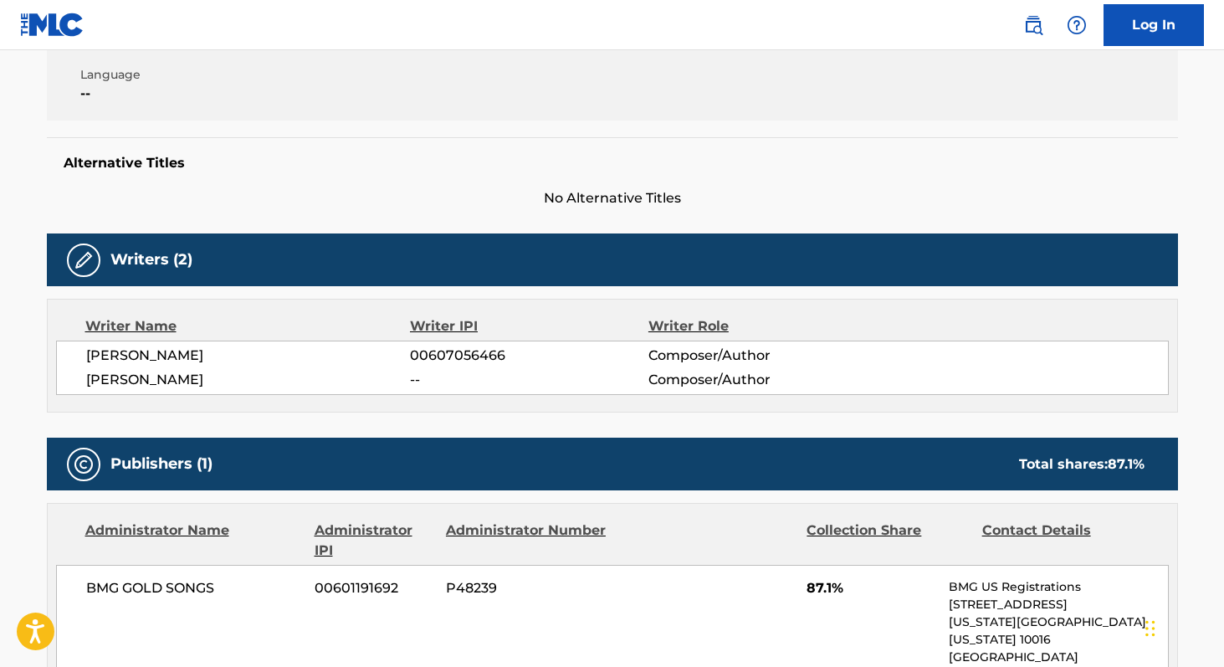
click at [105, 352] on span "[PERSON_NAME]" at bounding box center [248, 355] width 324 height 20
copy div "[PERSON_NAME] 00607056466 Composer/Author [PERSON_NAME]"
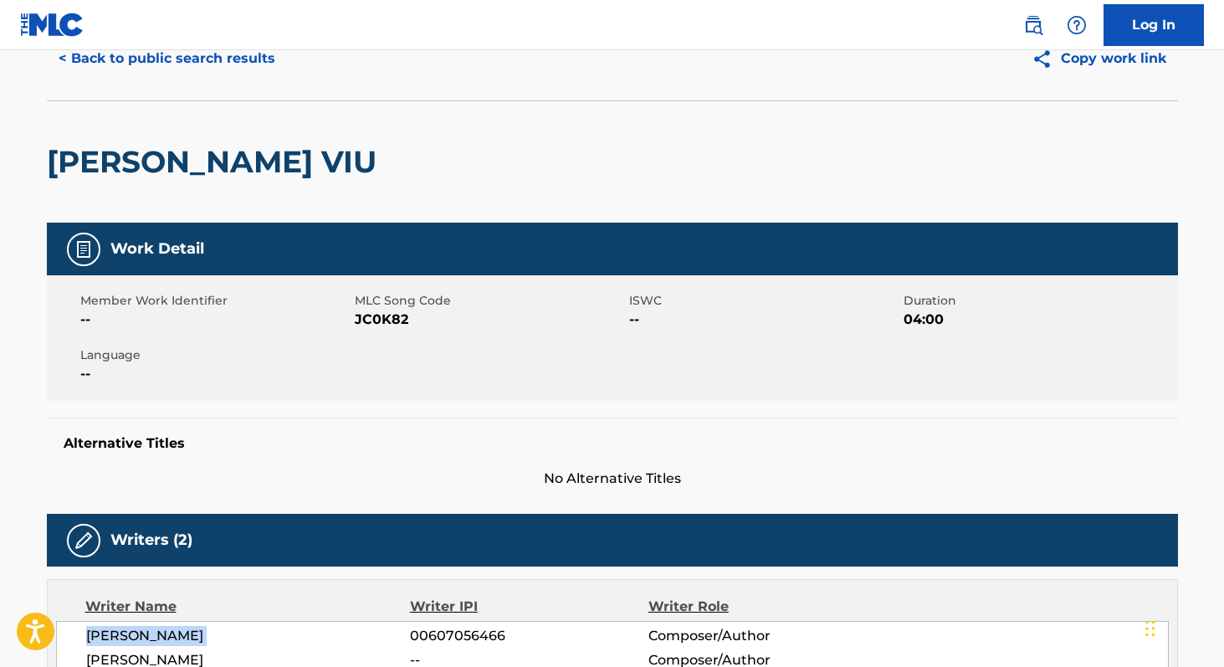
scroll to position [63, 0]
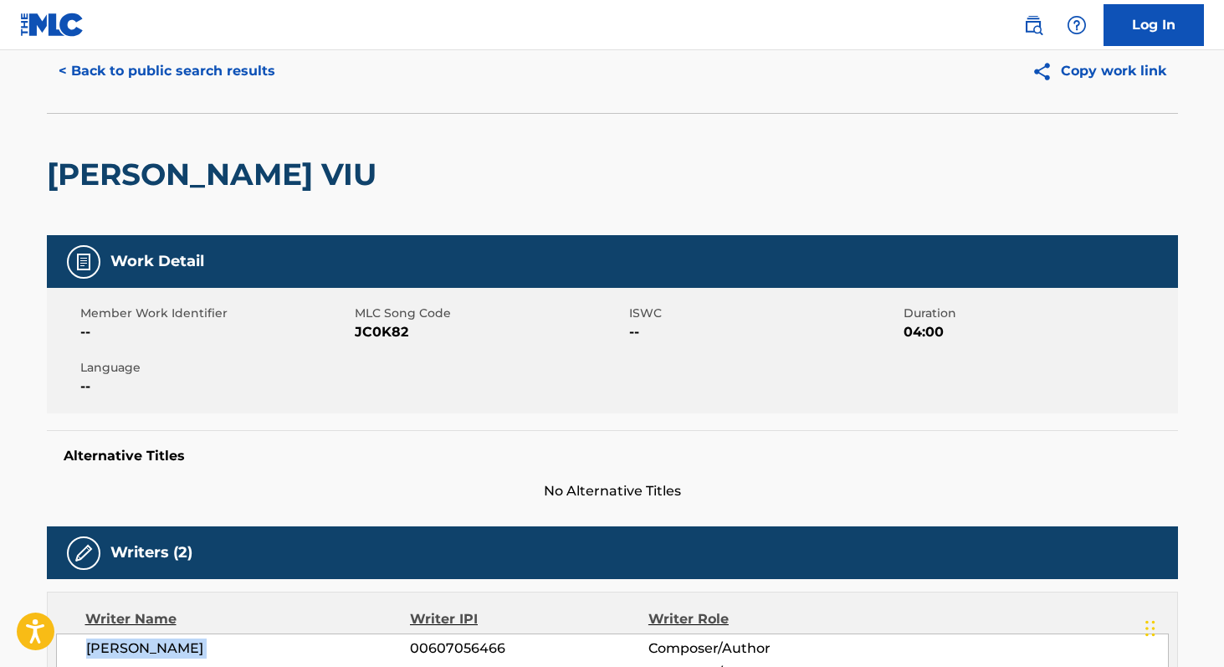
click at [257, 68] on button "< Back to public search results" at bounding box center [167, 71] width 240 height 42
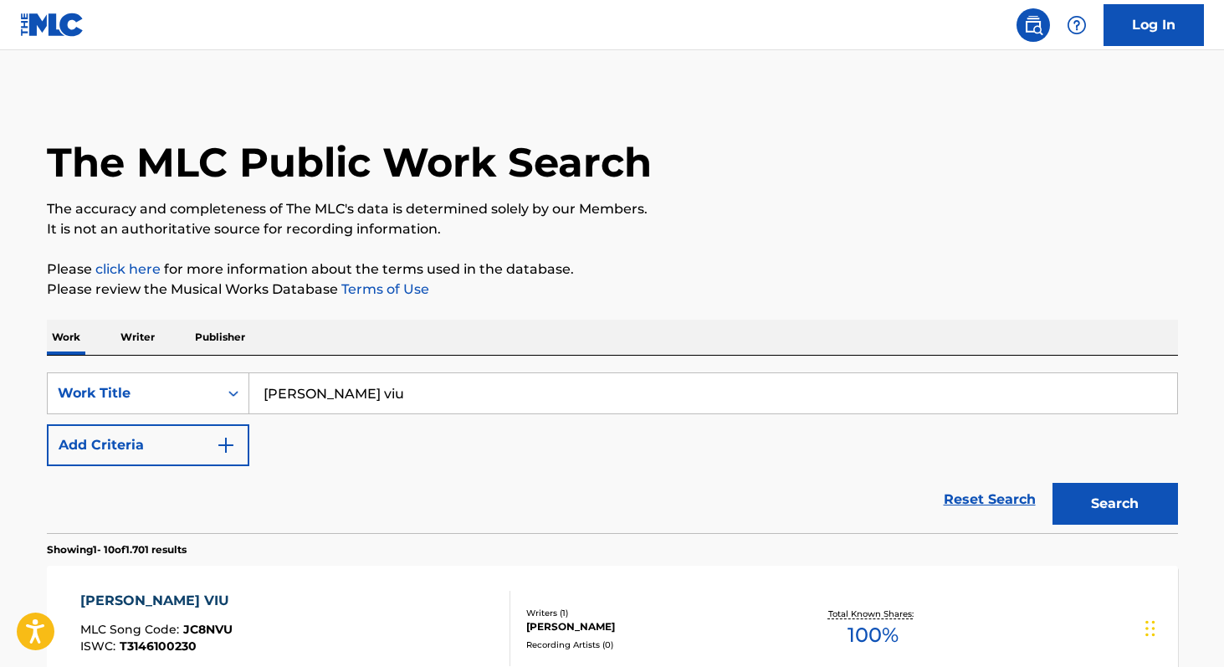
click at [146, 457] on button "Add Criteria" at bounding box center [148, 445] width 202 height 42
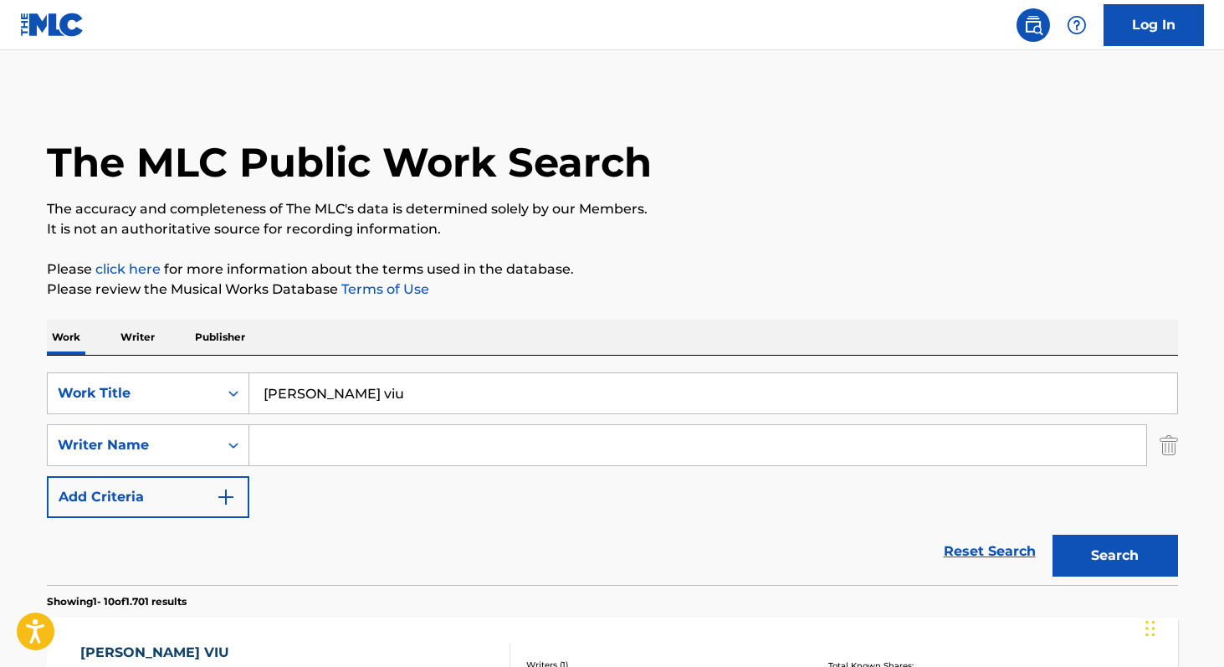
click at [343, 459] on input "Search Form" at bounding box center [697, 445] width 897 height 40
type input "[PERSON_NAME]"
click at [1052, 534] on button "Search" at bounding box center [1114, 555] width 125 height 42
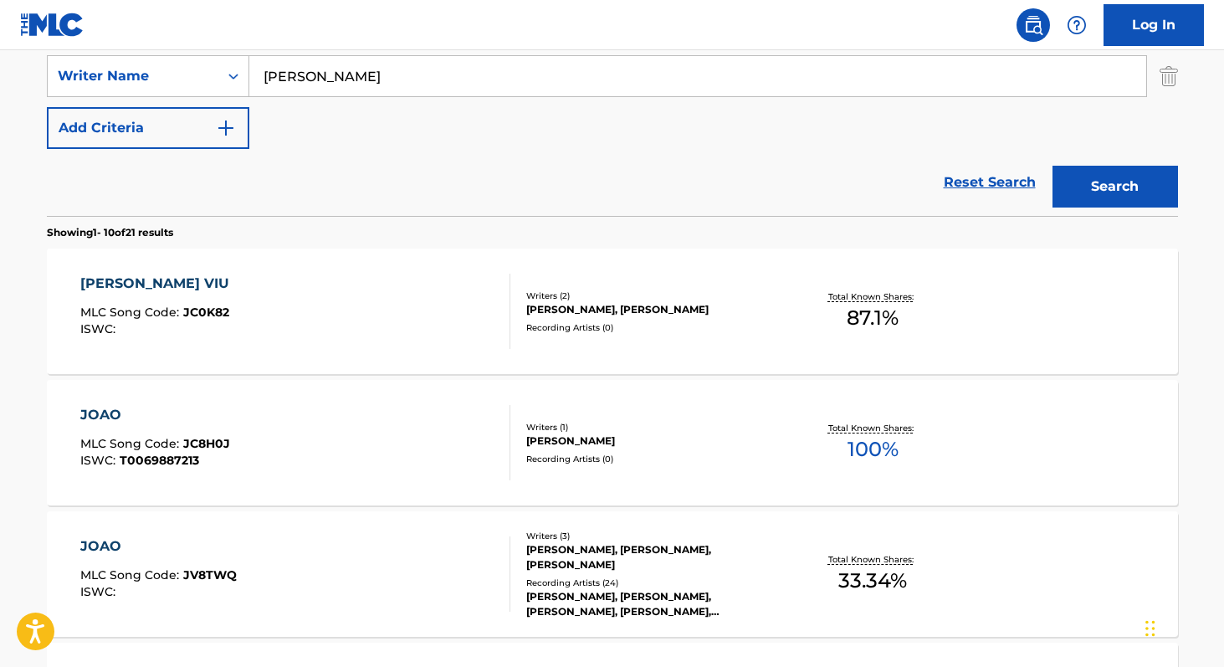
scroll to position [373, 0]
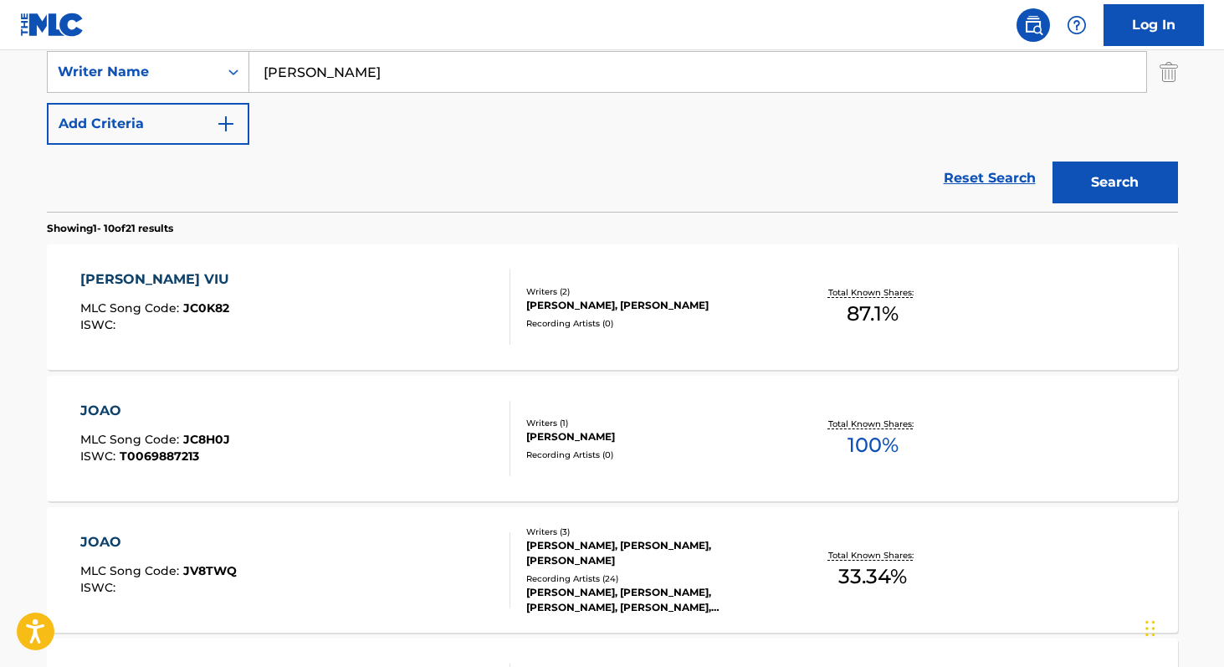
click at [880, 319] on span "87.1 %" at bounding box center [872, 314] width 52 height 30
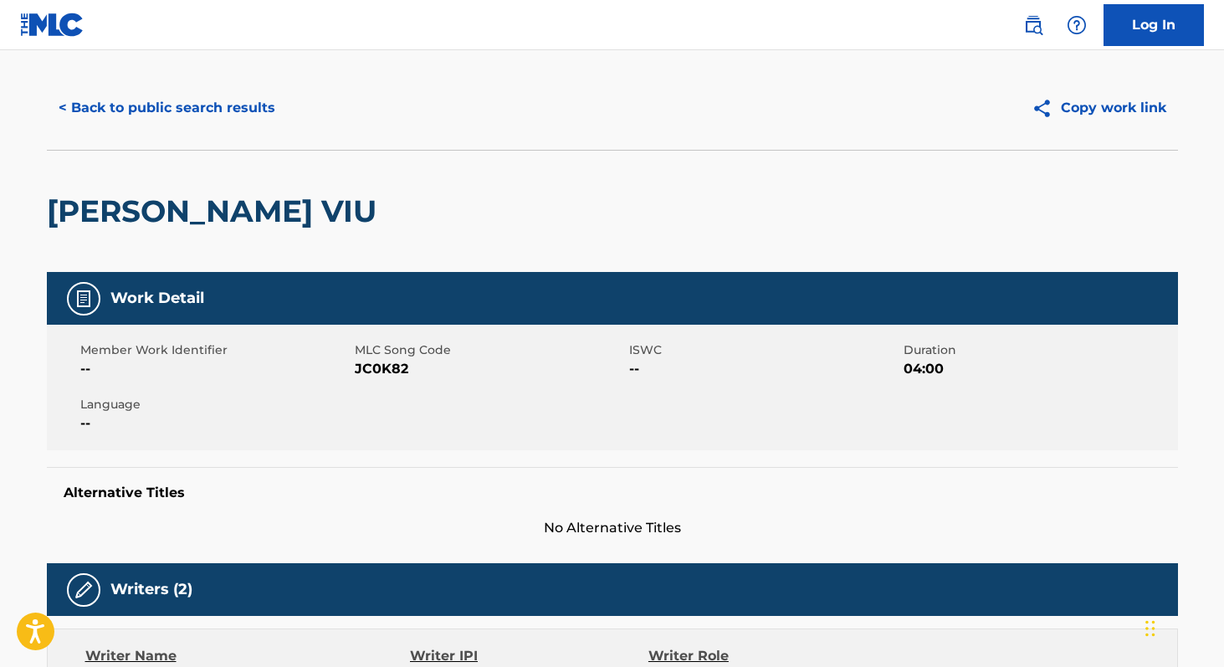
scroll to position [8, 0]
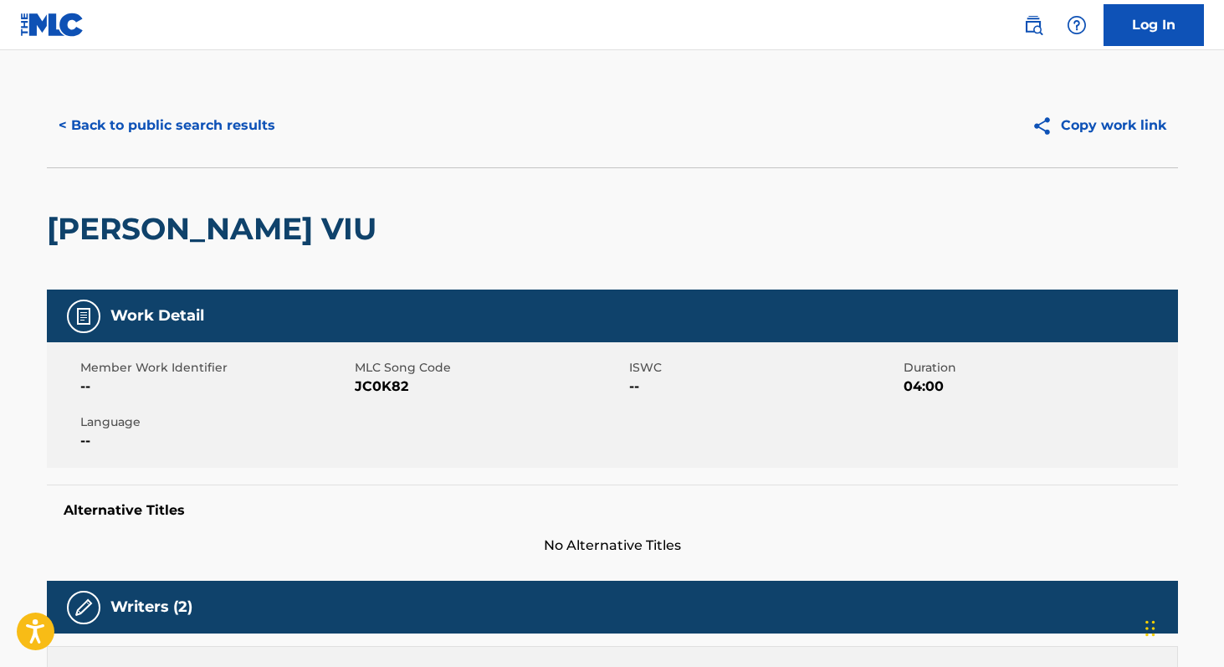
click at [390, 387] on span "JC0K82" at bounding box center [490, 386] width 270 height 20
copy span "JC0K82"
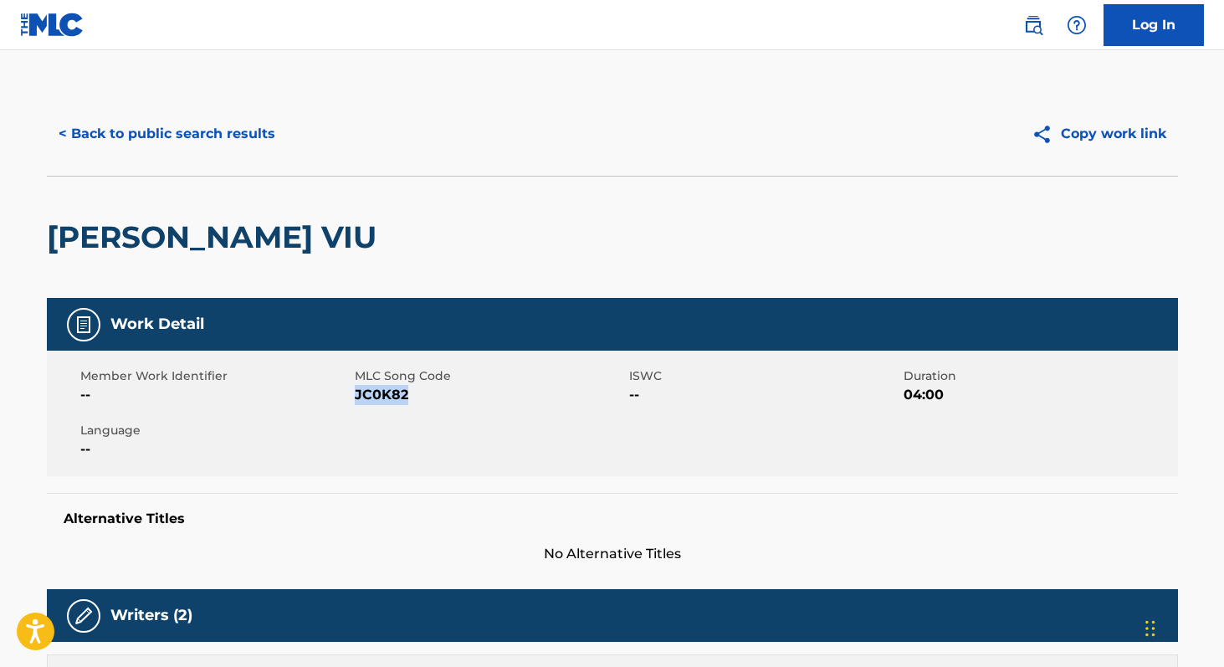
click at [181, 118] on button "< Back to public search results" at bounding box center [167, 134] width 240 height 42
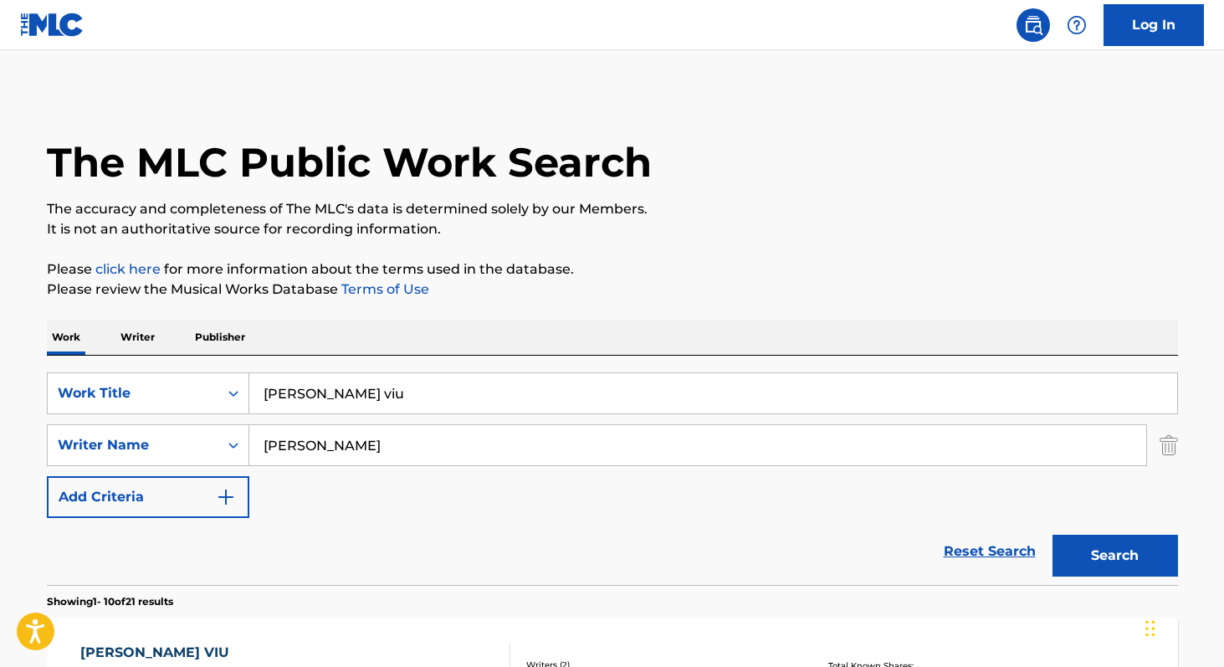
click at [1171, 453] on img "Search Form" at bounding box center [1168, 445] width 18 height 42
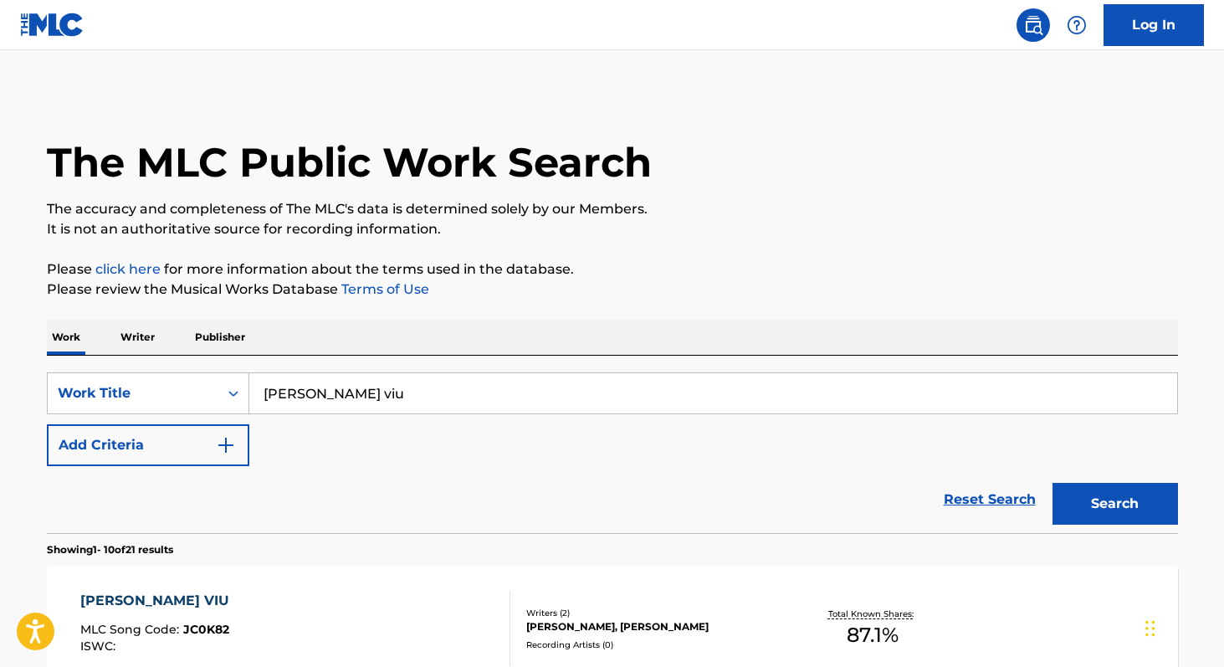
click at [677, 400] on input "[PERSON_NAME] viu" at bounding box center [712, 393] width 927 height 40
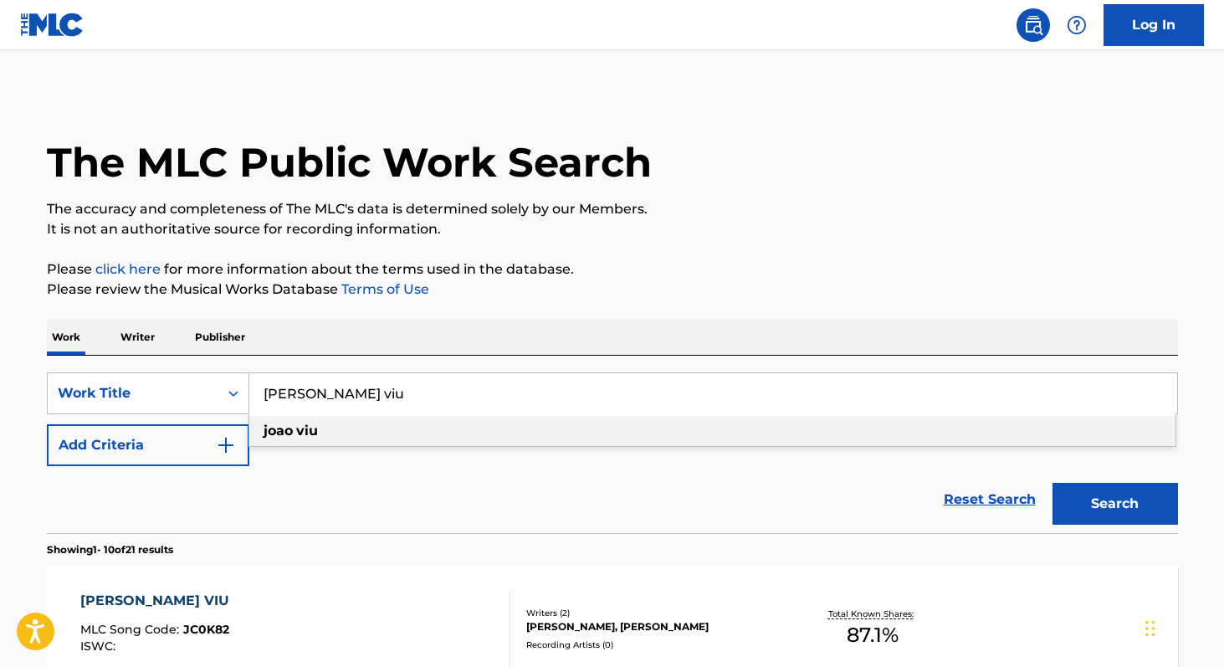
paste input "Figa De Guiné"
click at [334, 437] on strong "guine" at bounding box center [334, 430] width 40 height 16
type input "figa de guine"
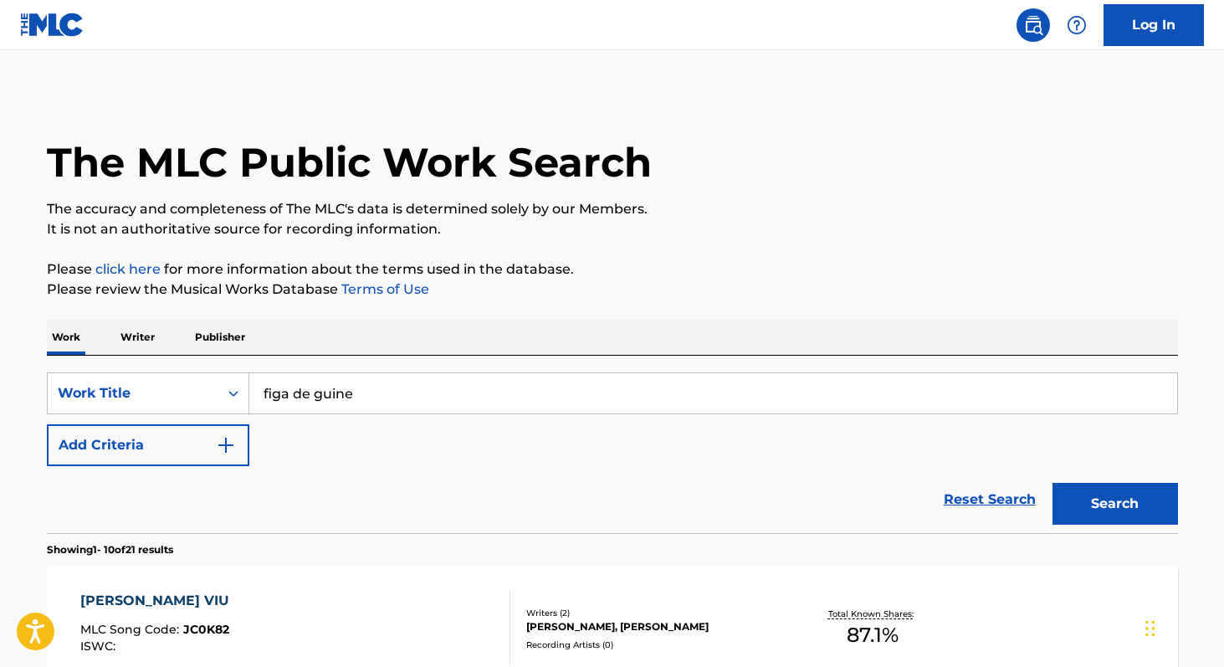
click at [1101, 503] on button "Search" at bounding box center [1114, 504] width 125 height 42
click at [166, 435] on button "Add Criteria" at bounding box center [148, 445] width 202 height 42
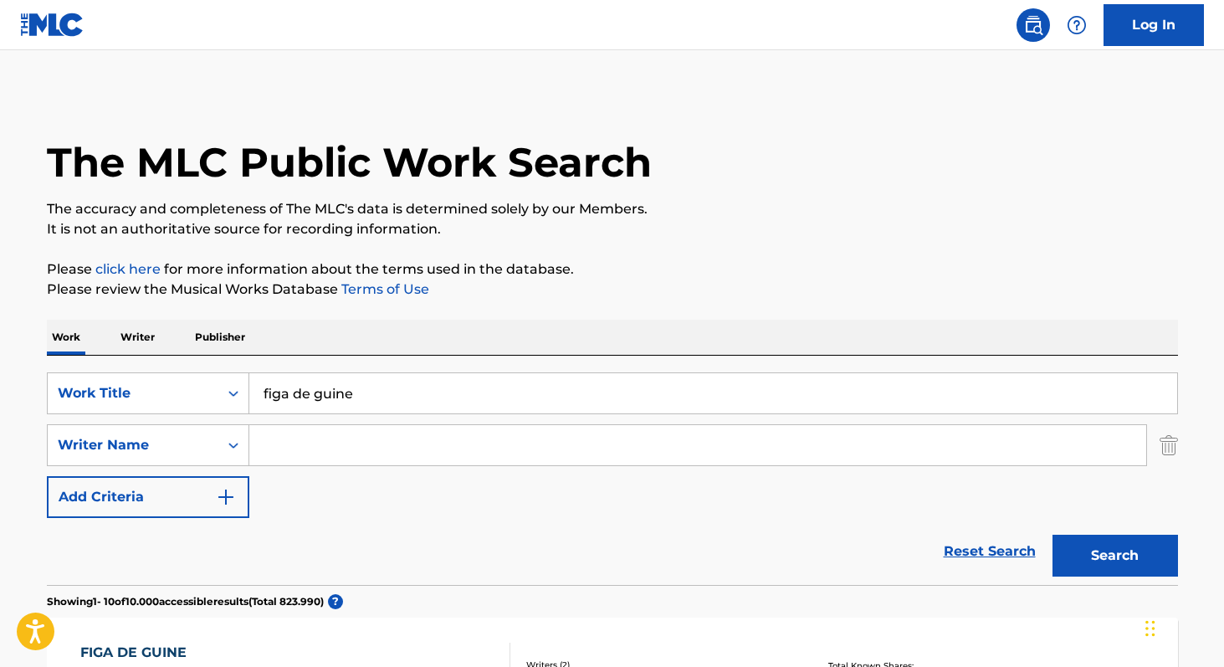
click at [263, 444] on input "Search Form" at bounding box center [697, 445] width 897 height 40
type input "bessa"
click at [1052, 534] on button "Search" at bounding box center [1114, 555] width 125 height 42
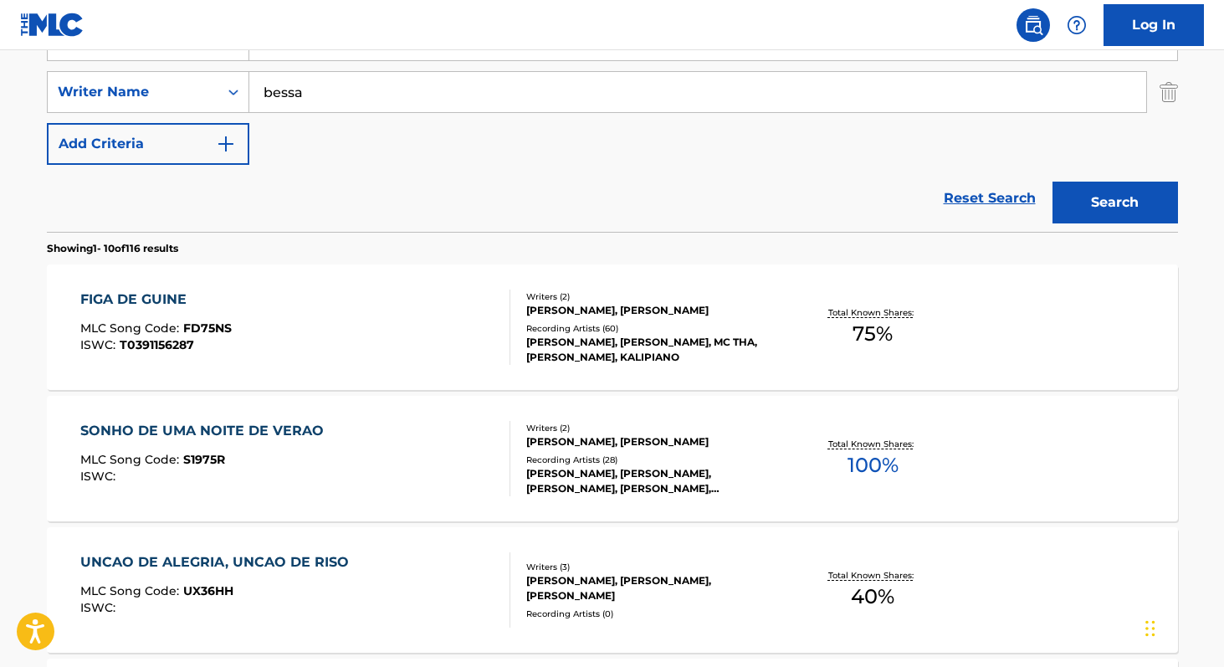
scroll to position [348, 0]
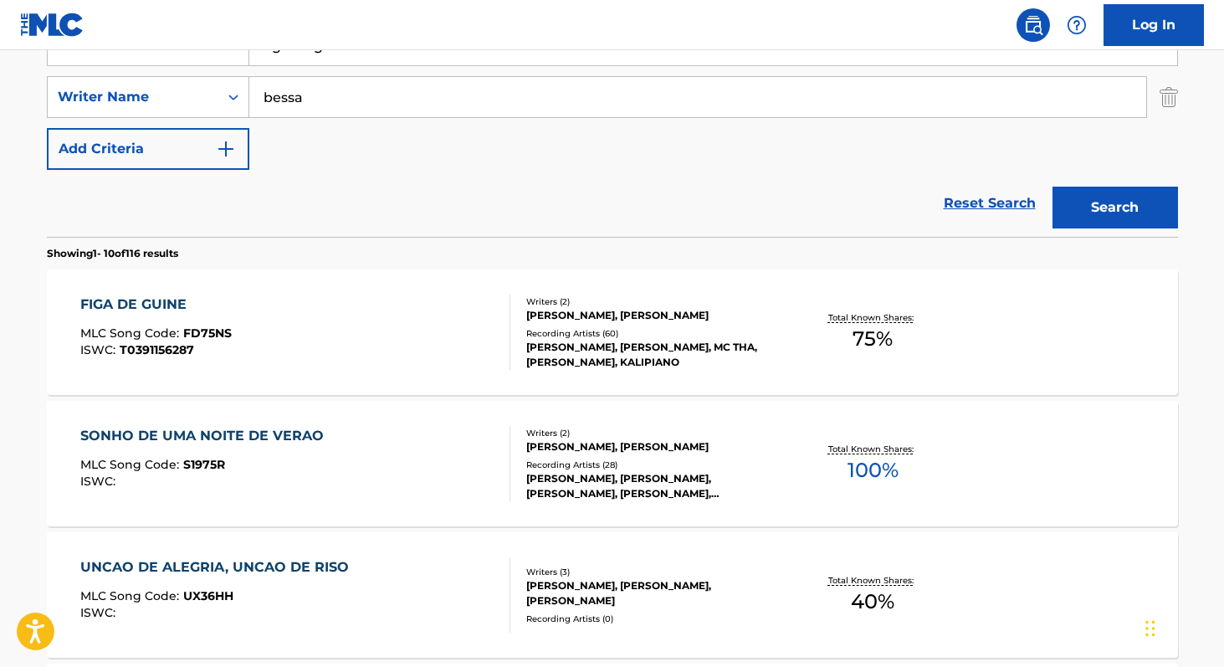
click at [851, 345] on div "Total Known Shares: 75 %" at bounding box center [873, 332] width 188 height 51
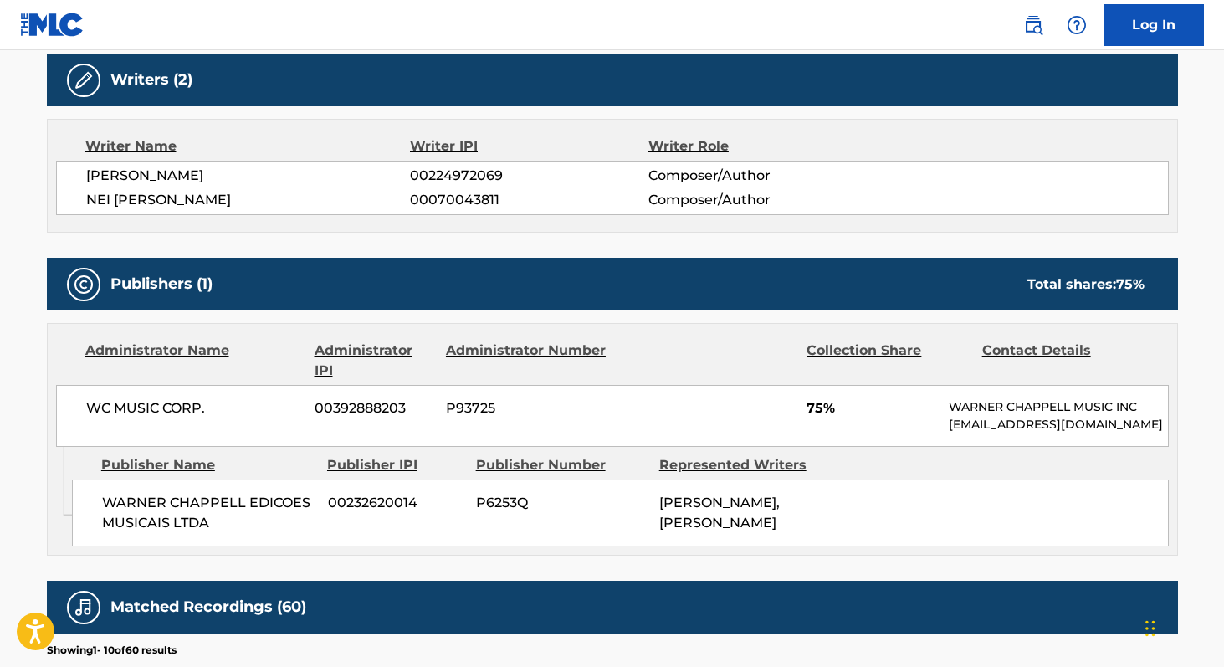
scroll to position [527, 0]
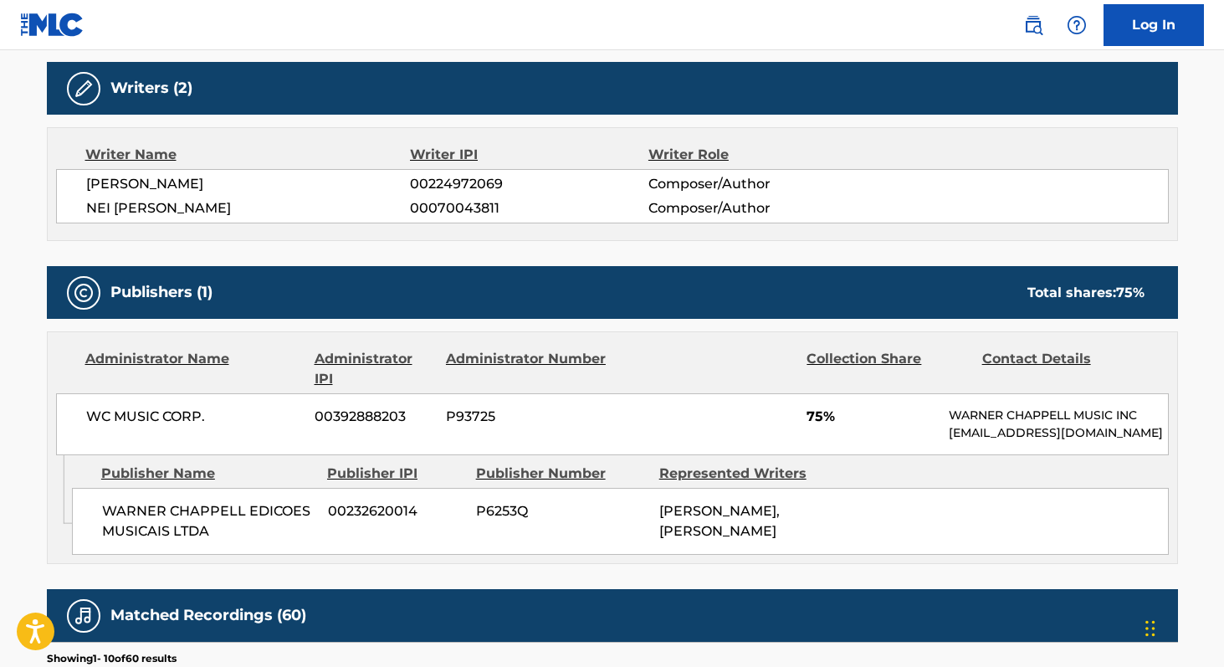
click at [99, 178] on span "[PERSON_NAME]" at bounding box center [248, 184] width 324 height 20
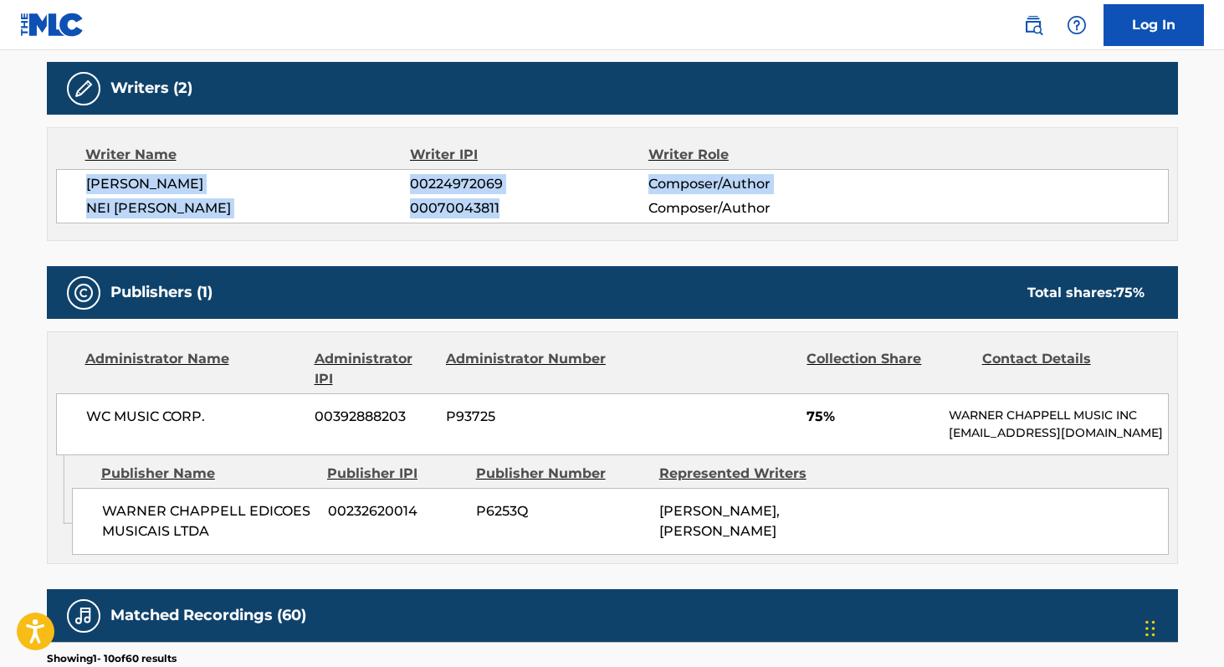
copy div "[PERSON_NAME] BESSA 00224972069 Composer/Author [PERSON_NAME] 00070043811"
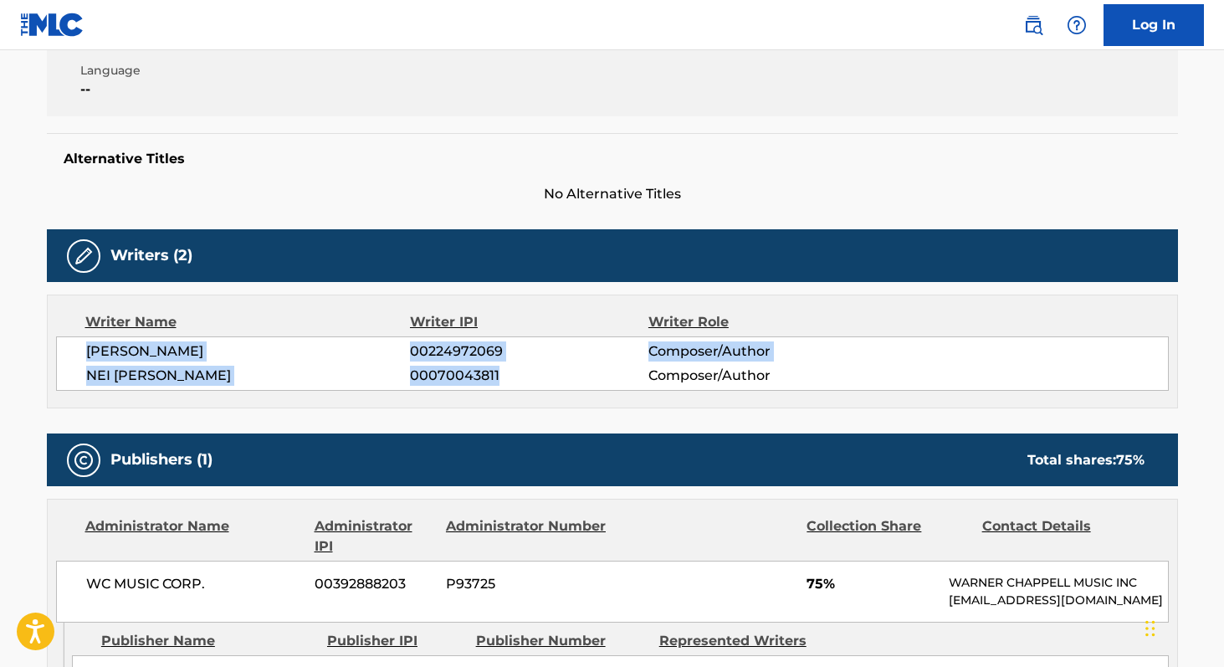
scroll to position [0, 0]
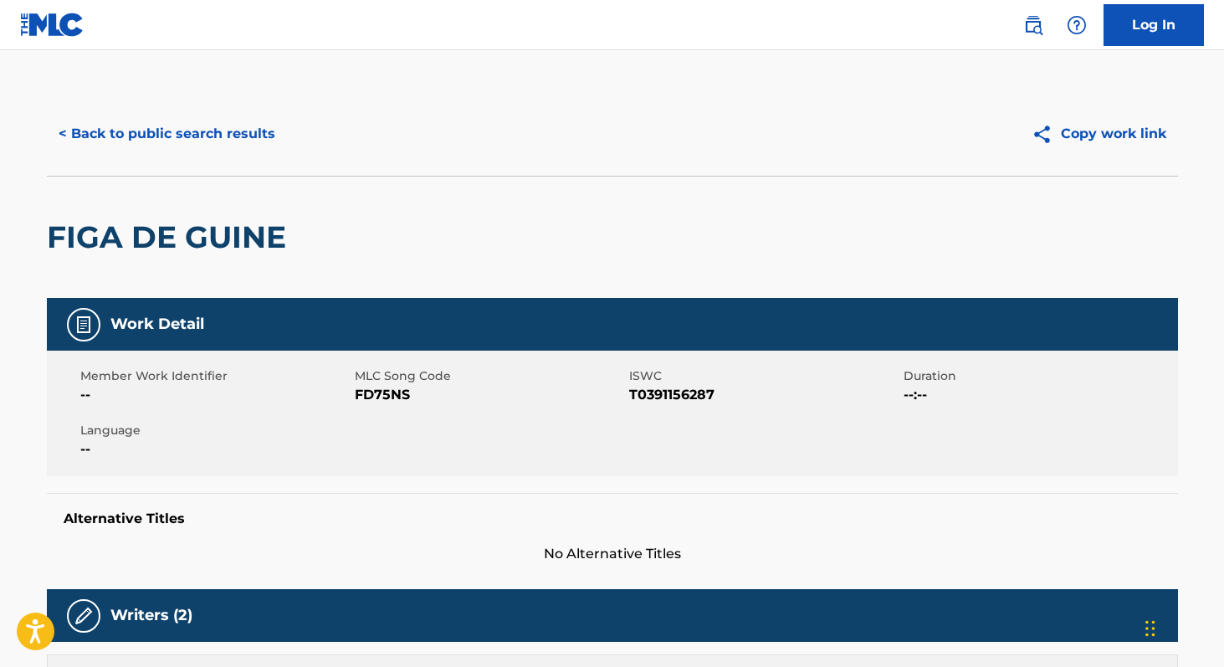
click at [383, 396] on span "FD75NS" at bounding box center [490, 395] width 270 height 20
click at [687, 387] on span "T0391156287" at bounding box center [764, 395] width 270 height 20
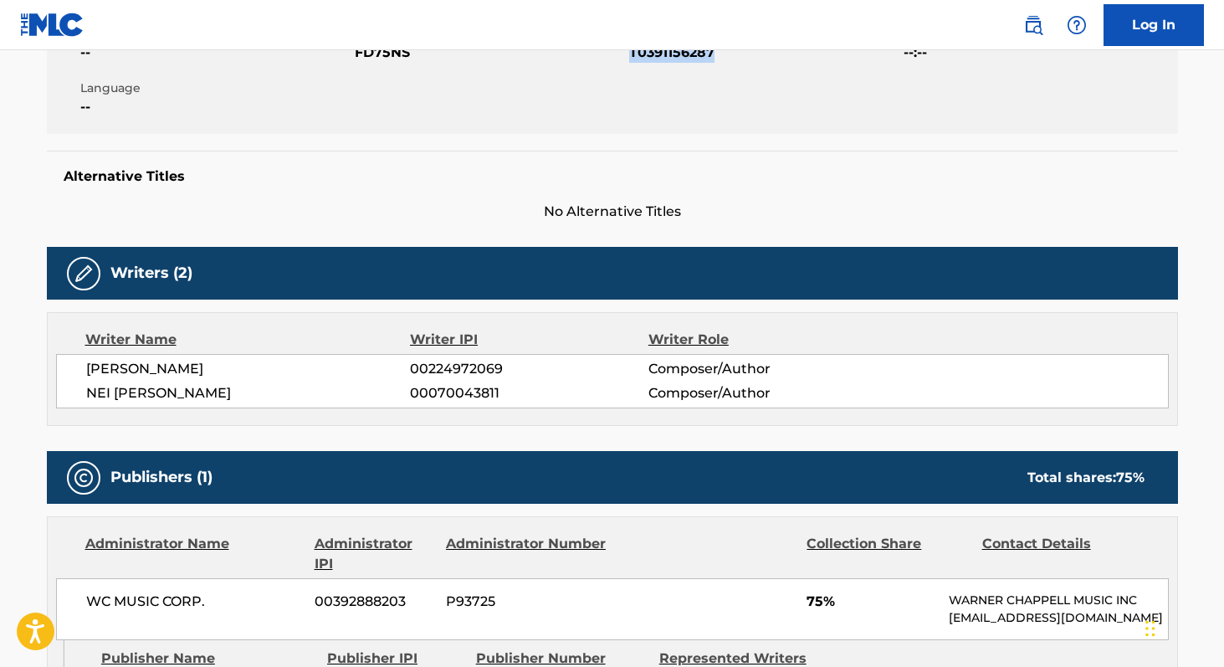
scroll to position [355, 0]
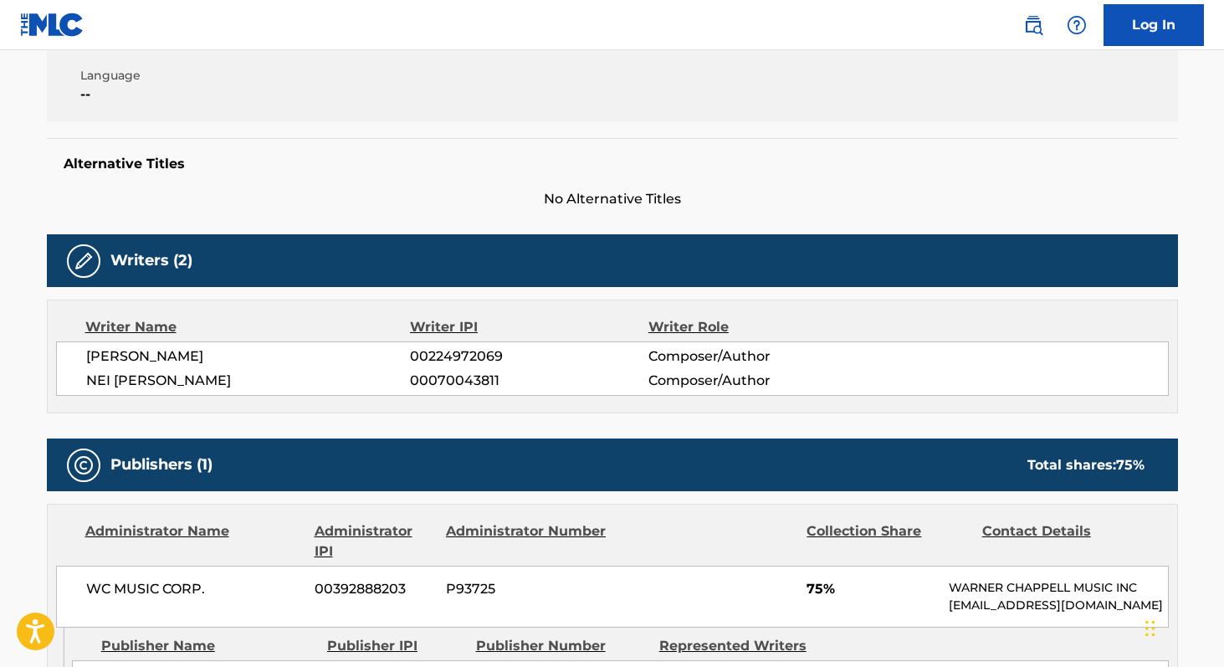
click at [88, 353] on span "[PERSON_NAME]" at bounding box center [248, 356] width 324 height 20
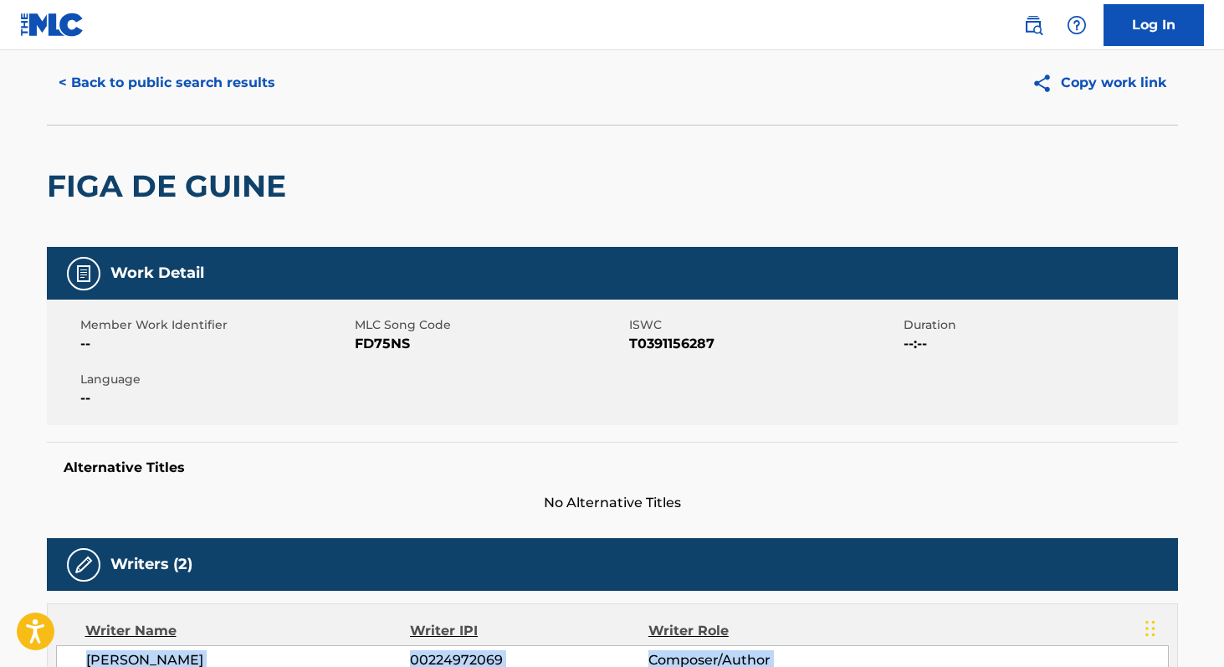
scroll to position [0, 0]
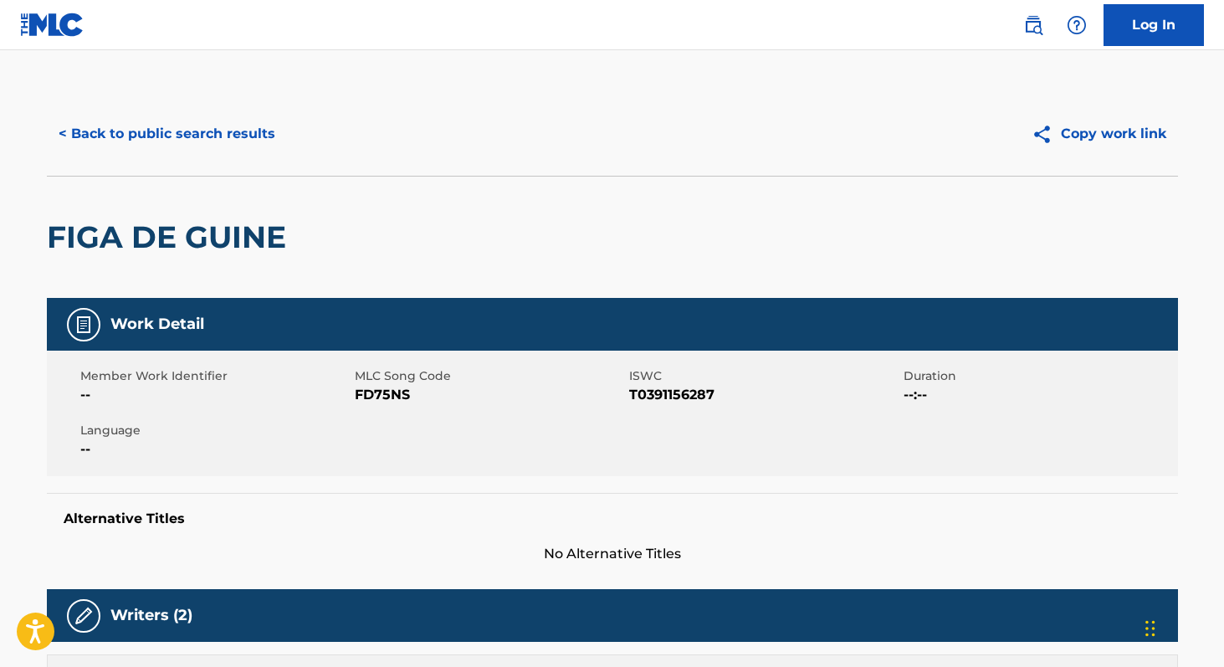
click at [195, 128] on button "< Back to public search results" at bounding box center [167, 134] width 240 height 42
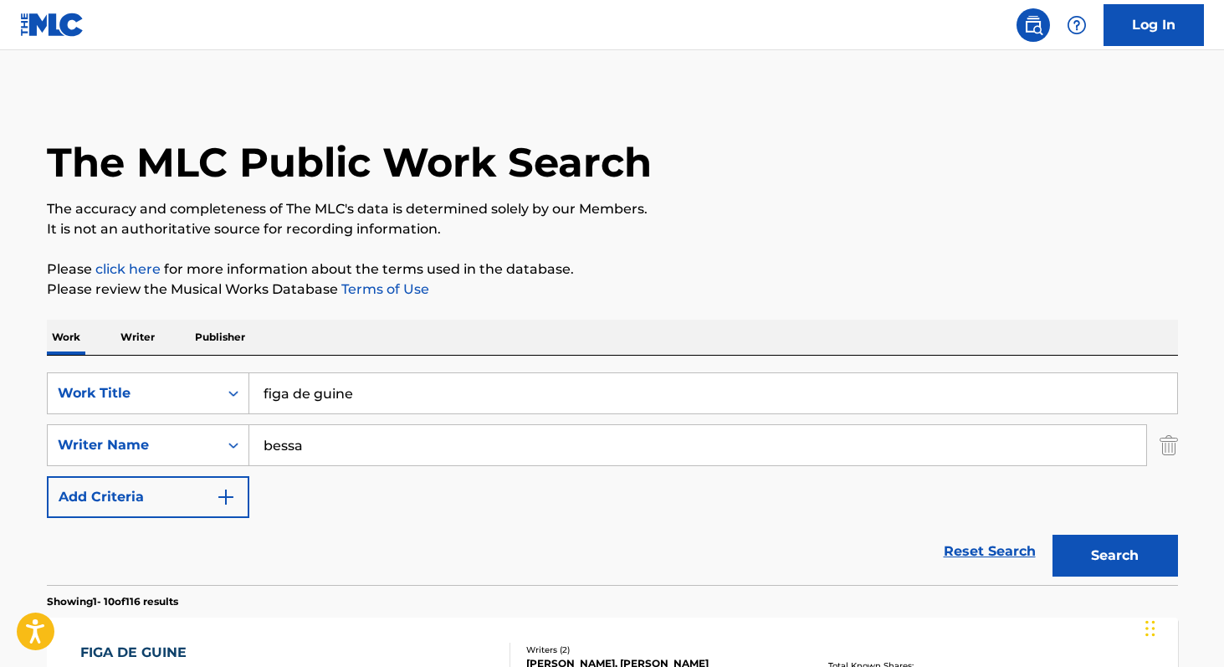
click at [161, 330] on div "Work Writer Publisher" at bounding box center [612, 336] width 1131 height 35
click at [138, 334] on p "Writer" at bounding box center [137, 336] width 44 height 35
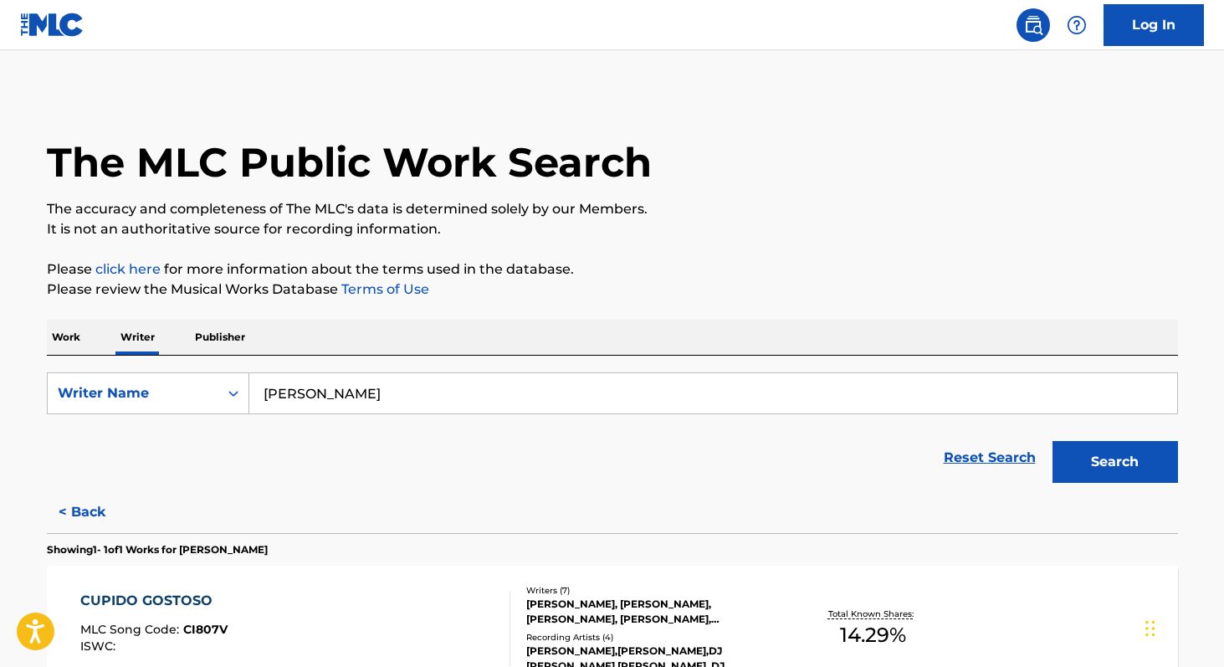
click at [559, 411] on input "[PERSON_NAME]" at bounding box center [712, 393] width 927 height 40
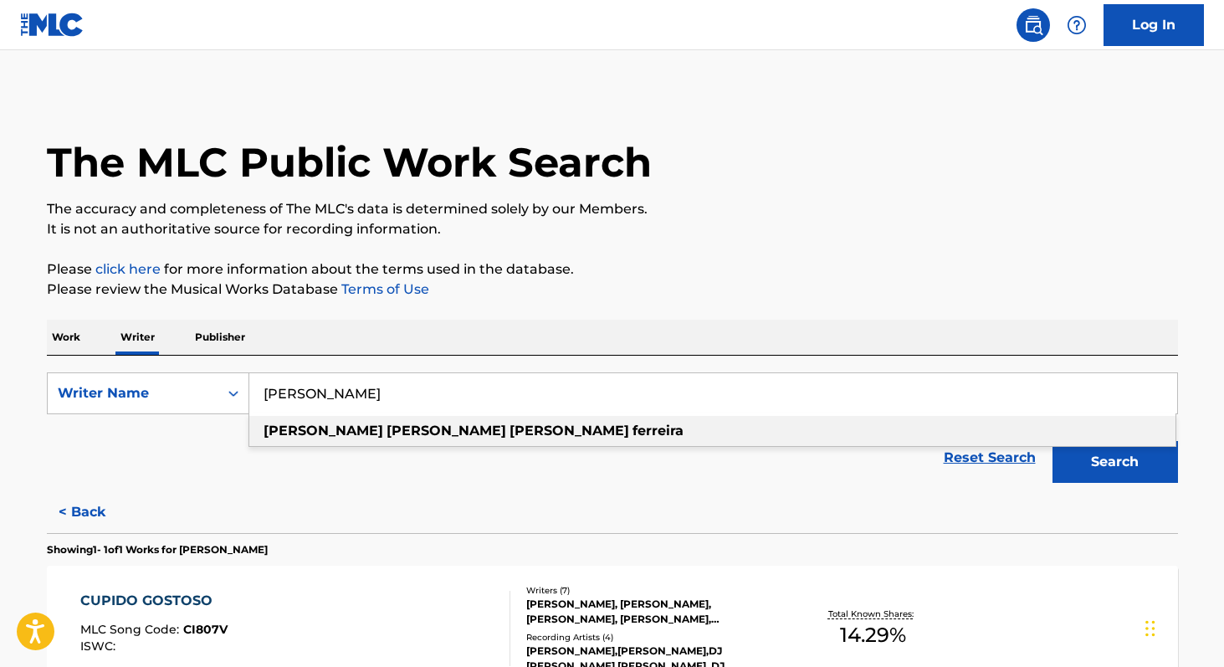
paste input "[PERSON_NAME]"
click at [323, 427] on strong "vegan" at bounding box center [324, 430] width 43 height 16
type input "yung vegan"
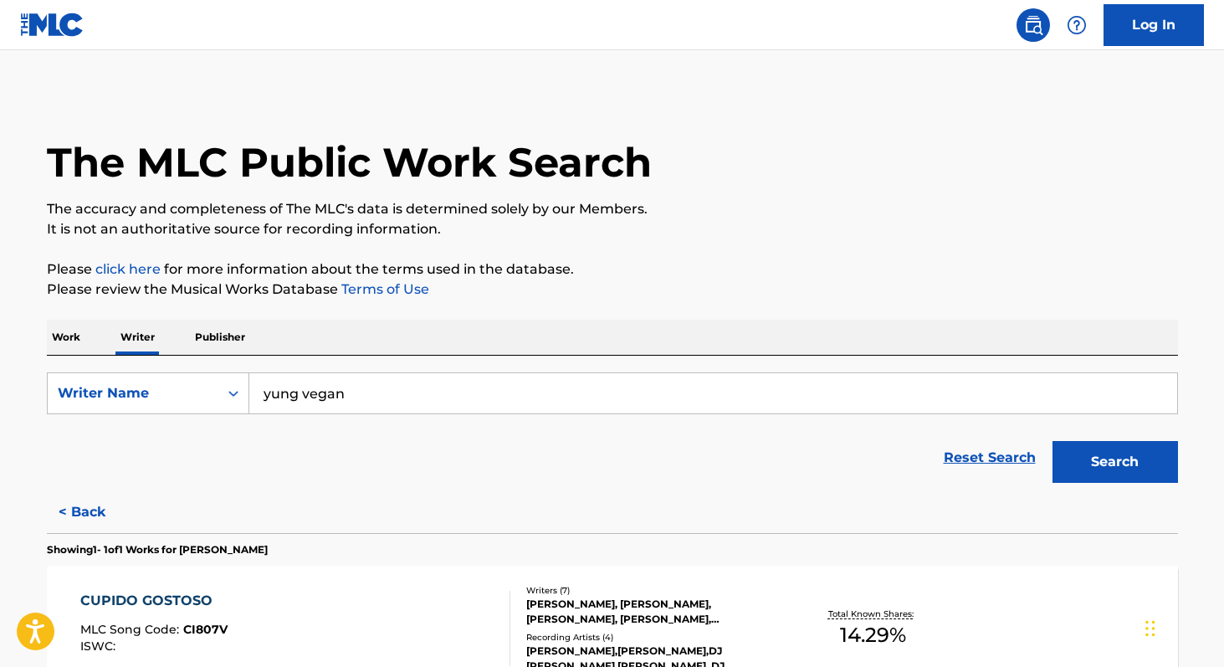
click at [1125, 470] on button "Search" at bounding box center [1114, 462] width 125 height 42
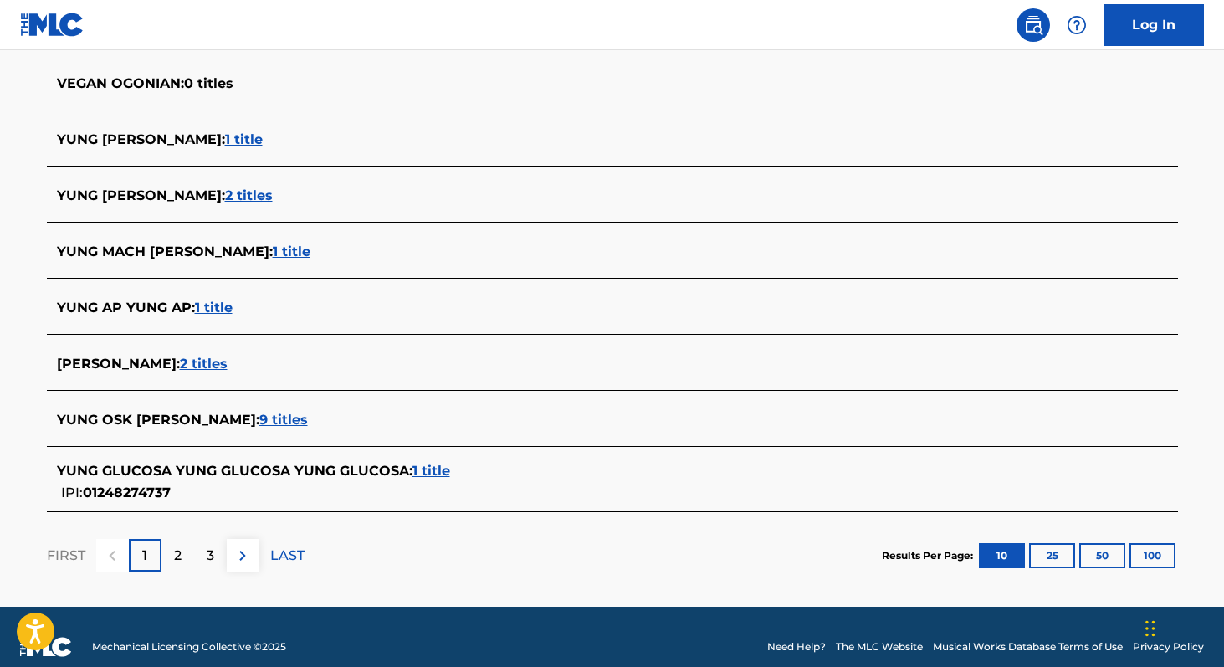
scroll to position [605, 0]
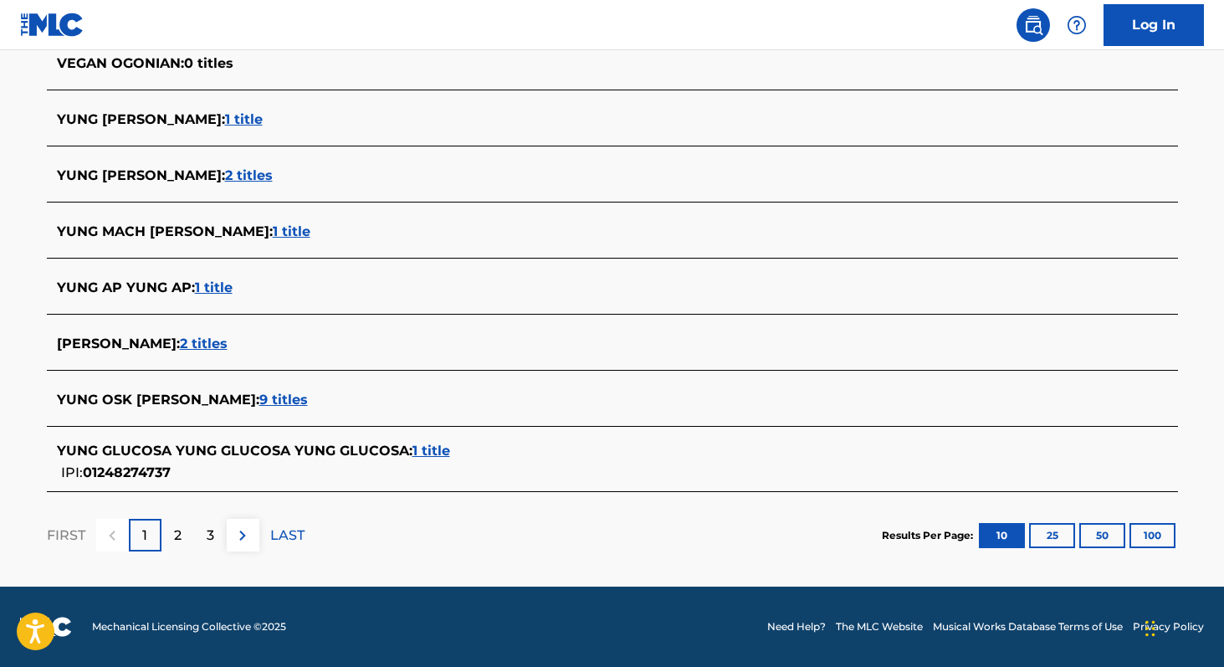
click at [180, 343] on span "2 titles" at bounding box center [204, 343] width 48 height 16
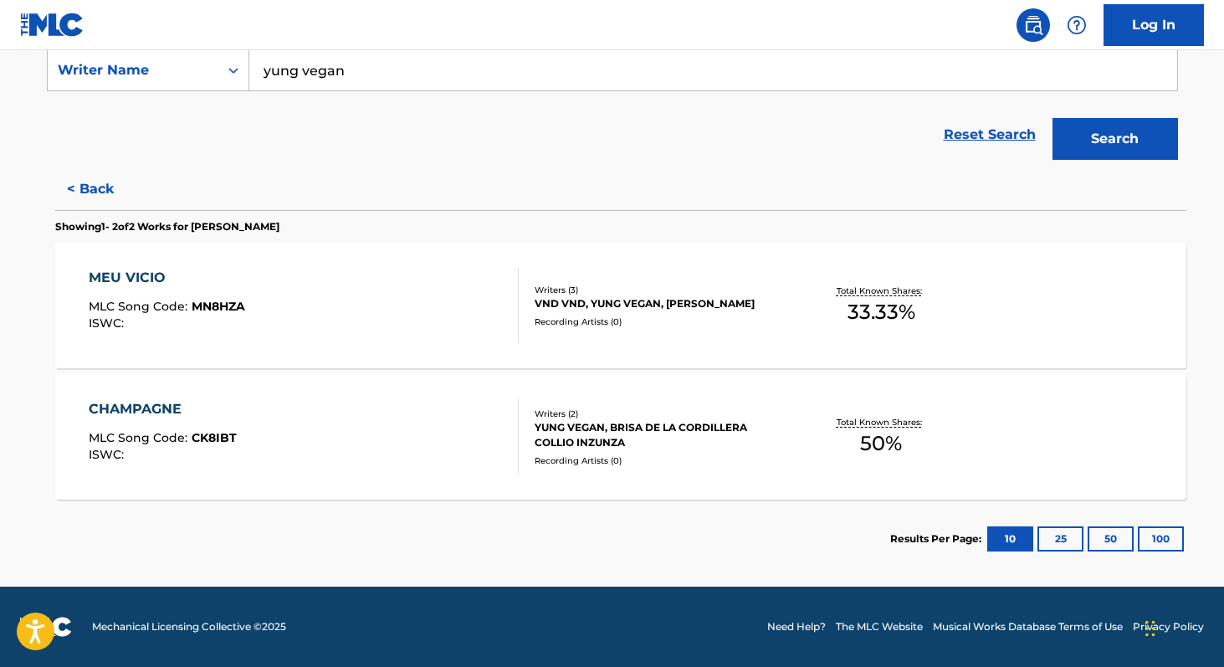
scroll to position [323, 0]
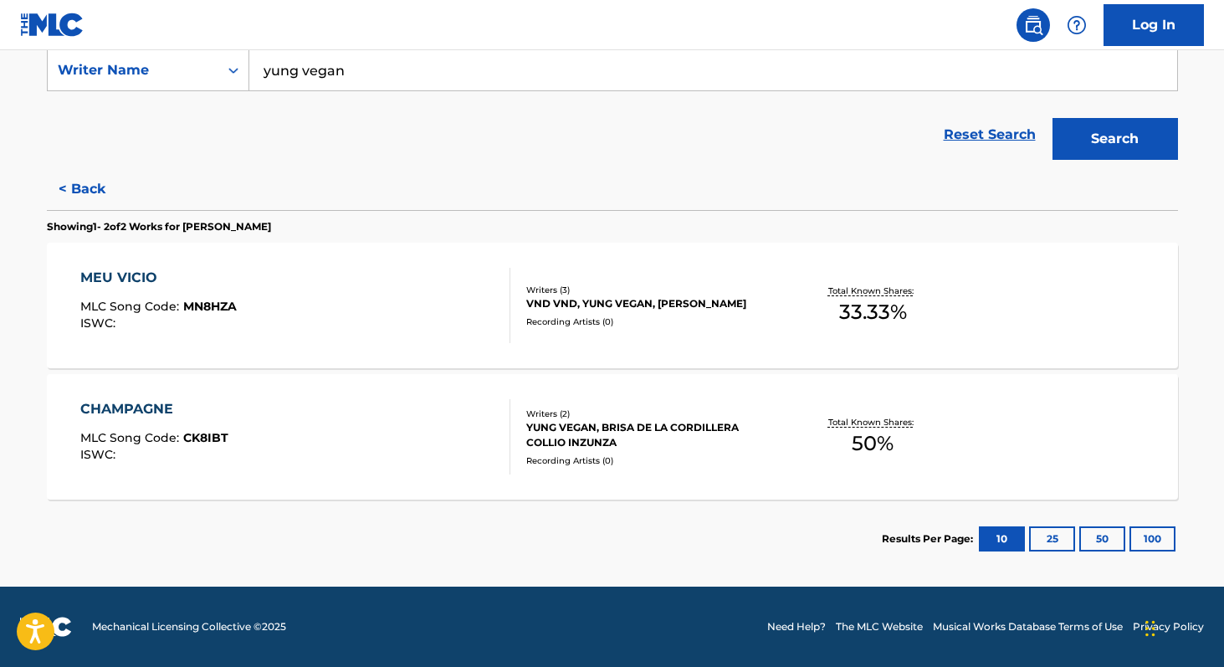
click at [874, 438] on span "50 %" at bounding box center [872, 443] width 42 height 30
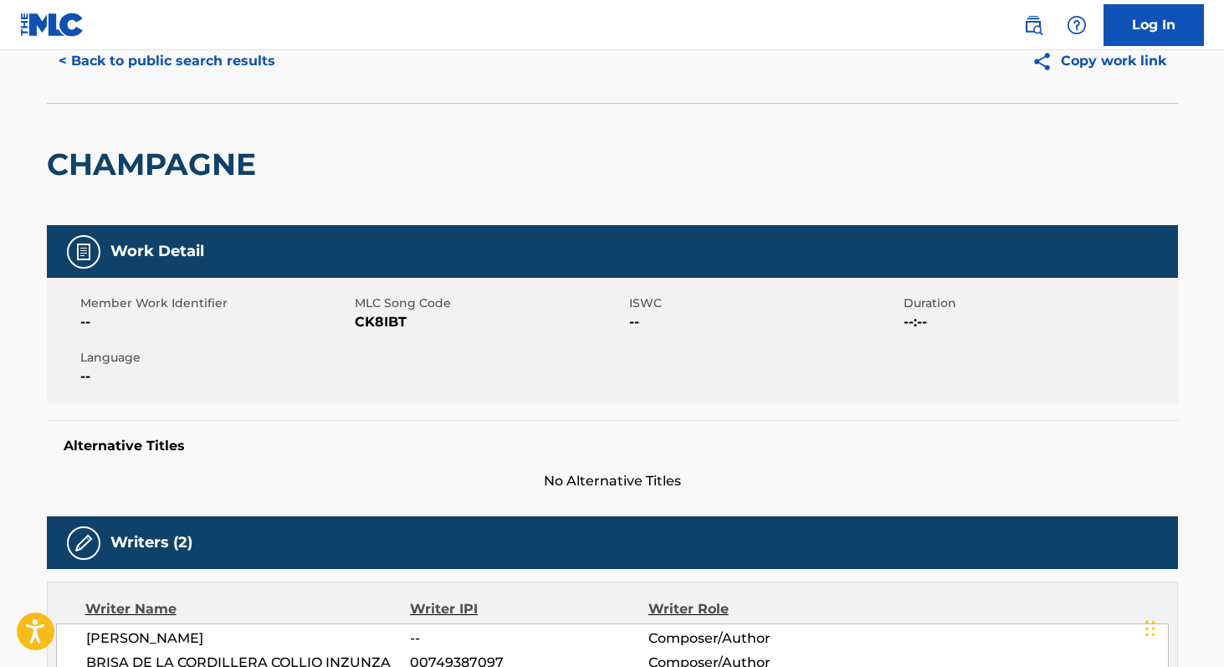
scroll to position [61, 0]
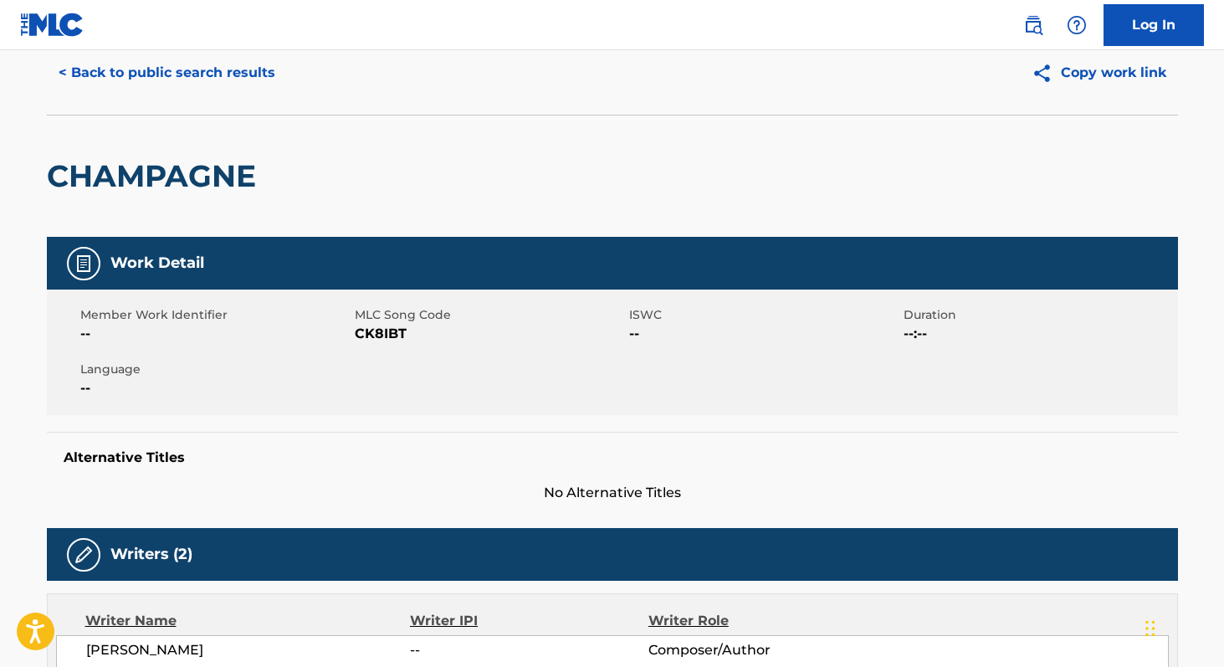
click at [140, 64] on button "< Back to public search results" at bounding box center [167, 73] width 240 height 42
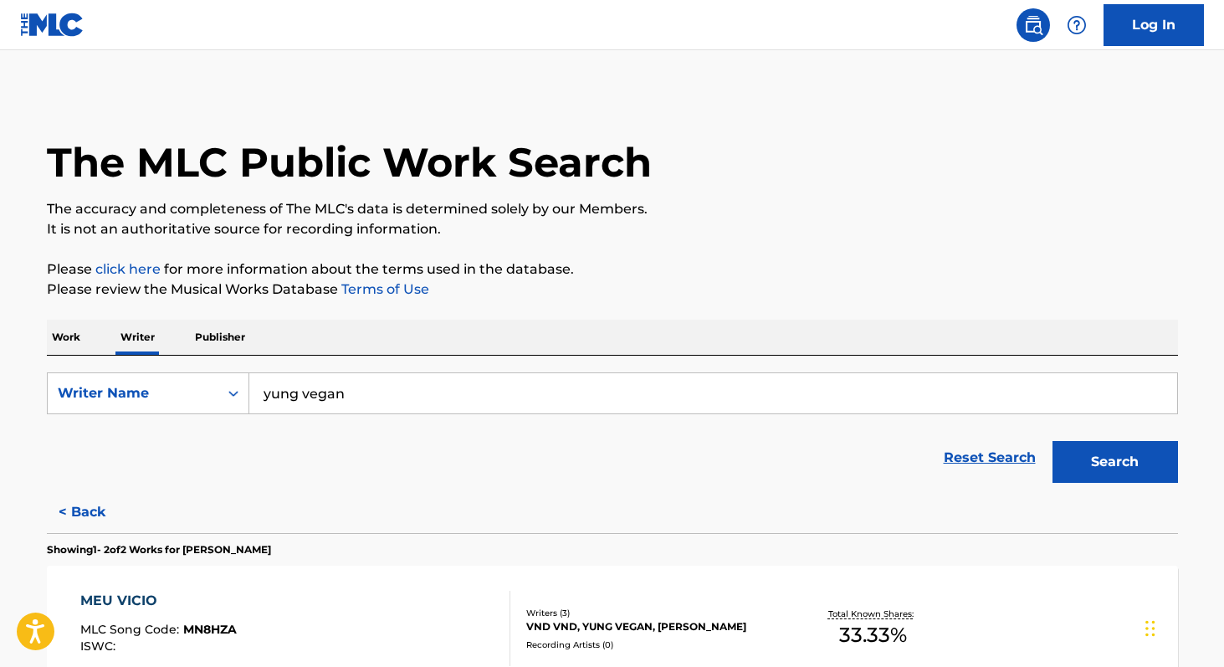
click at [876, 630] on span "33.33 %" at bounding box center [873, 635] width 68 height 30
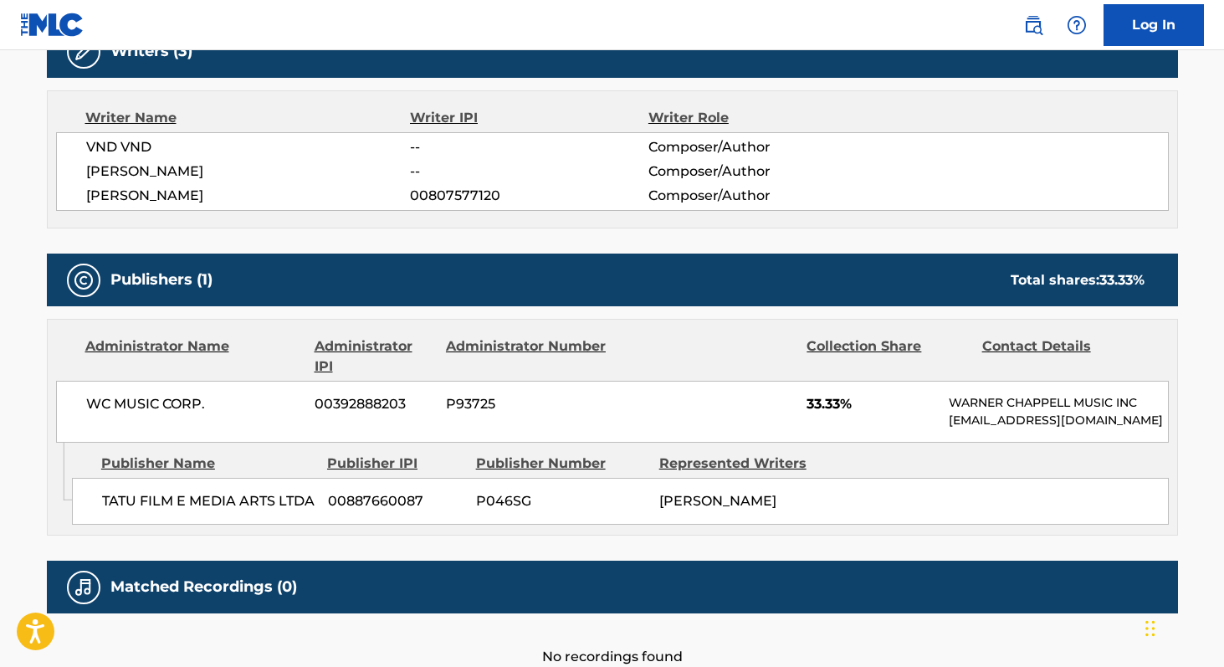
scroll to position [561, 0]
